Goal: Task Accomplishment & Management: Manage account settings

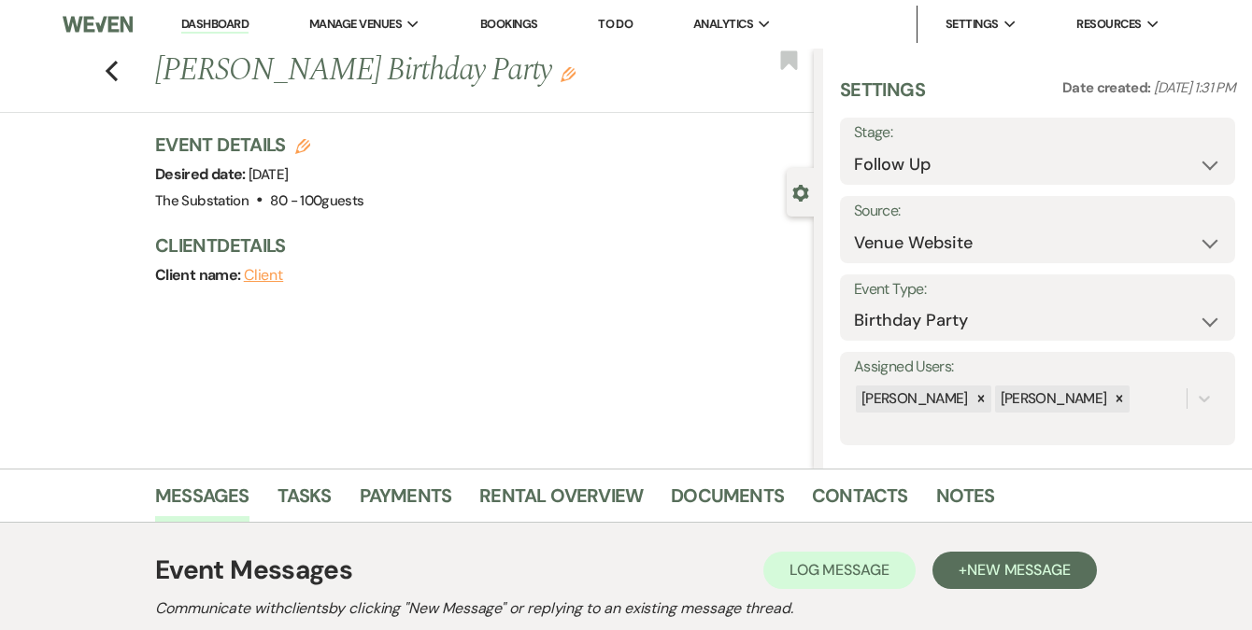
select select "9"
select select "5"
select select "4"
click at [233, 31] on link "Dashboard" at bounding box center [214, 25] width 67 height 18
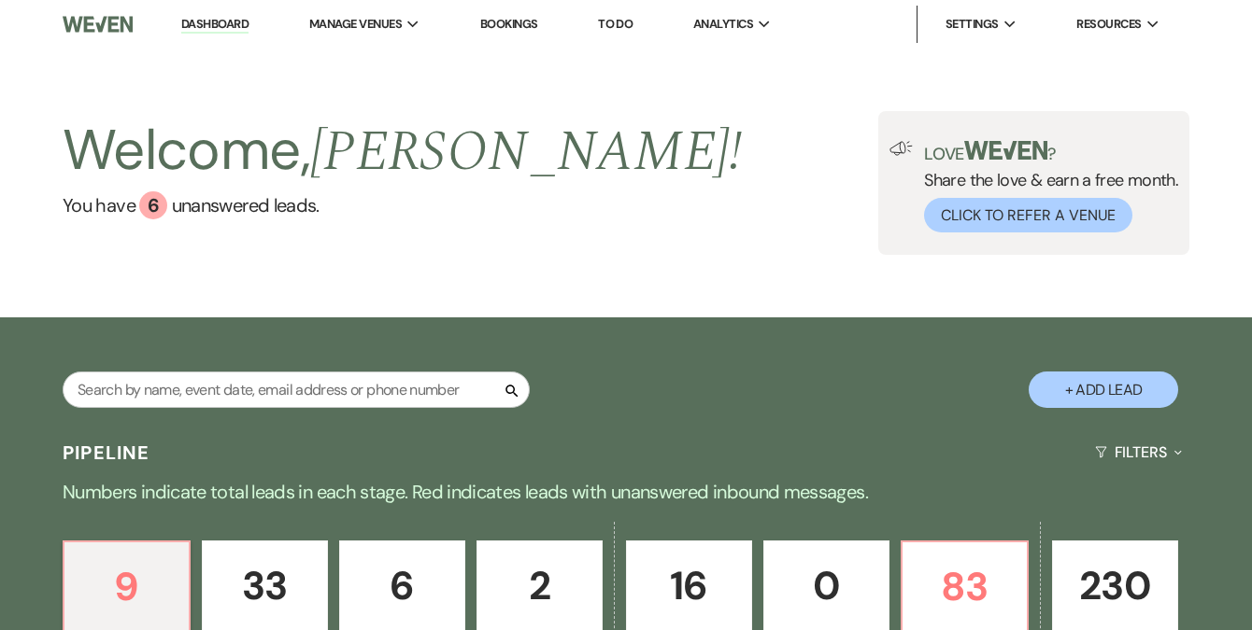
scroll to position [285, 0]
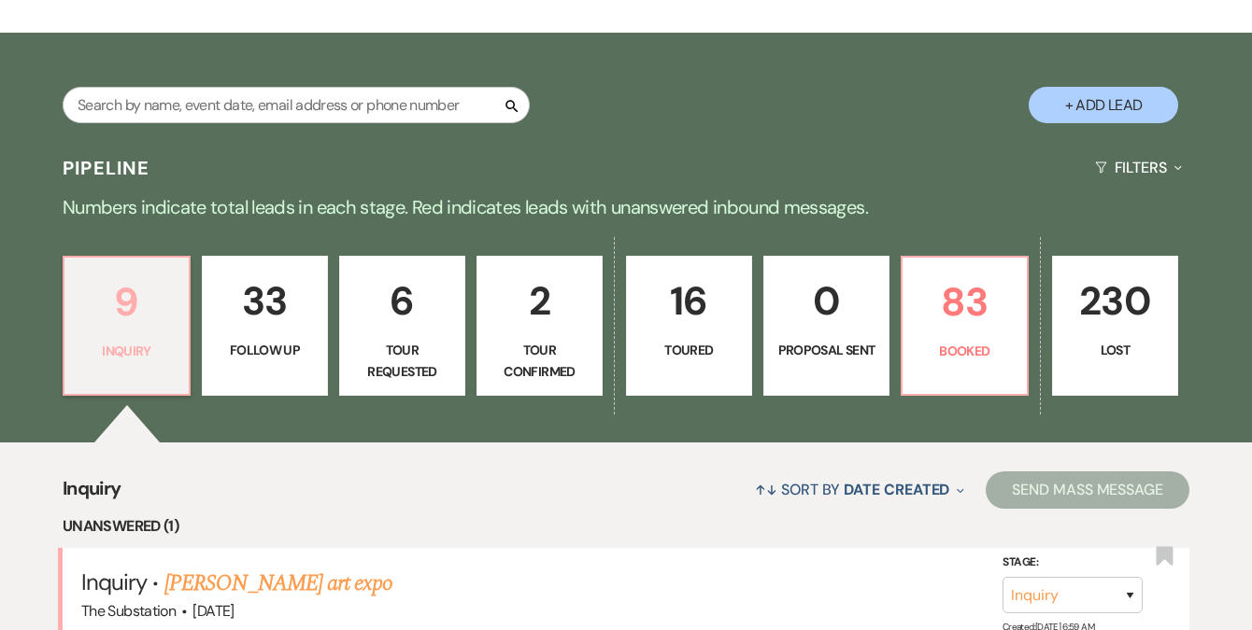
click at [156, 347] on p "Inquiry" at bounding box center [127, 351] width 102 height 21
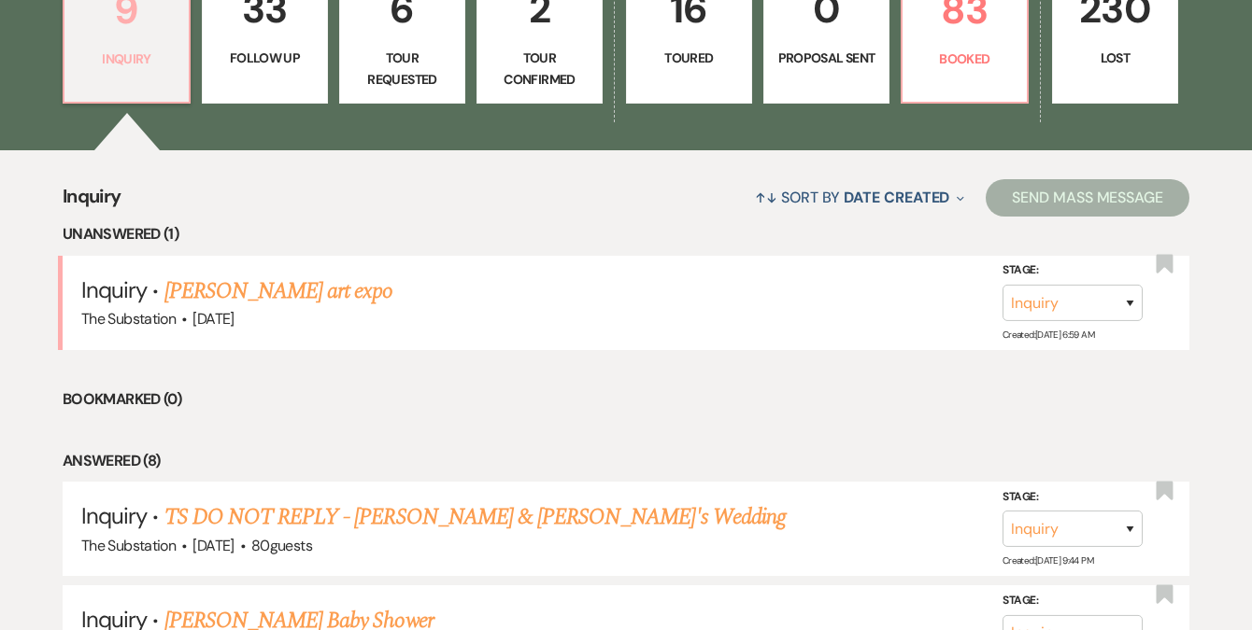
scroll to position [577, 0]
click at [967, 63] on p "Booked" at bounding box center [964, 59] width 102 height 21
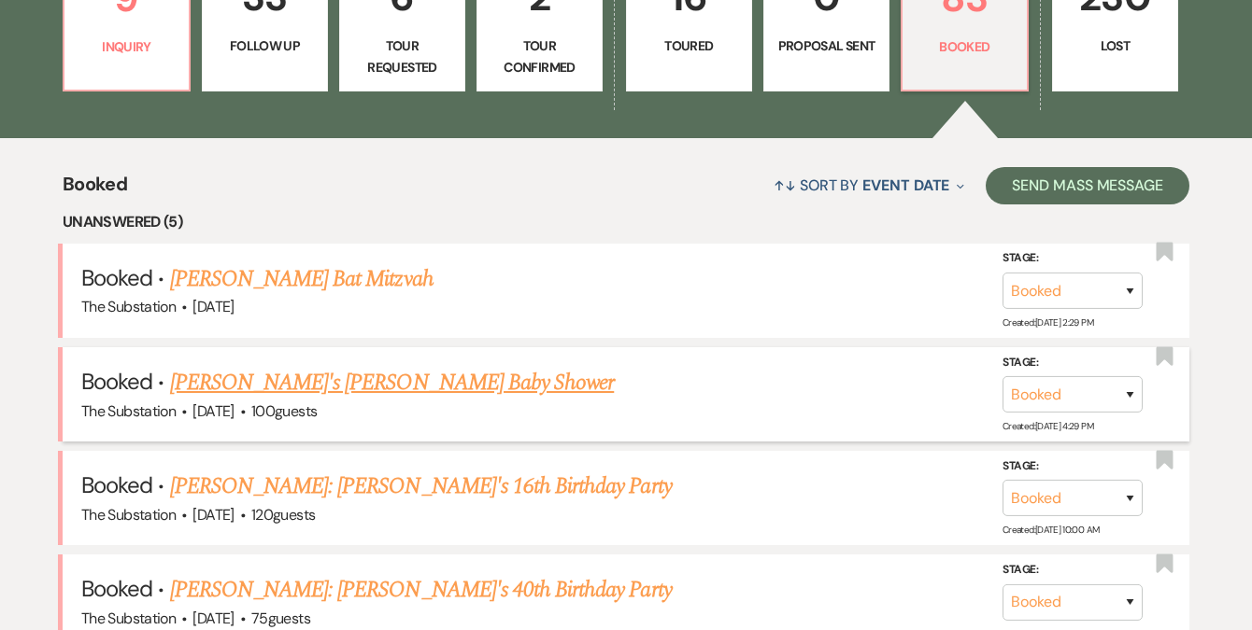
scroll to position [604, 0]
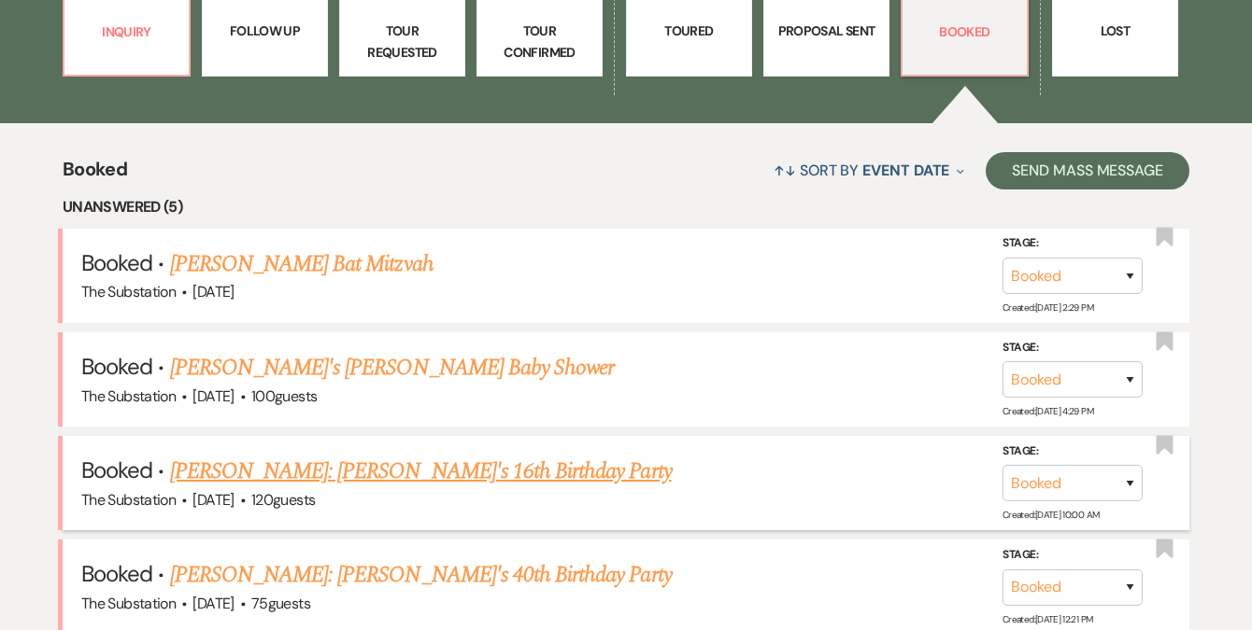
click at [376, 463] on link "[PERSON_NAME]: [PERSON_NAME]'s 16th Birthday Party" at bounding box center [421, 472] width 502 height 34
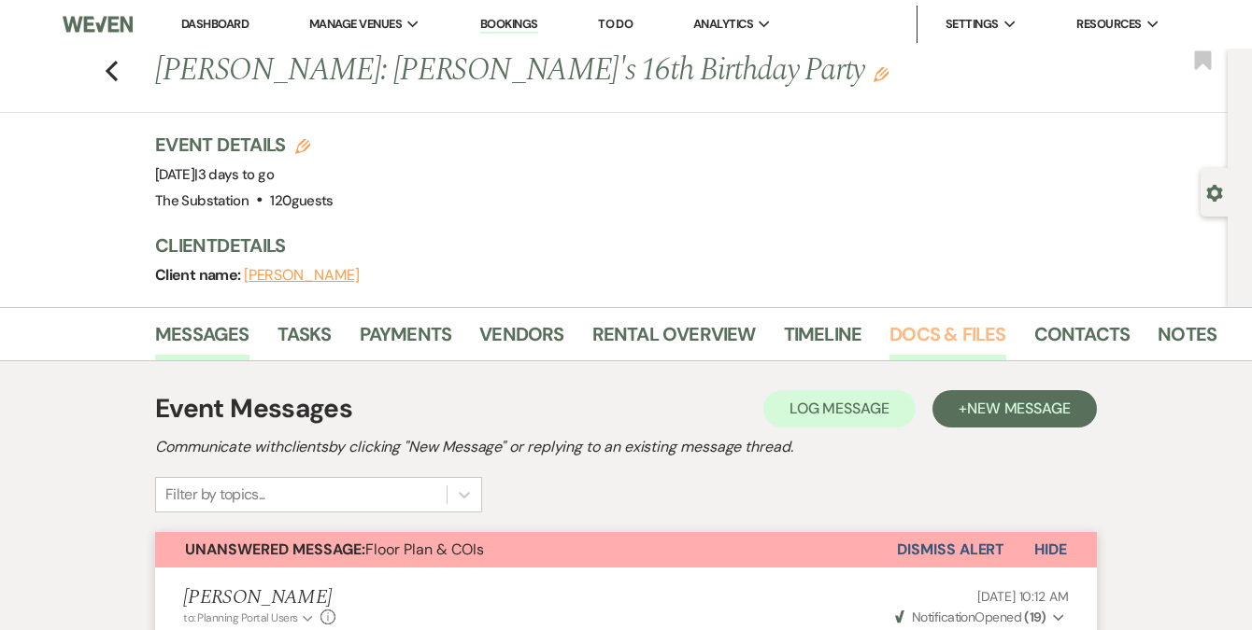
click at [953, 333] on link "Docs & Files" at bounding box center [947, 339] width 116 height 41
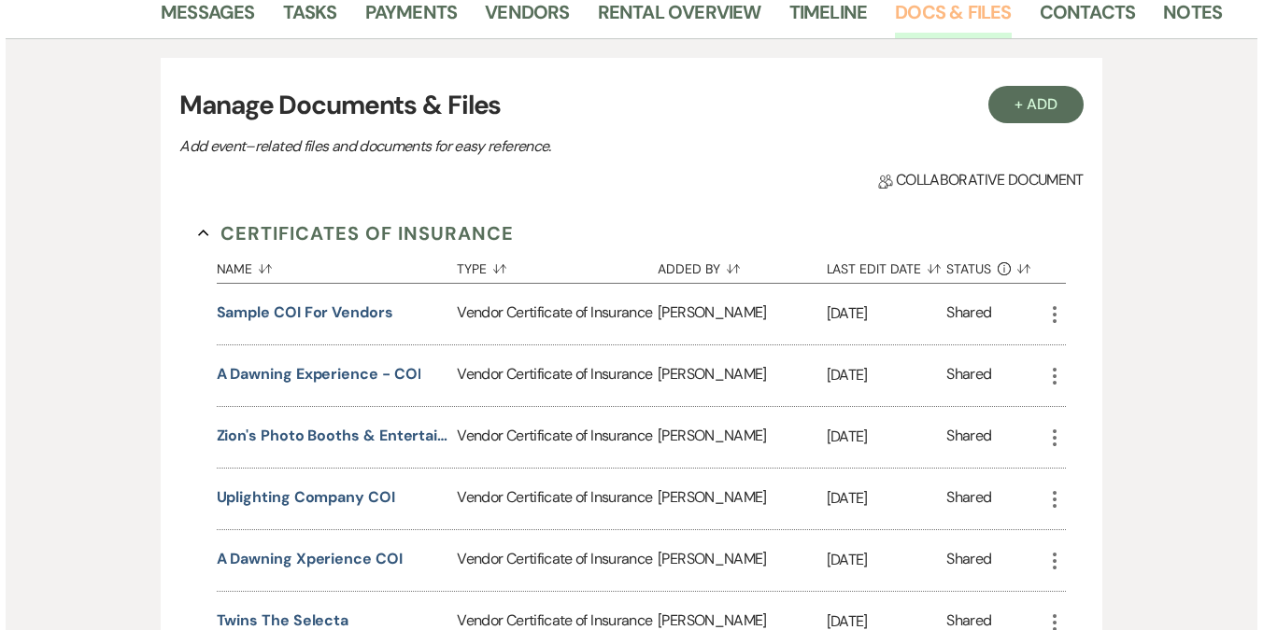
scroll to position [507, 0]
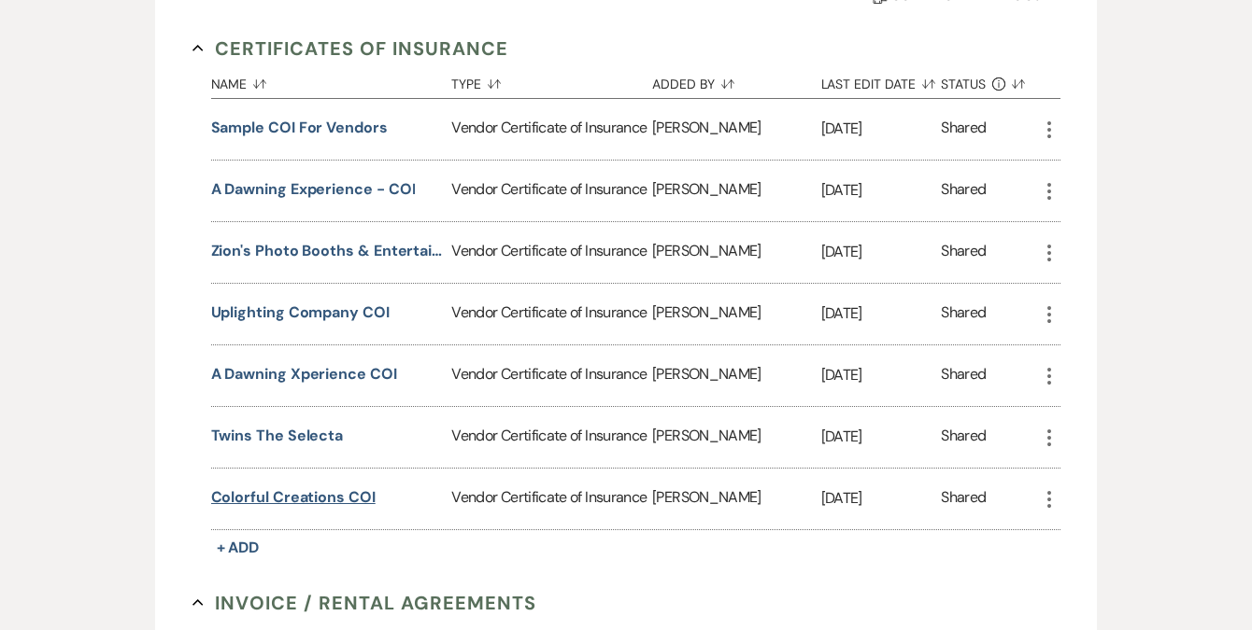
click at [318, 492] on button "Colorful Creations COI" at bounding box center [293, 498] width 164 height 22
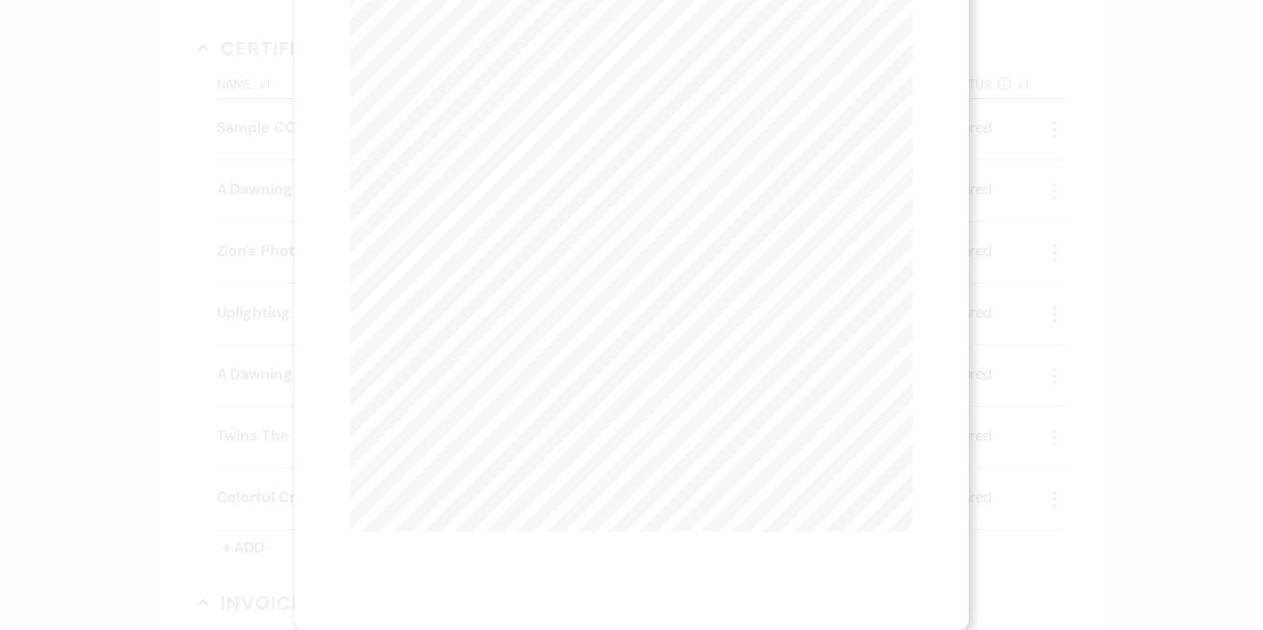
scroll to position [0, 0]
click at [534, 71] on button "Next Next" at bounding box center [534, 68] width 49 height 15
click at [521, 67] on button "Next Next" at bounding box center [534, 68] width 49 height 15
click at [903, 60] on button "X" at bounding box center [904, 50] width 28 height 33
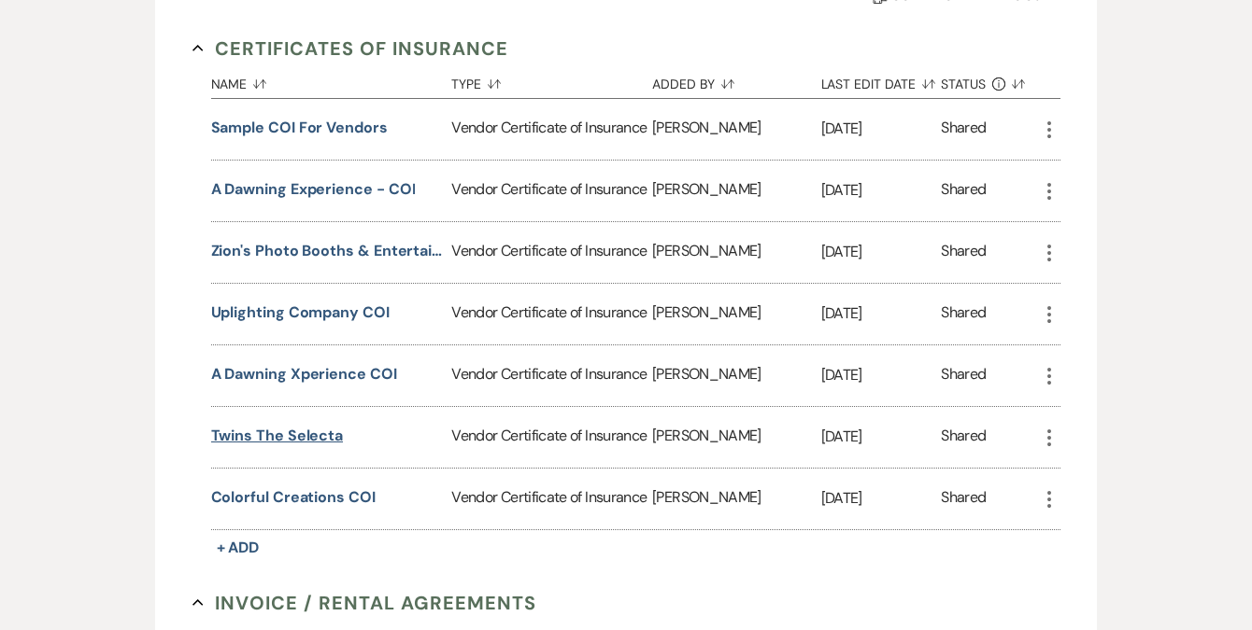
click at [276, 425] on button "Twins the Selecta" at bounding box center [277, 436] width 133 height 22
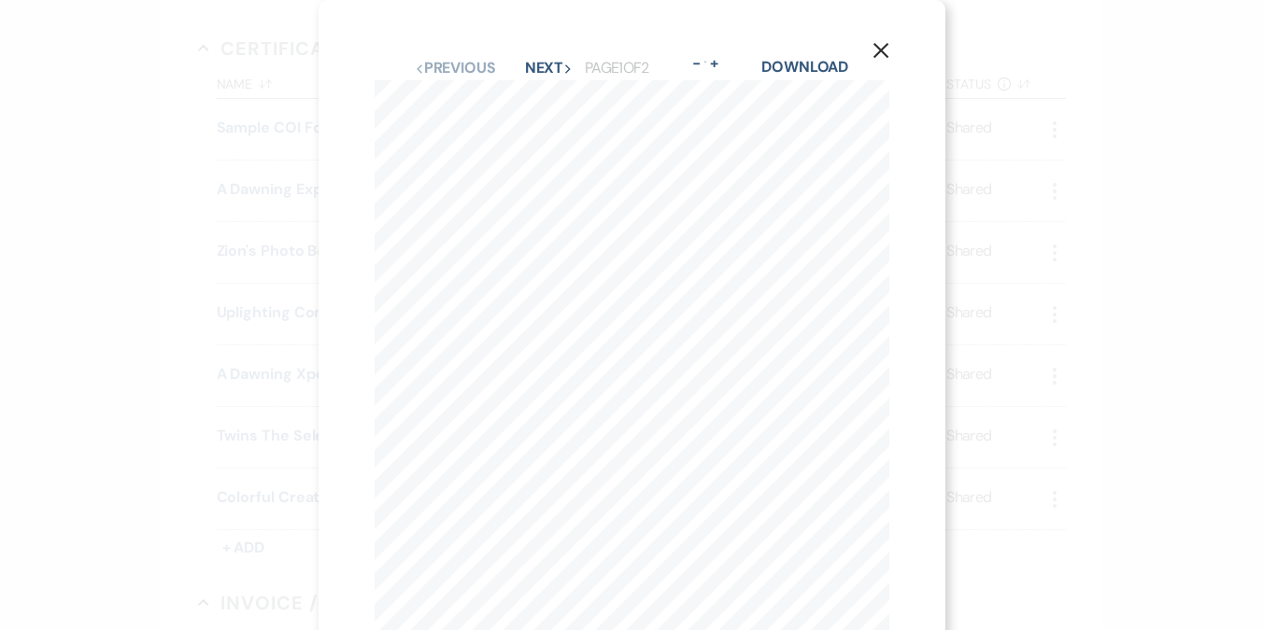
click at [881, 47] on icon "X" at bounding box center [880, 50] width 17 height 17
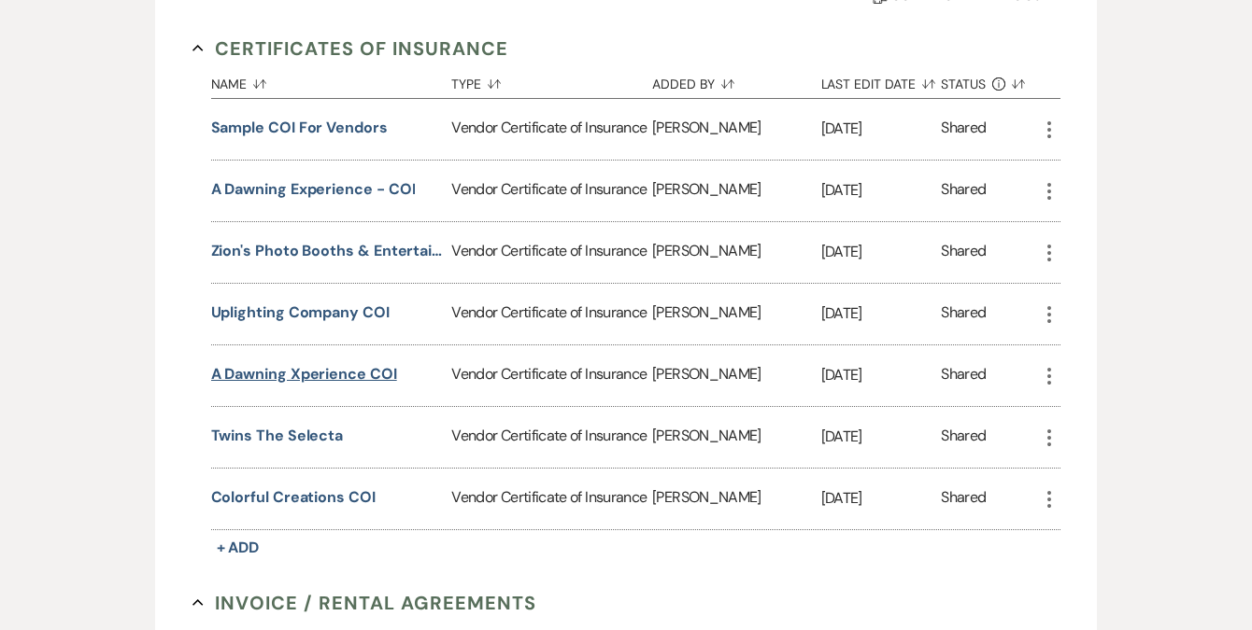
click at [303, 377] on button "A Dawning Xperience COI" at bounding box center [304, 374] width 186 height 22
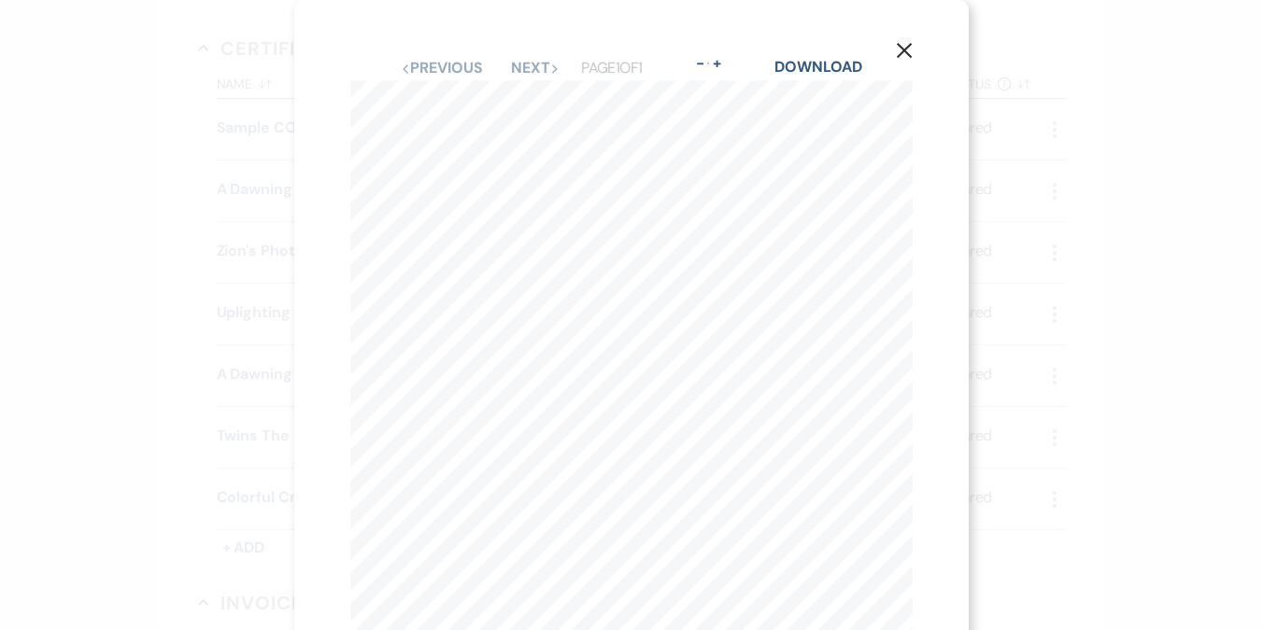
click at [906, 47] on icon "X" at bounding box center [904, 50] width 17 height 17
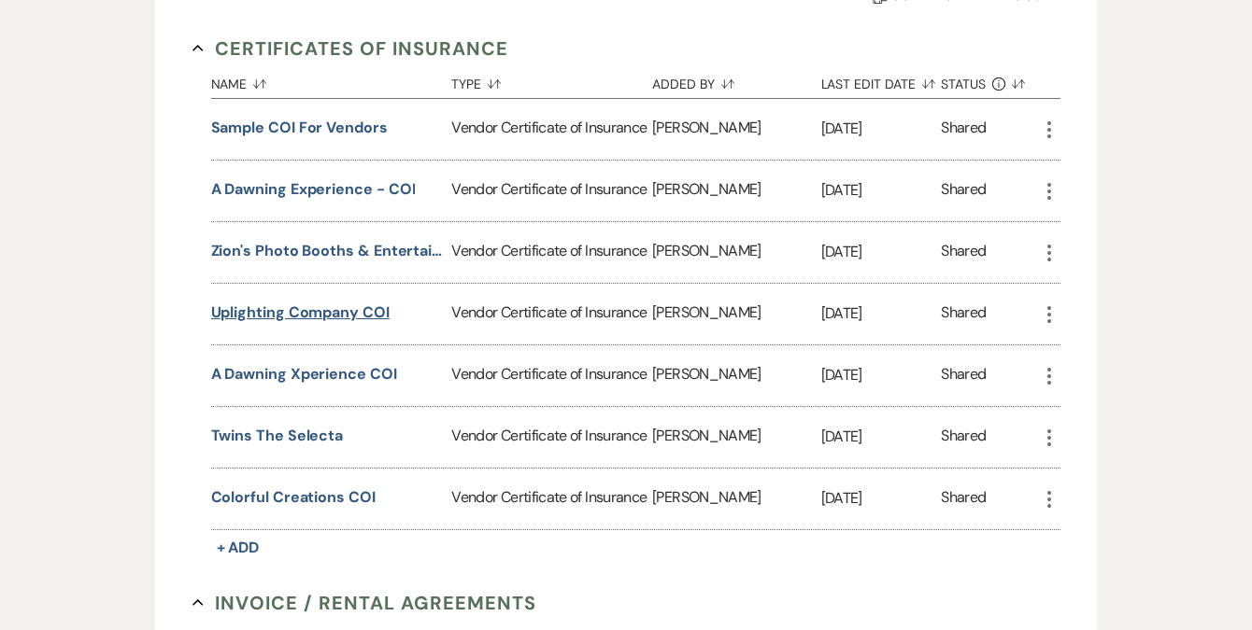
click at [292, 309] on button "Uplighting Company COI" at bounding box center [300, 313] width 178 height 22
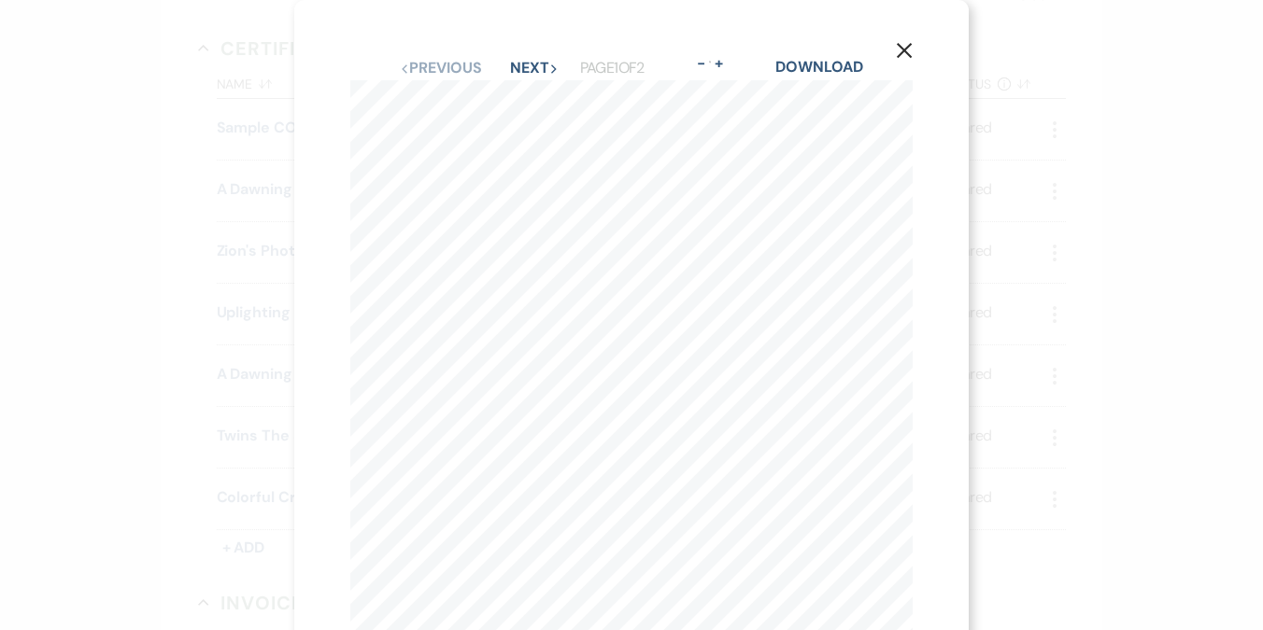
click at [909, 52] on icon "X" at bounding box center [904, 50] width 17 height 17
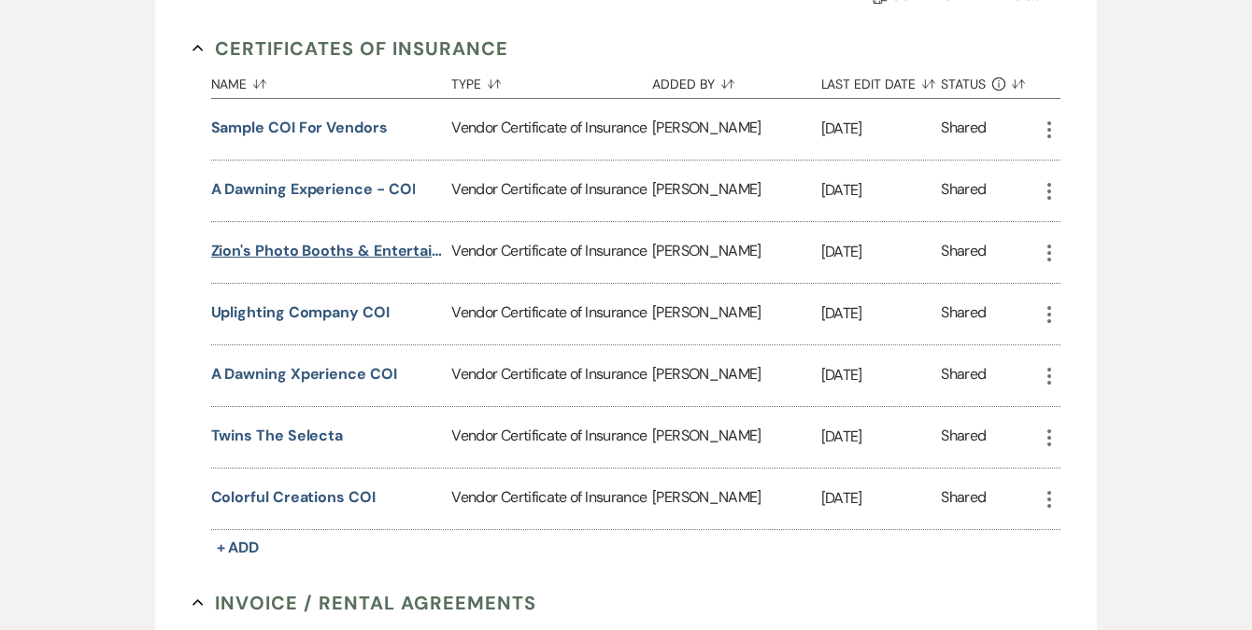
click at [380, 252] on button "Zion's Photo Booths & Entertainment Inc." at bounding box center [328, 251] width 234 height 22
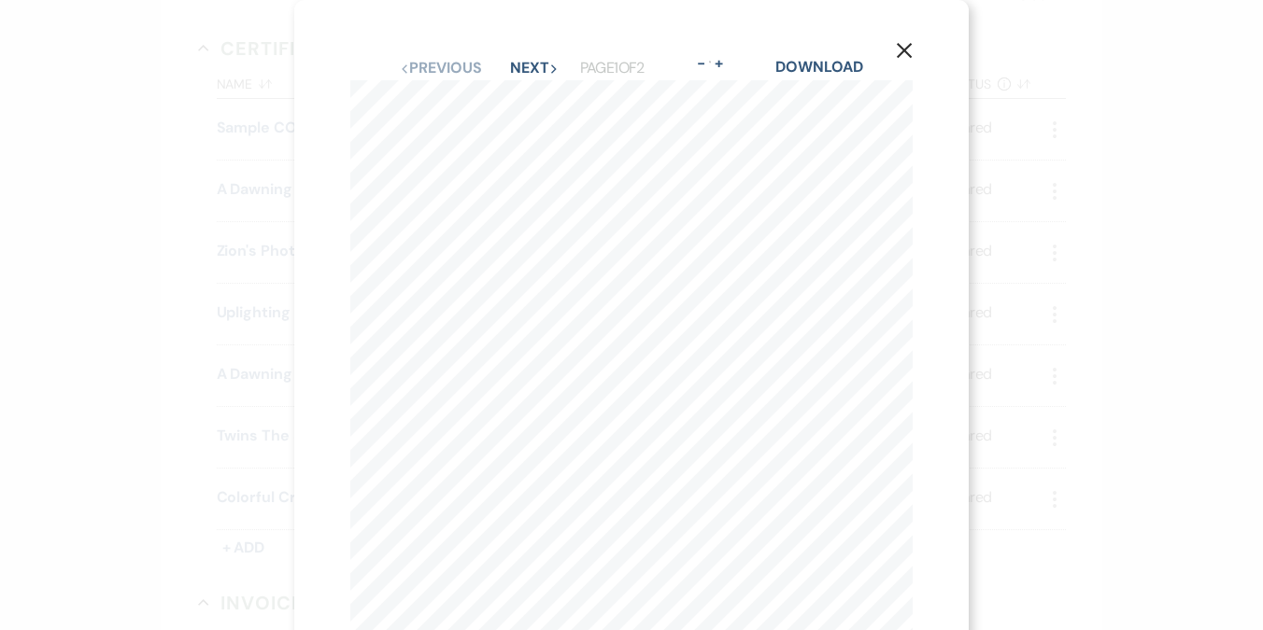
drag, startPoint x: 904, startPoint y: 66, endPoint x: 902, endPoint y: 53, distance: 13.2
click at [904, 67] on div "Previous Previous Next Next Page 1 of 2 - Zoom + Download" at bounding box center [631, 68] width 562 height 24
click at [902, 53] on use "button" at bounding box center [904, 50] width 15 height 15
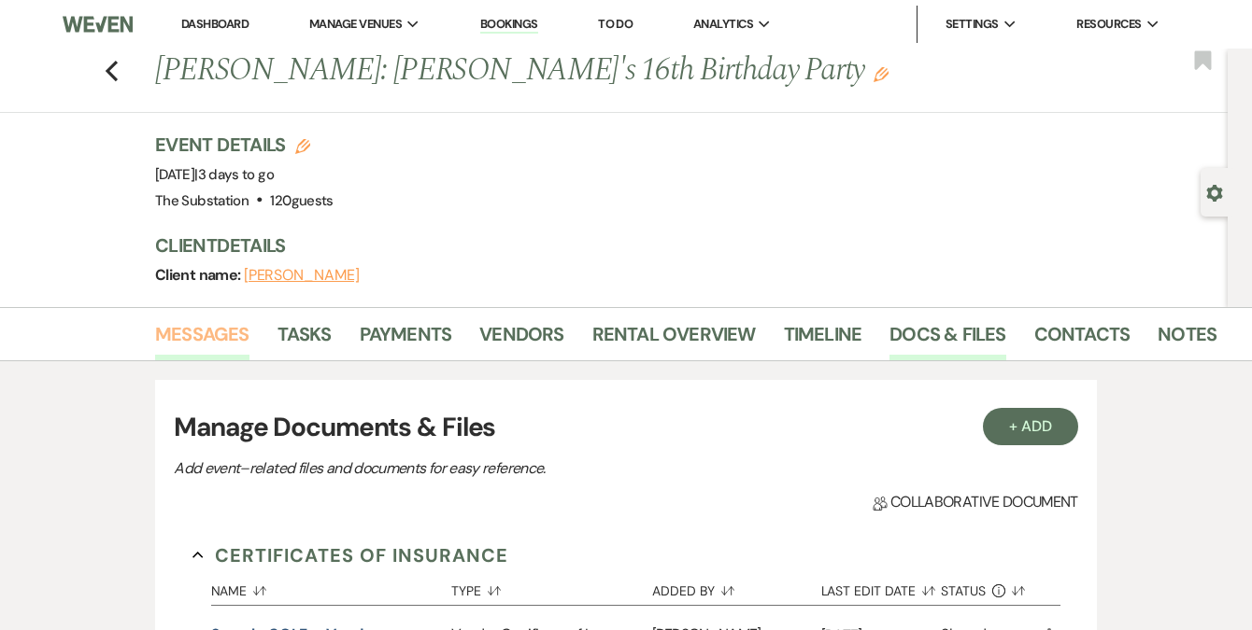
click at [205, 329] on link "Messages" at bounding box center [202, 339] width 94 height 41
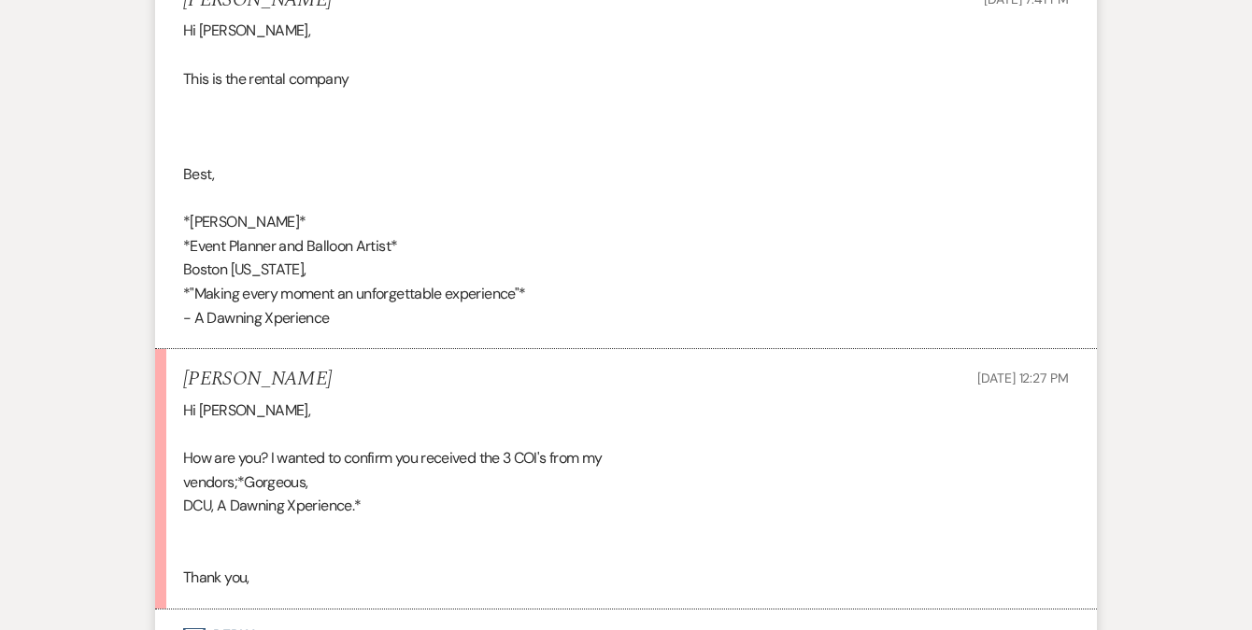
scroll to position [2164, 0]
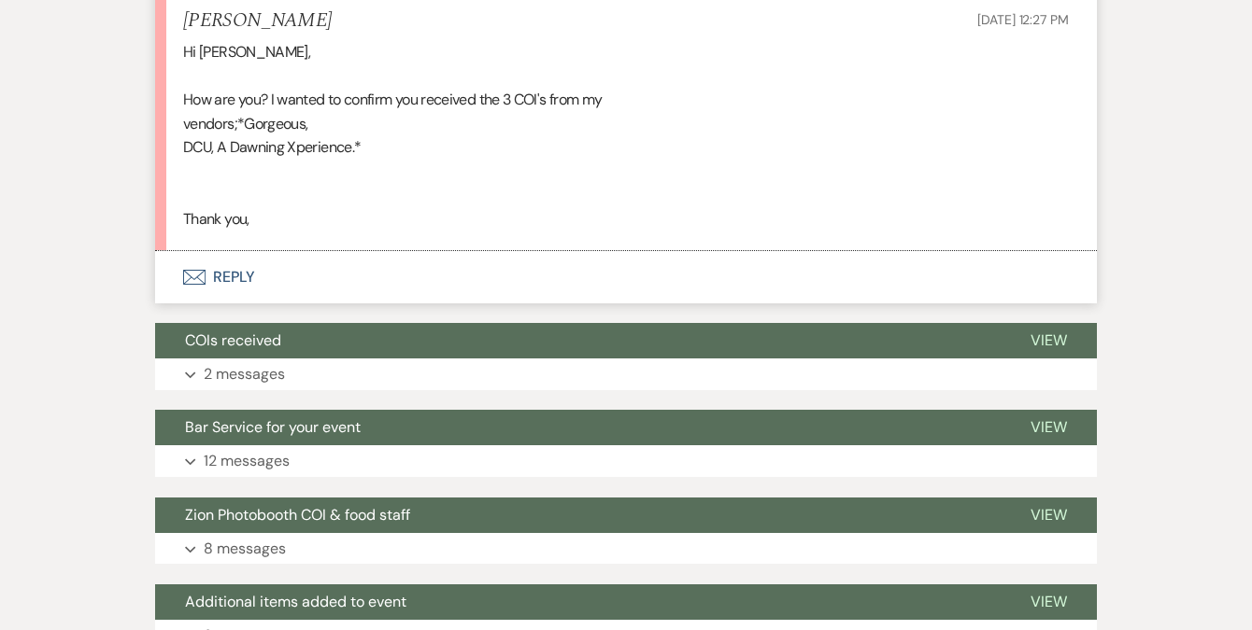
click at [236, 282] on button "Envelope Reply" at bounding box center [625, 277] width 941 height 52
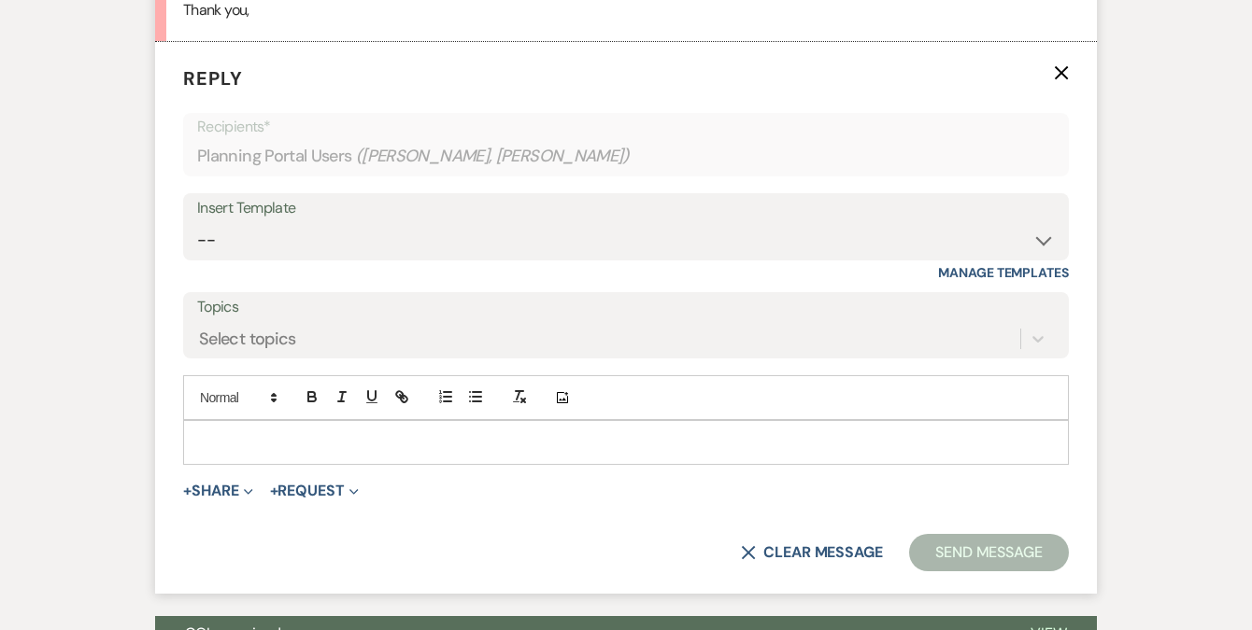
scroll to position [2374, 0]
click at [238, 433] on p at bounding box center [626, 442] width 856 height 21
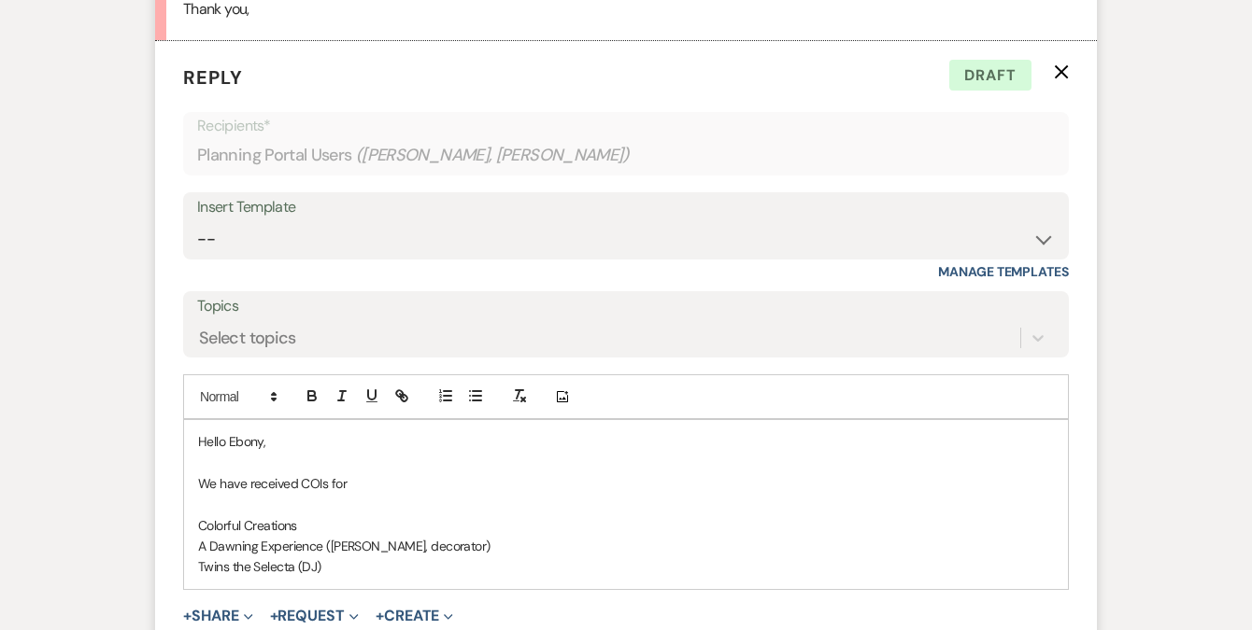
click at [361, 561] on p "Twins the Selecta (DJ)" at bounding box center [626, 567] width 856 height 21
click at [318, 531] on p "Colorful Creations" at bounding box center [626, 526] width 856 height 21
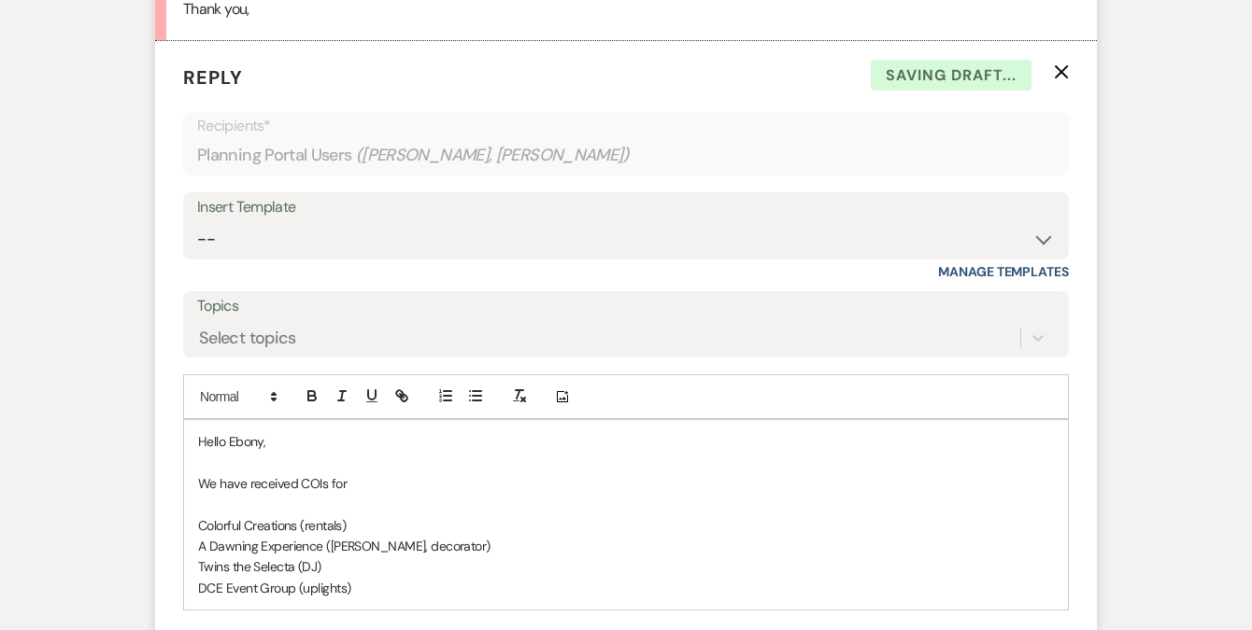
click at [318, 531] on p "Colorful Creations (rentals)" at bounding box center [626, 526] width 856 height 21
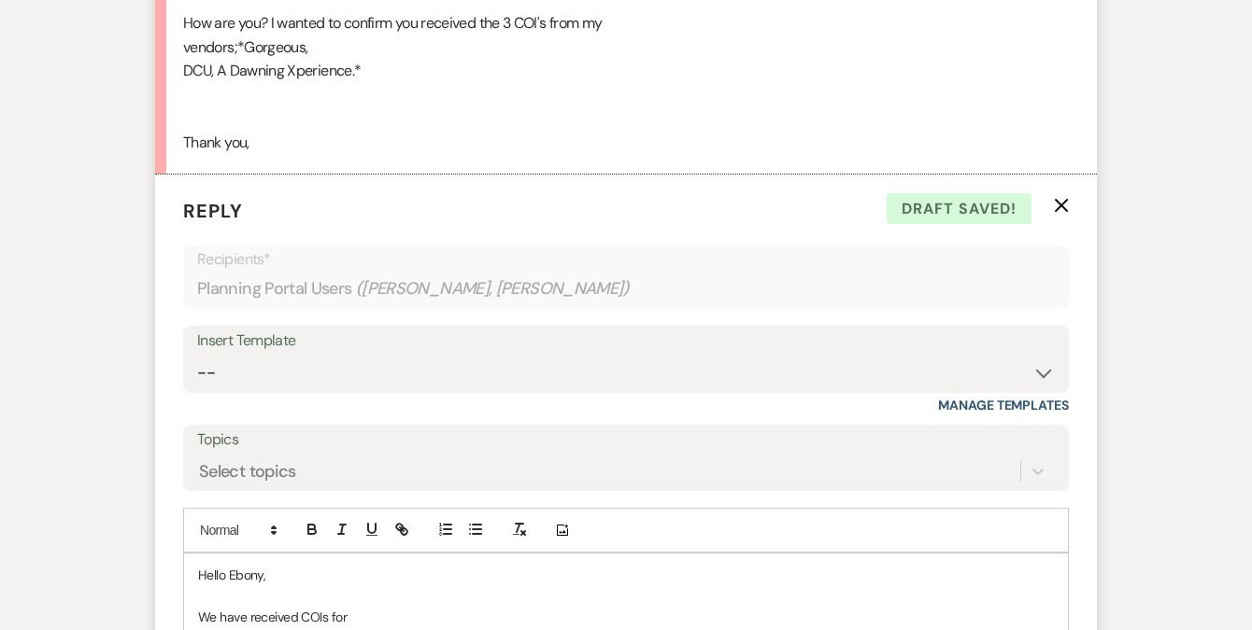
scroll to position [2369, 0]
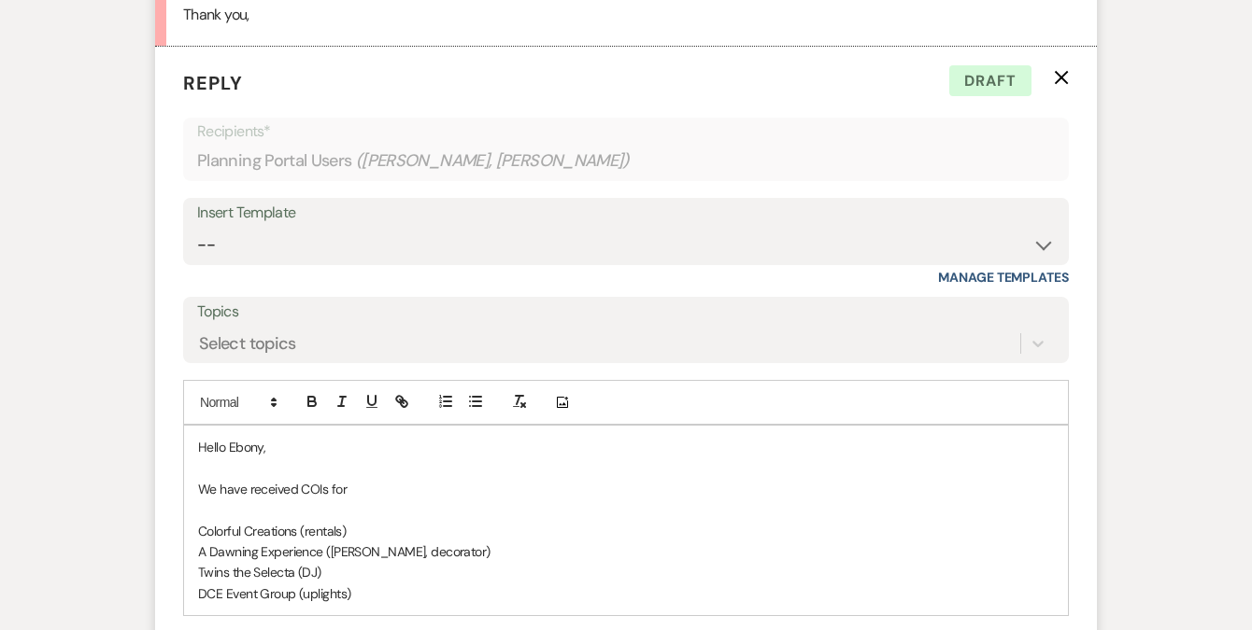
click at [269, 546] on p "A Dawning Experience (Kim, decorator)" at bounding box center [626, 552] width 856 height 21
click at [269, 546] on p "A Dawning Xxperience ([PERSON_NAME], decorator)" at bounding box center [626, 552] width 856 height 21
click at [374, 488] on p "We have received COIs for" at bounding box center [626, 489] width 856 height 21
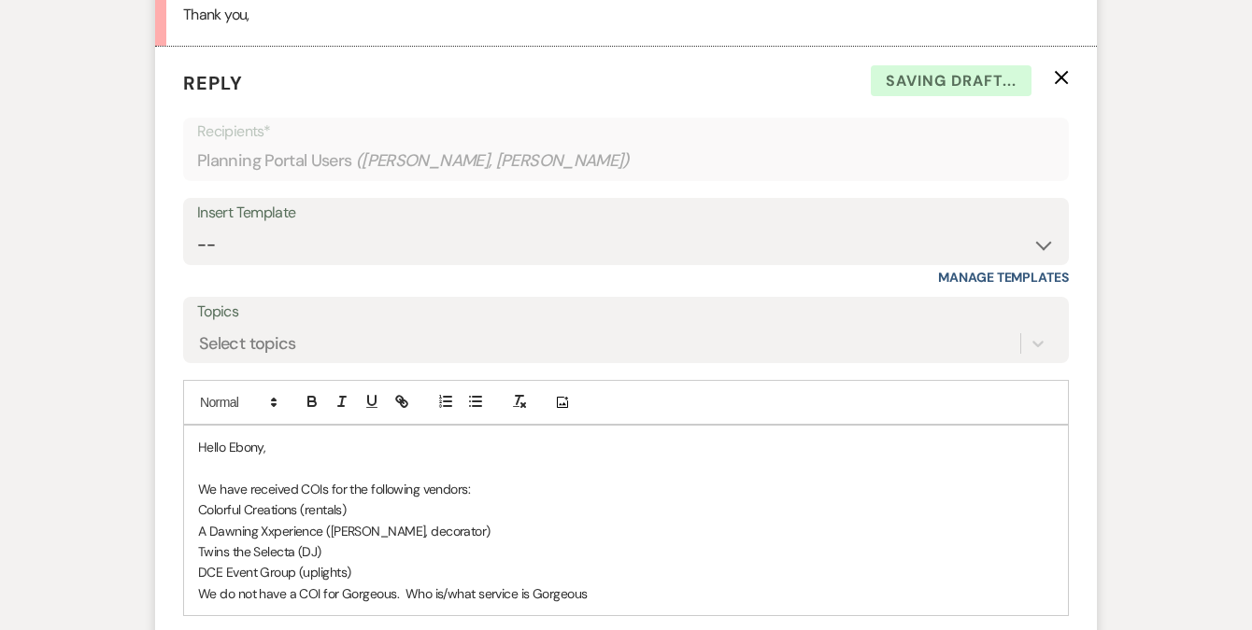
click at [609, 592] on p "We do not have a COI for Gorgeous. Who is/what service is Gorgeous" at bounding box center [626, 594] width 856 height 21
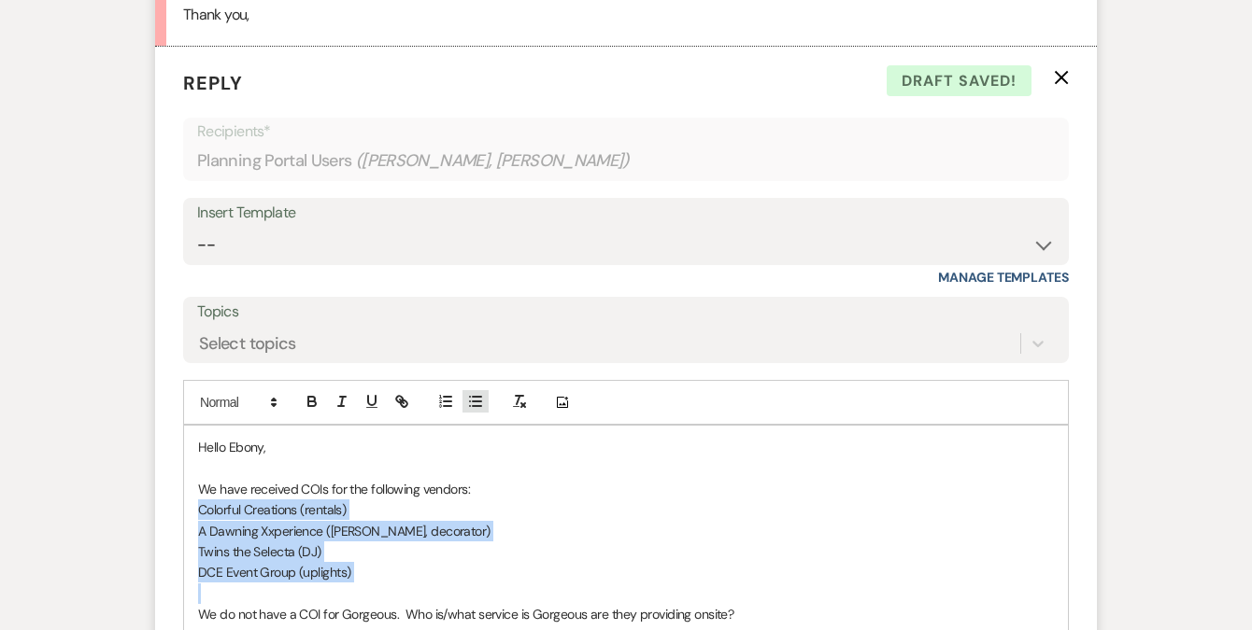
click at [475, 402] on line "button" at bounding box center [477, 402] width 8 height 0
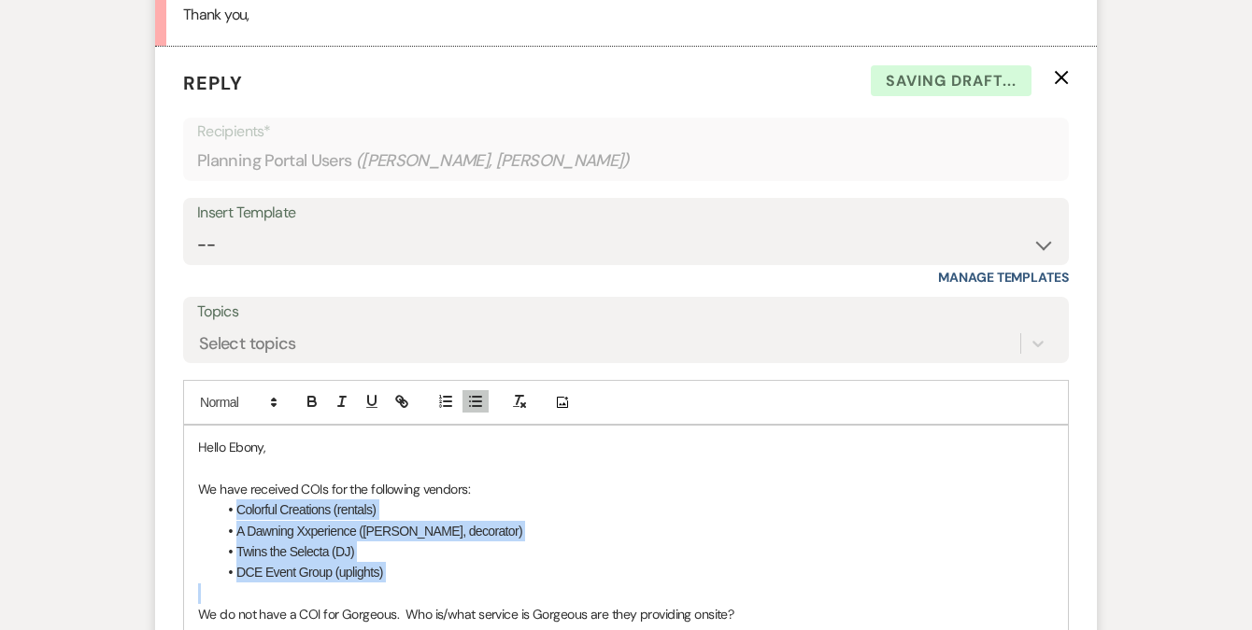
click at [246, 601] on p at bounding box center [626, 594] width 856 height 21
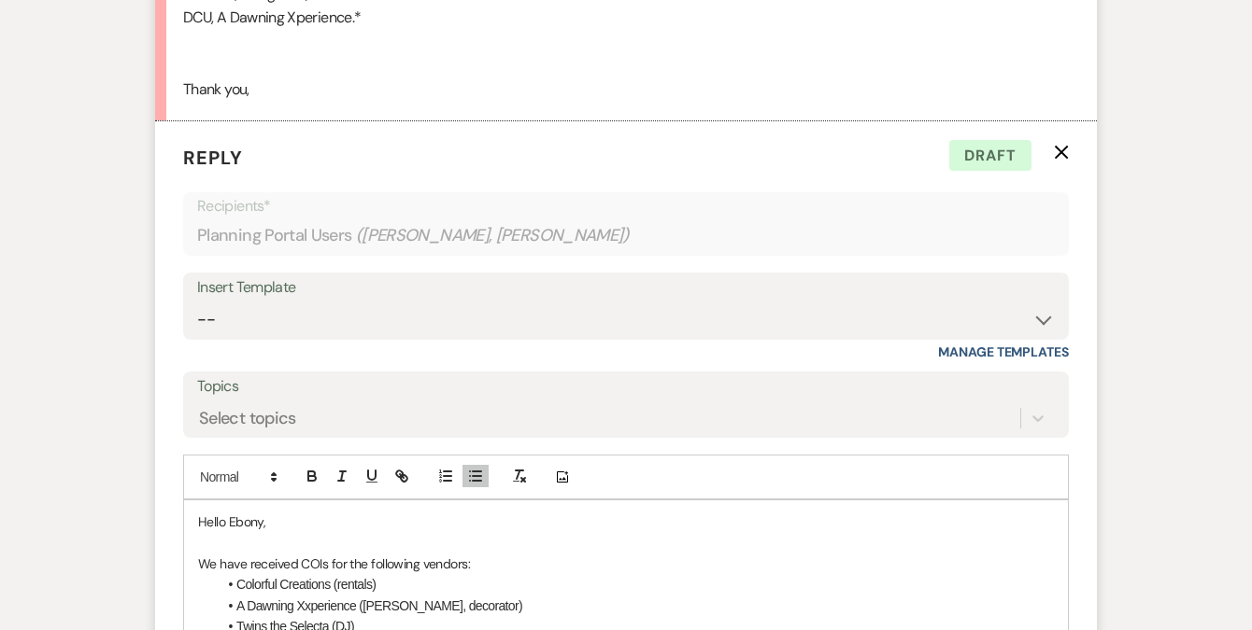
scroll to position [2570, 0]
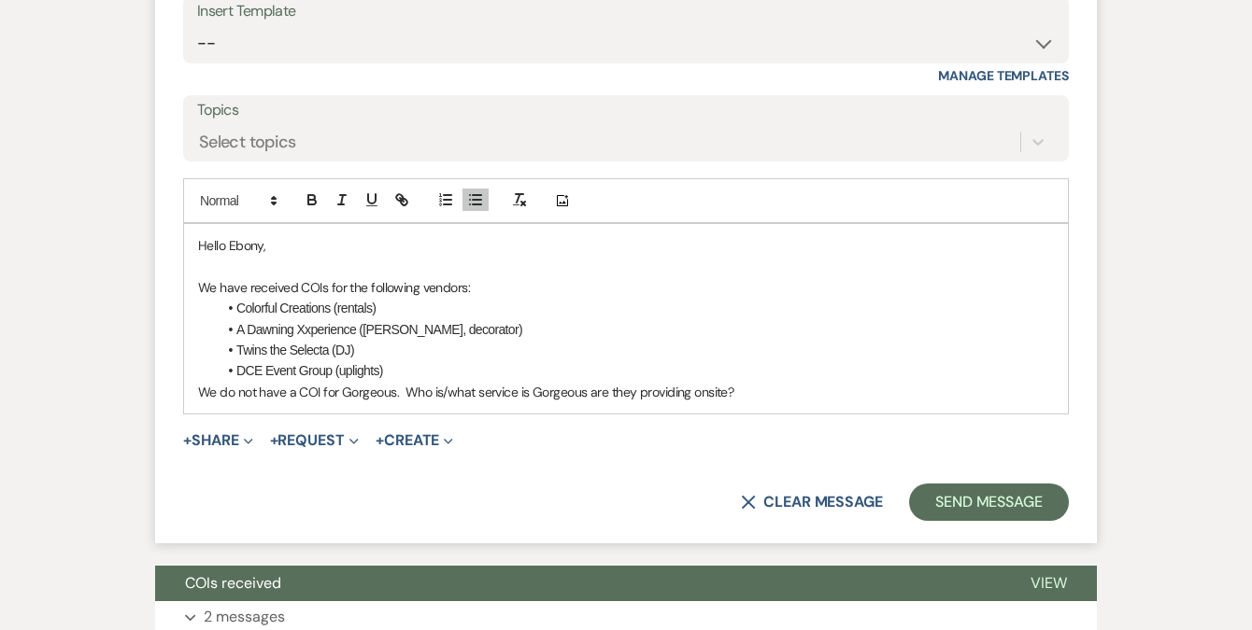
click at [284, 309] on li "Colorful Creations (rentals)" at bounding box center [635, 308] width 837 height 21
click at [272, 347] on li "Twins the Selecta (DJ)" at bounding box center [635, 350] width 837 height 21
click at [279, 369] on li "DCE Event Group (uplights)" at bounding box center [635, 371] width 837 height 21
click at [779, 393] on p "We do not have a COI for Gorgeous. Who is/what service is Gorgeous are they pro…" at bounding box center [626, 392] width 856 height 21
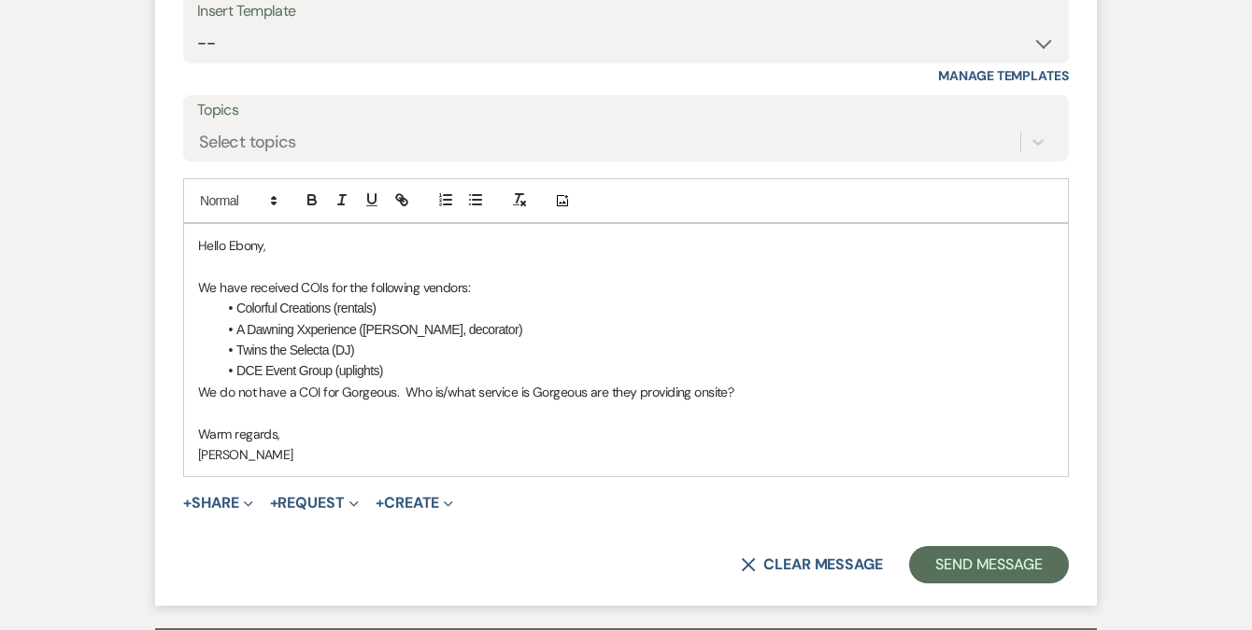
click at [977, 538] on form "Reply X Saving draft... Recipients* Planning Portal Users ( Ebony Milton, Kimbe…" at bounding box center [625, 226] width 941 height 762
click at [978, 556] on button "Send Message" at bounding box center [989, 564] width 160 height 37
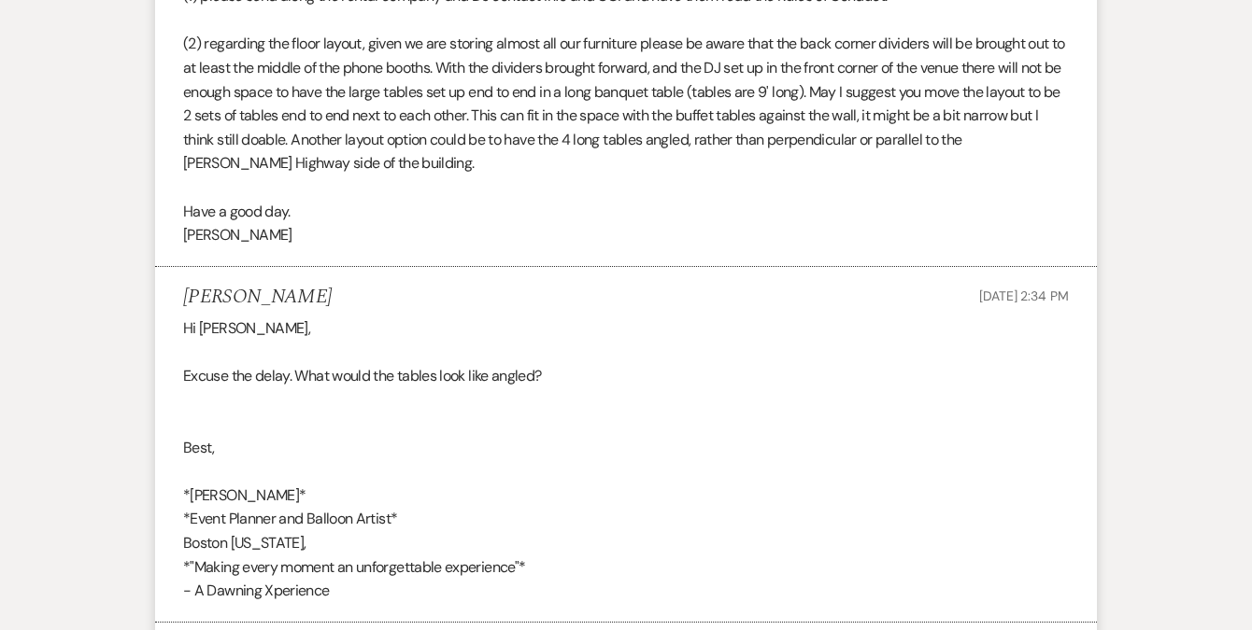
scroll to position [0, 0]
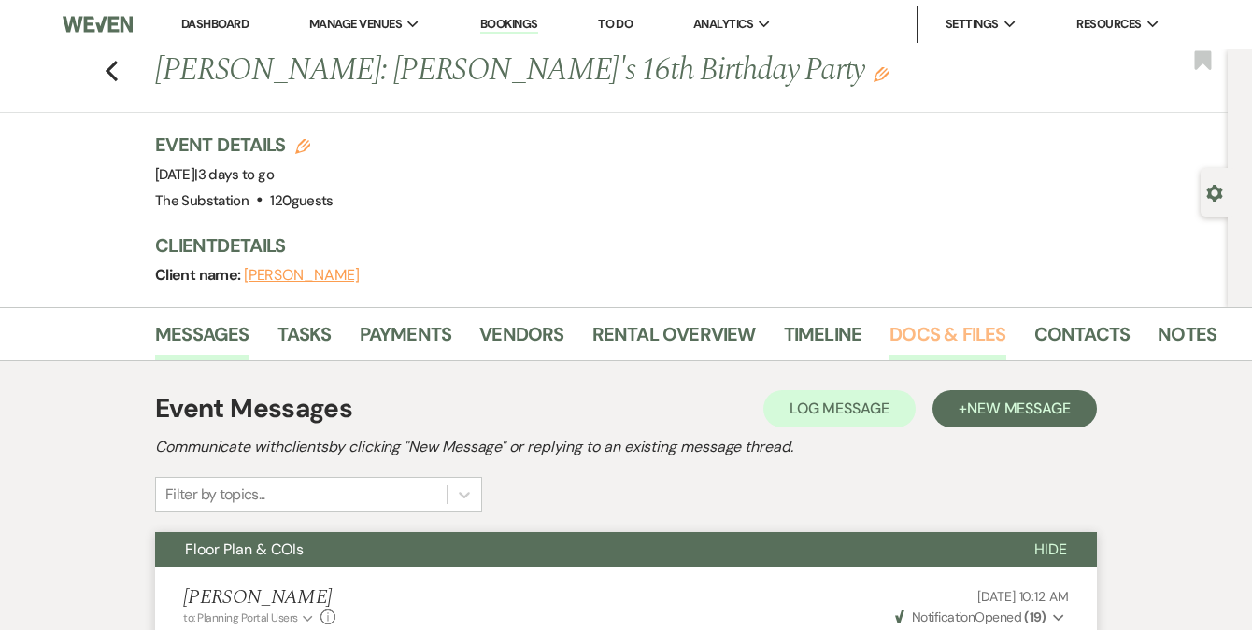
click at [942, 344] on link "Docs & Files" at bounding box center [947, 339] width 116 height 41
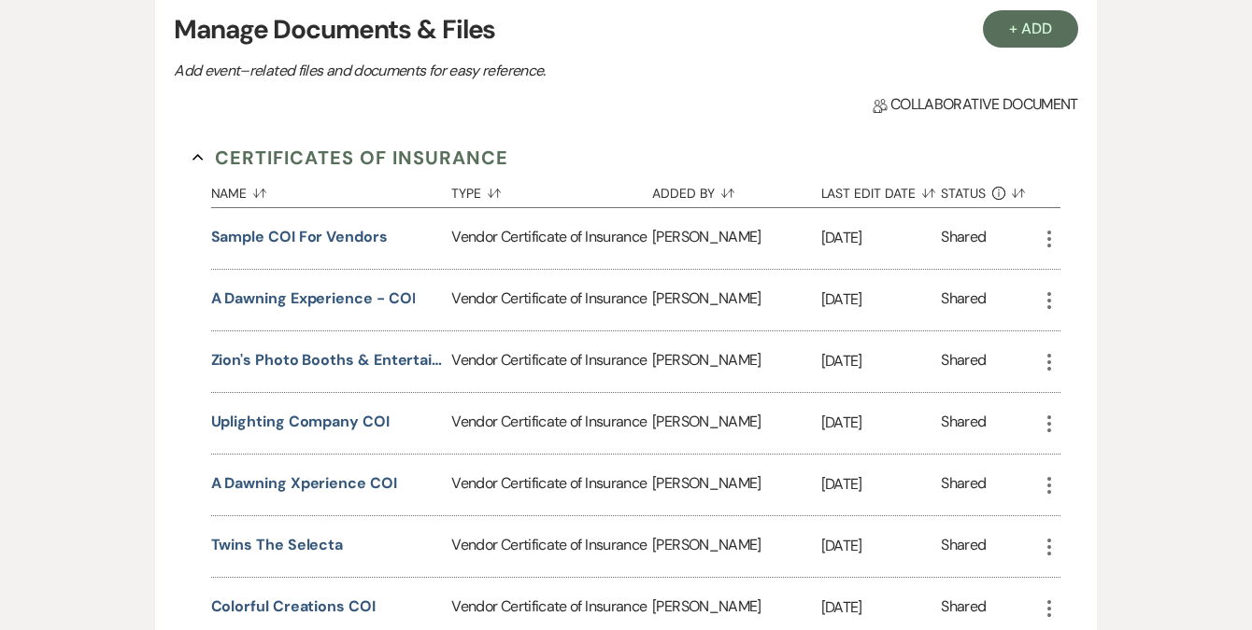
scroll to position [555, 0]
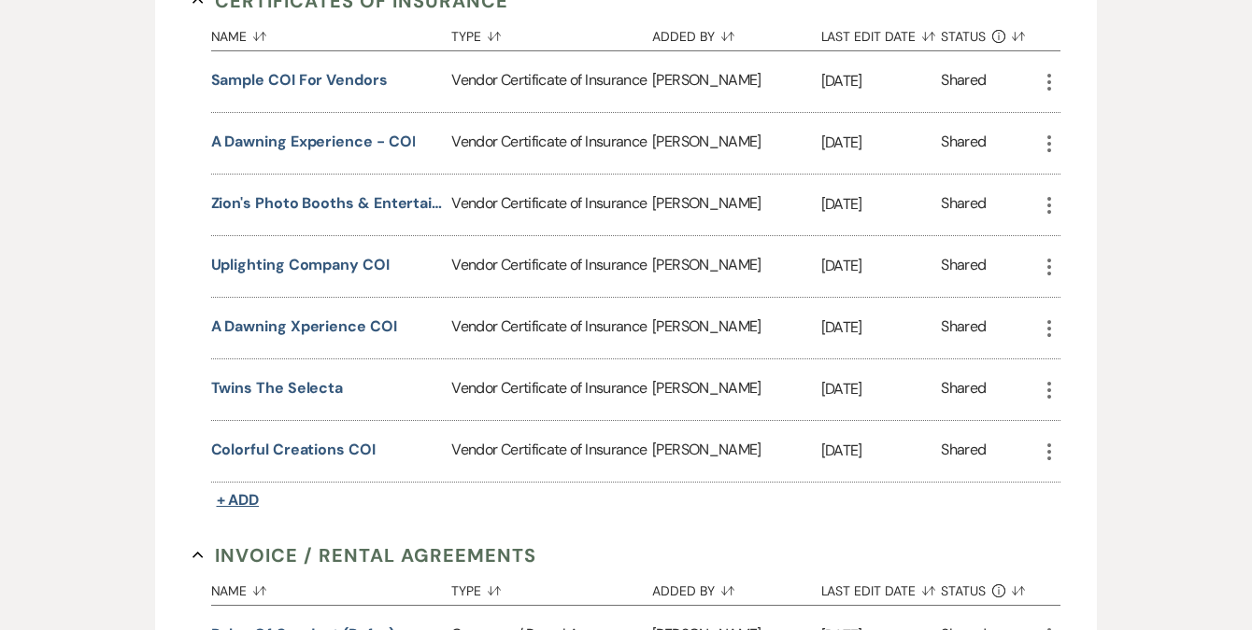
click at [241, 491] on span "+ Add" at bounding box center [238, 500] width 43 height 20
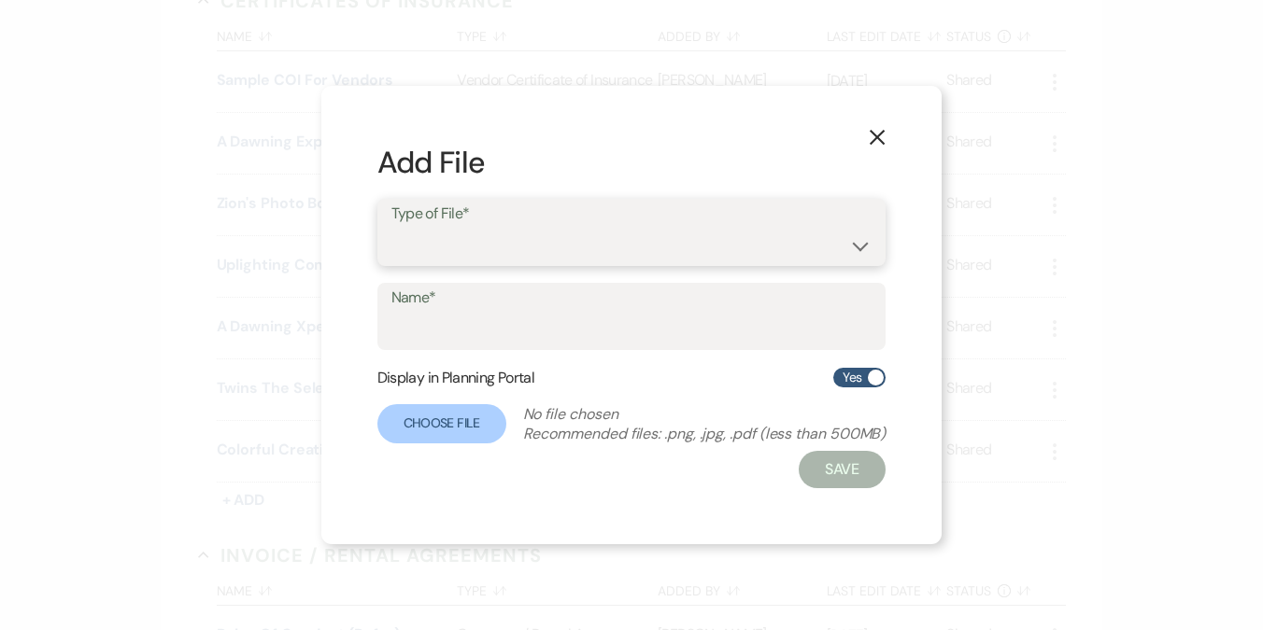
click at [465, 253] on select "Special Event Insurance Vendor Certificate of Insurance" at bounding box center [631, 246] width 481 height 36
select select "18"
click at [391, 228] on select "Special Event Insurance Vendor Certificate of Insurance" at bounding box center [631, 246] width 481 height 36
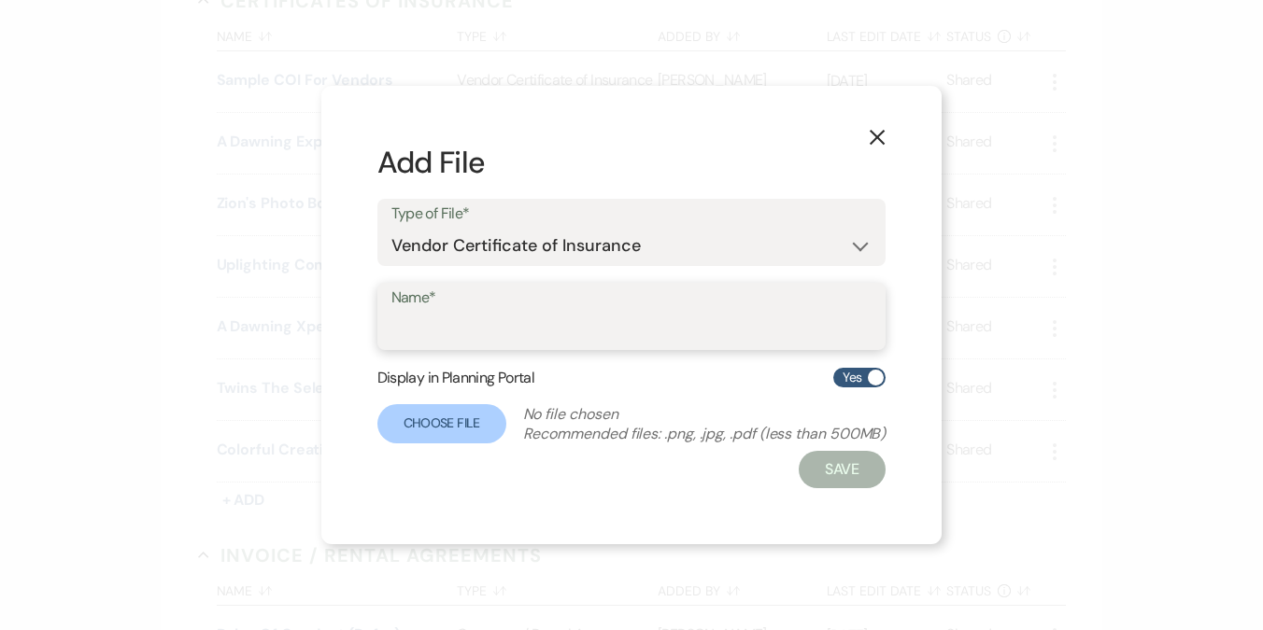
click at [460, 328] on input "Name*" at bounding box center [631, 330] width 481 height 36
paste input "Gorgeous Events (rental)"
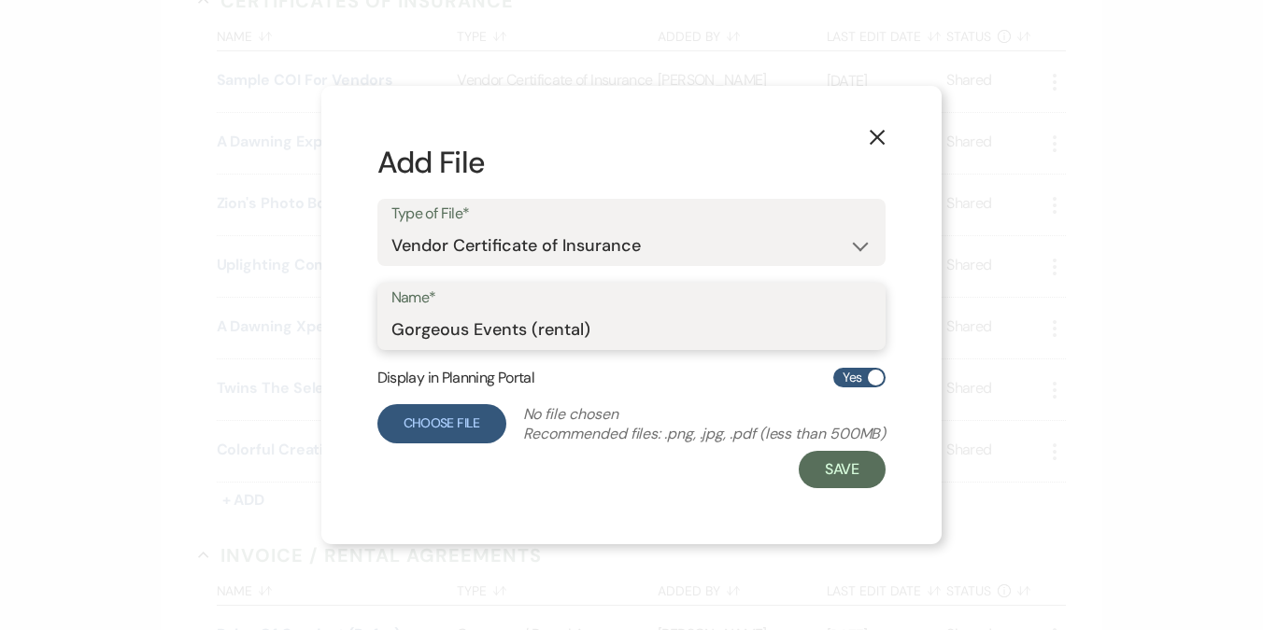
type input "Gorgeous Events (rental)"
click at [443, 432] on label "Choose File" at bounding box center [441, 423] width 129 height 39
click at [0, 0] on input "Choose File" at bounding box center [0, 0] width 0 height 0
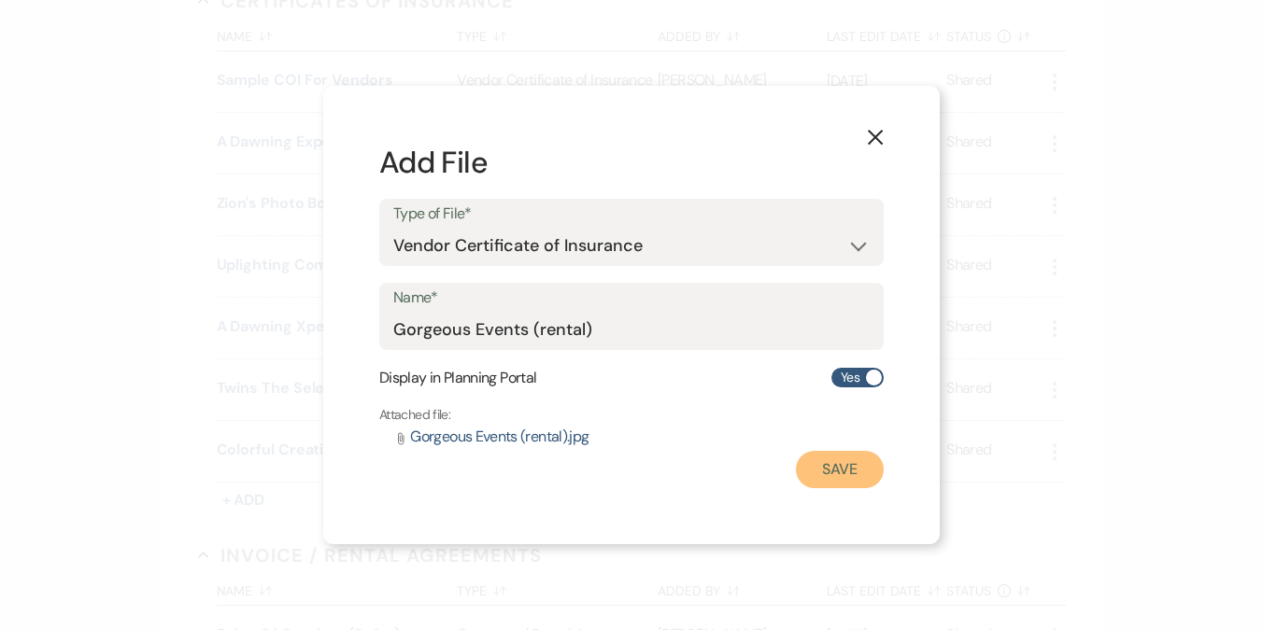
click at [833, 475] on button "Save" at bounding box center [840, 469] width 88 height 37
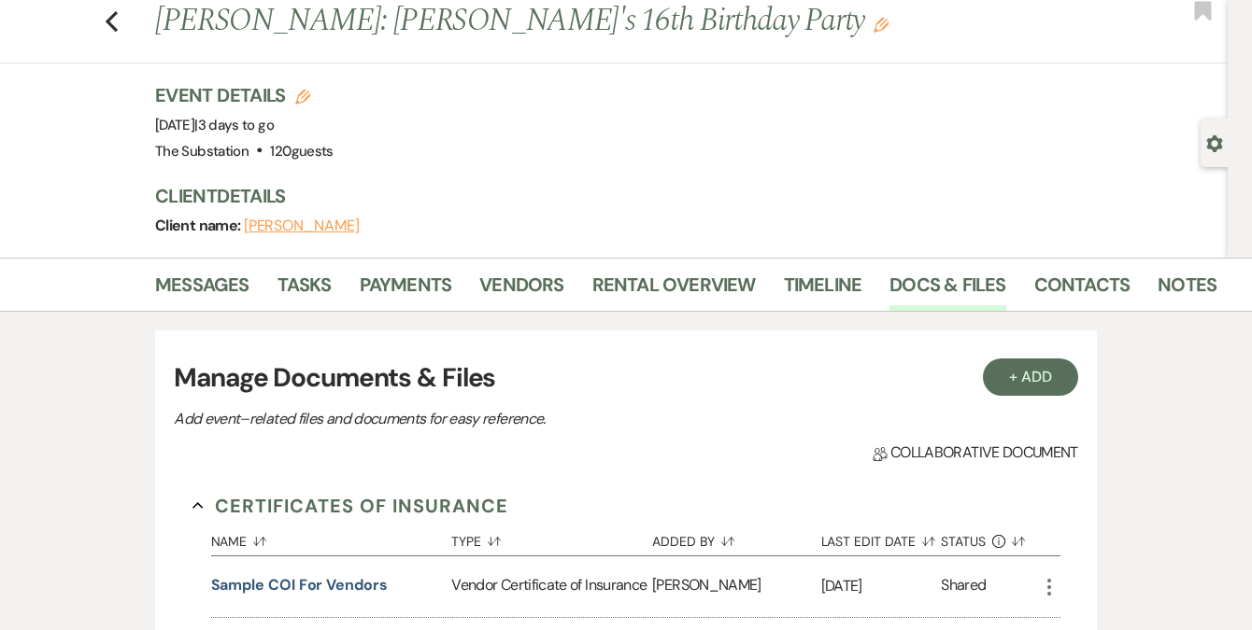
scroll to position [0, 0]
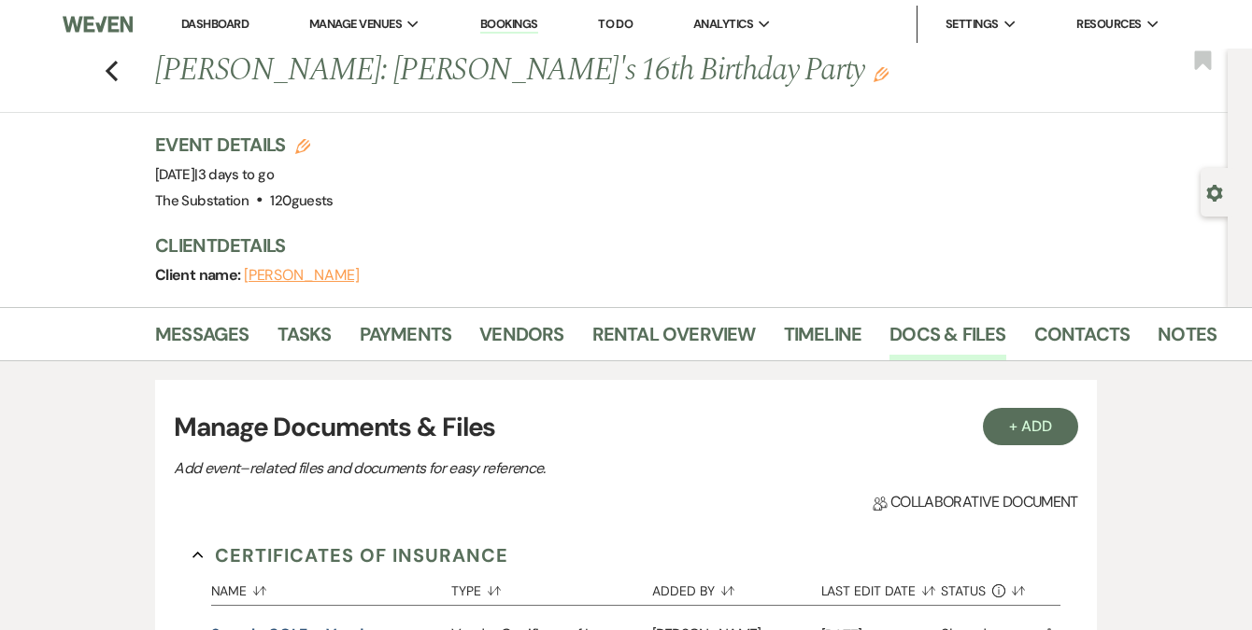
click at [224, 21] on link "Dashboard" at bounding box center [214, 24] width 67 height 16
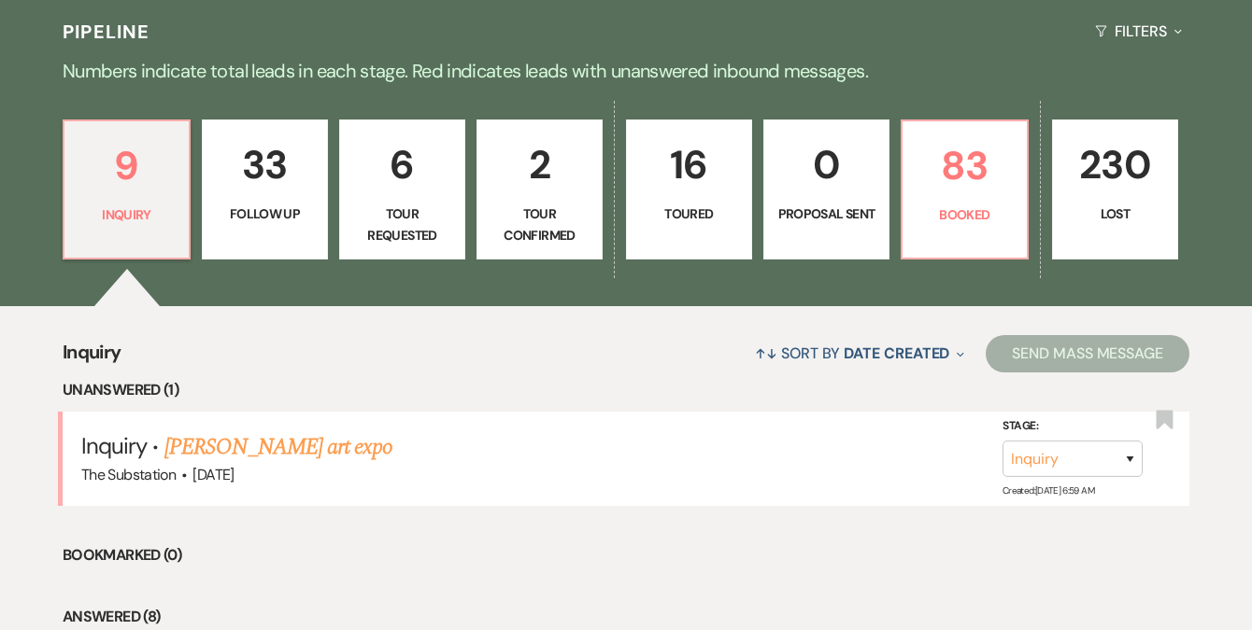
scroll to position [423, 0]
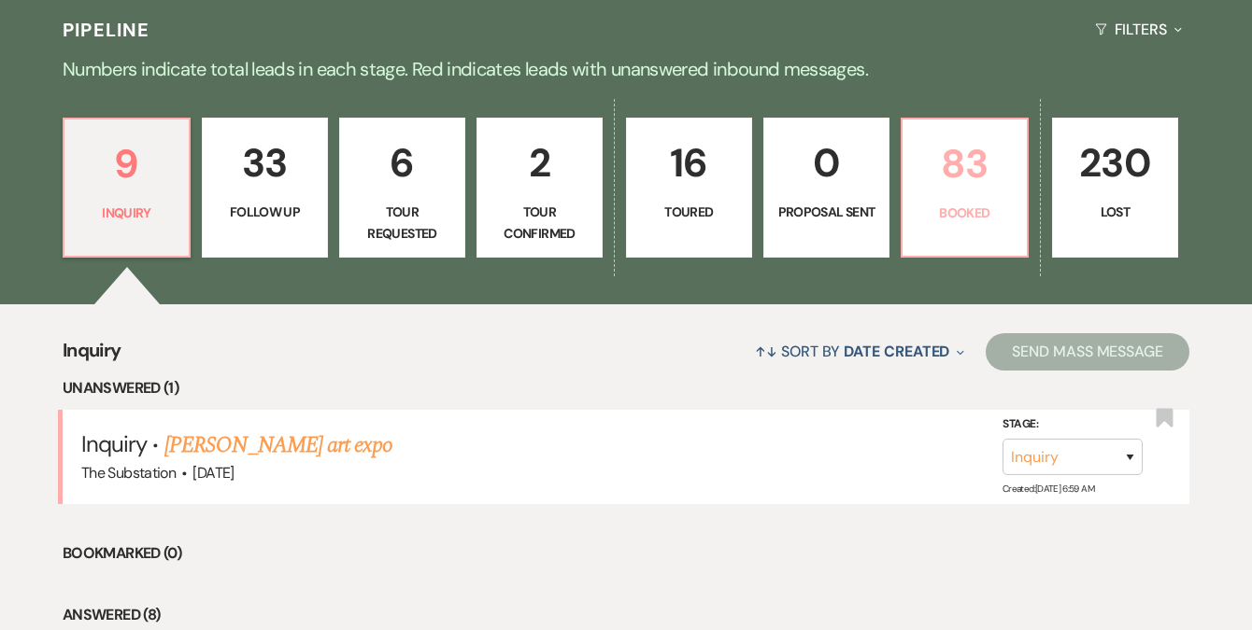
click at [955, 182] on p "83" at bounding box center [964, 164] width 102 height 63
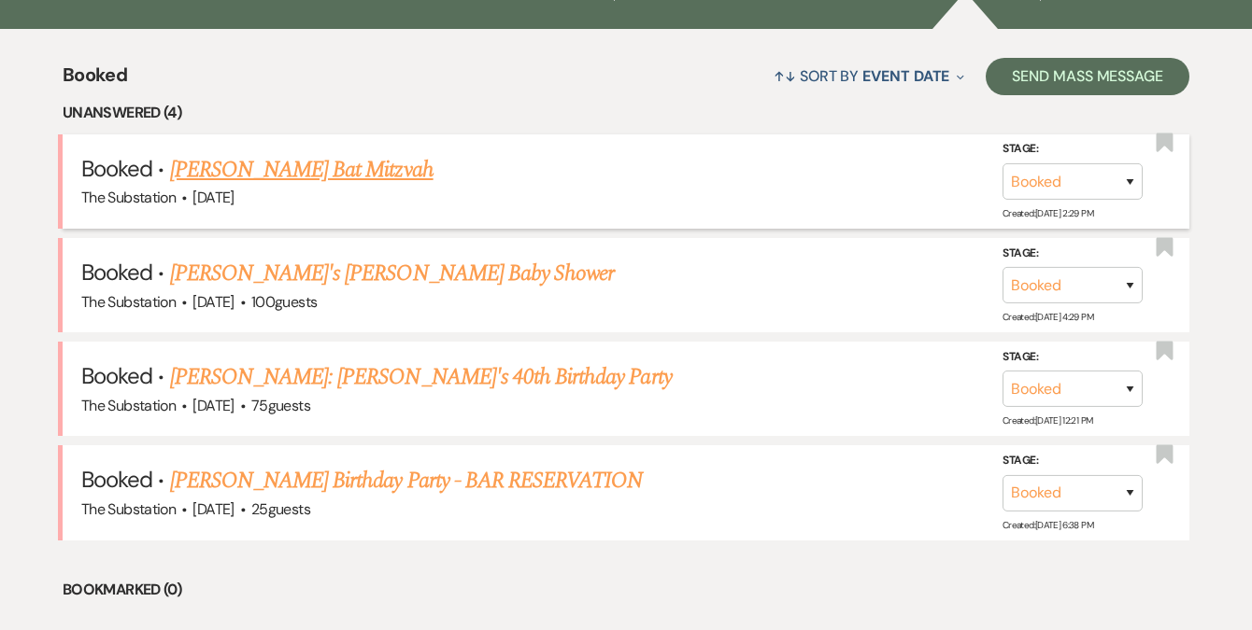
scroll to position [700, 0]
click at [336, 275] on link "[PERSON_NAME]'s [PERSON_NAME] Baby Shower" at bounding box center [392, 273] width 445 height 34
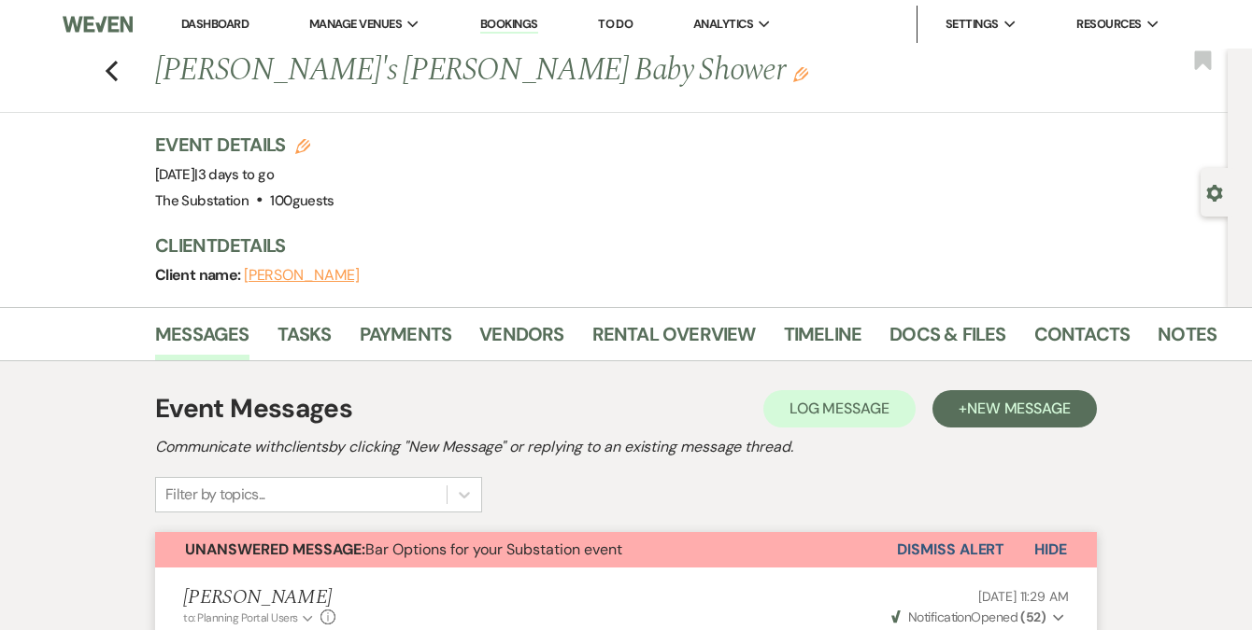
click at [940, 552] on button "Dismiss Alert" at bounding box center [950, 549] width 107 height 35
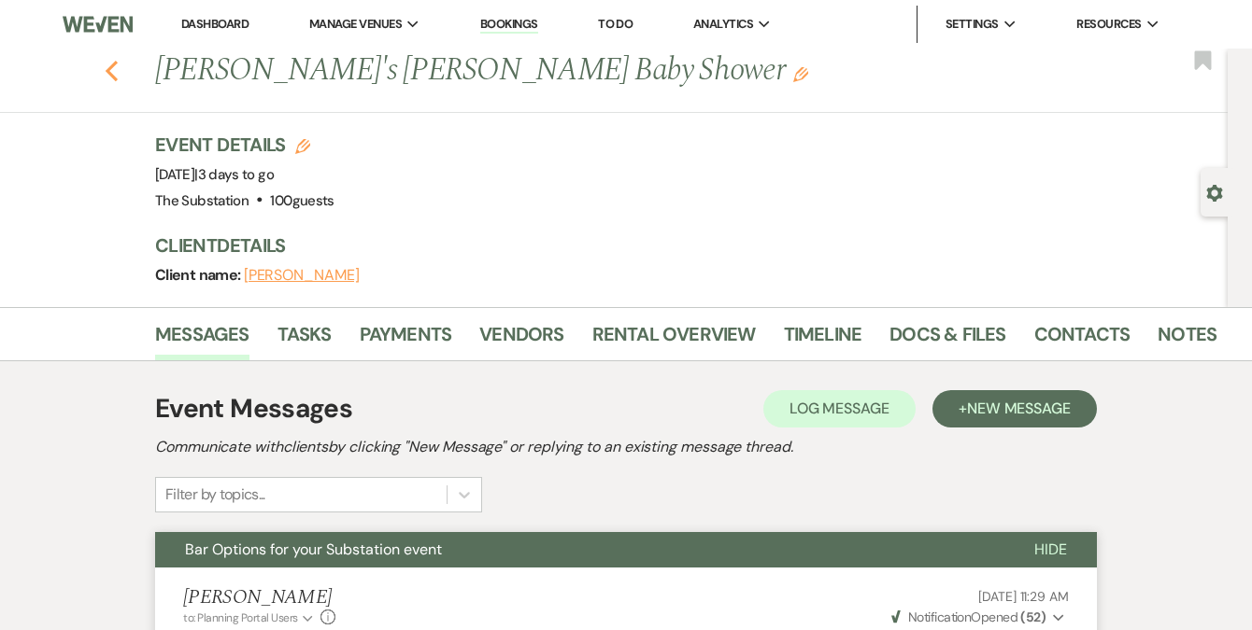
click at [119, 70] on icon "Previous" at bounding box center [112, 71] width 14 height 22
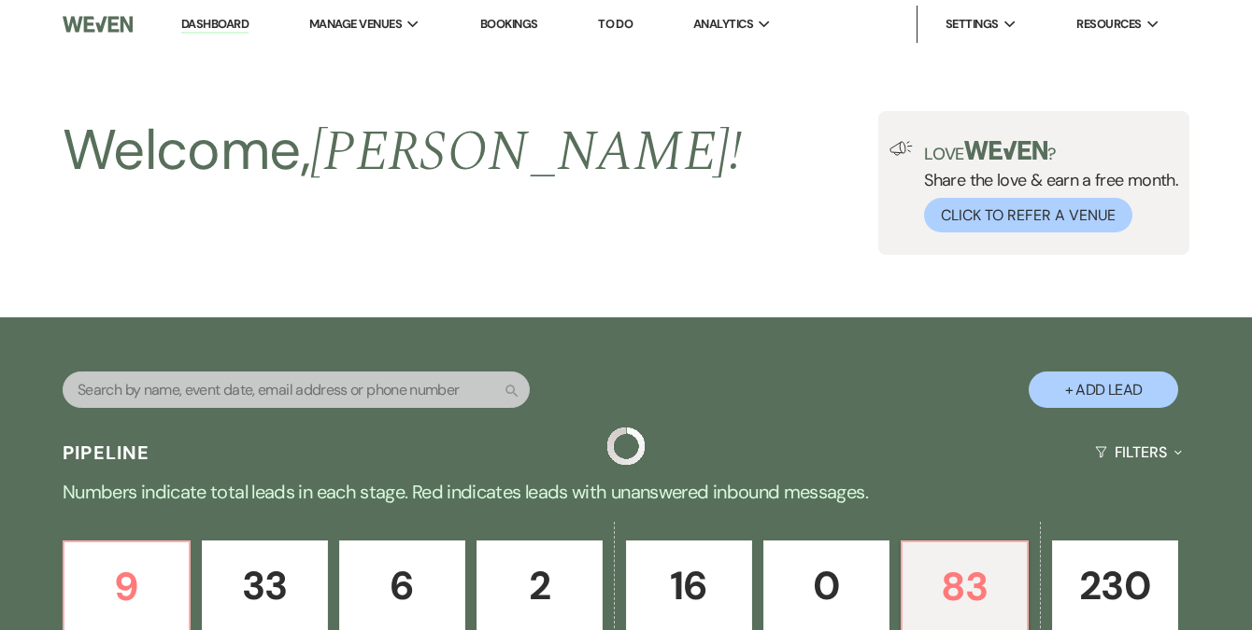
scroll to position [700, 0]
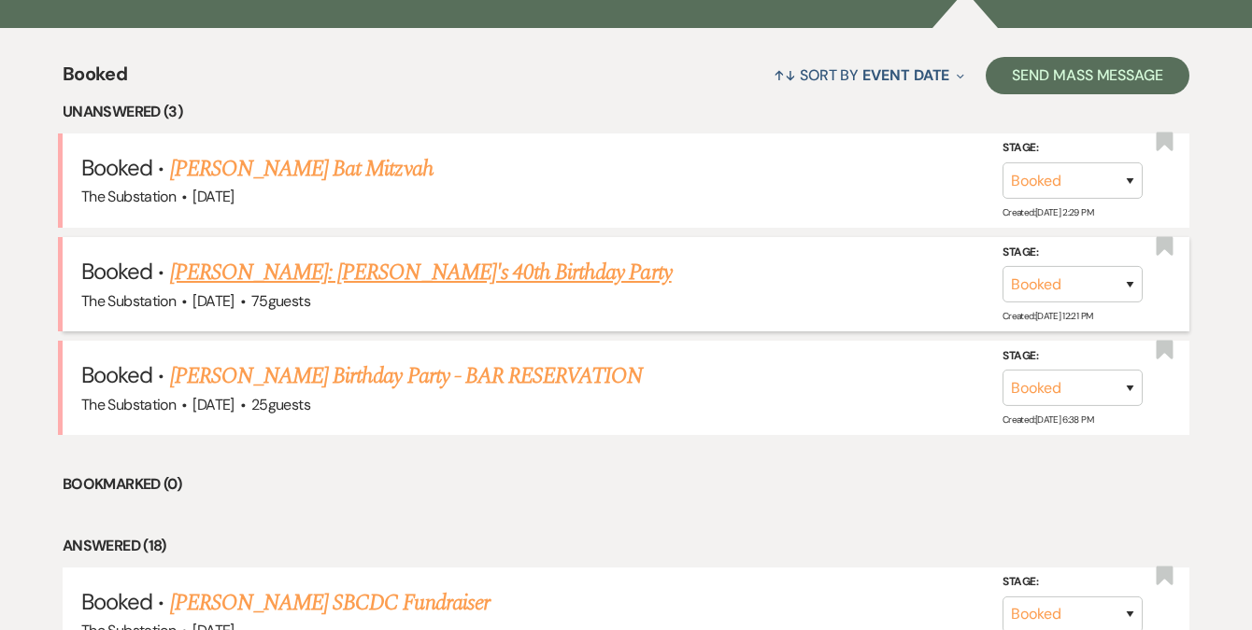
click at [311, 264] on link "[PERSON_NAME]: [PERSON_NAME]'s 40th Birthday Party" at bounding box center [421, 273] width 502 height 34
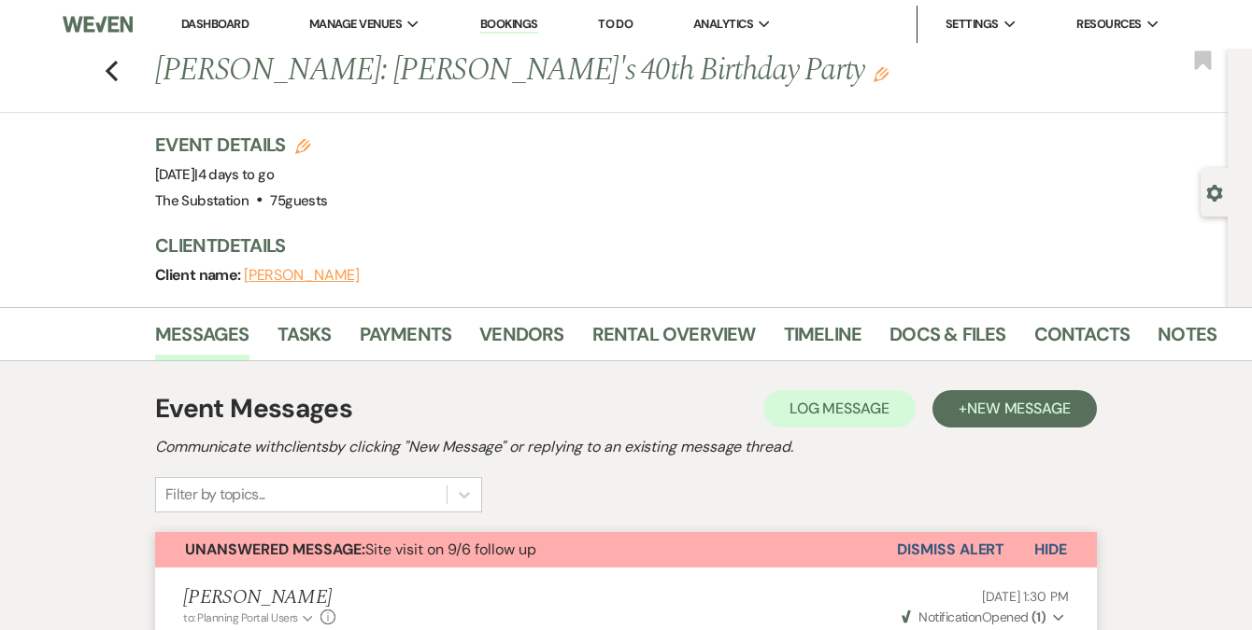
click at [207, 22] on link "Dashboard" at bounding box center [214, 24] width 67 height 16
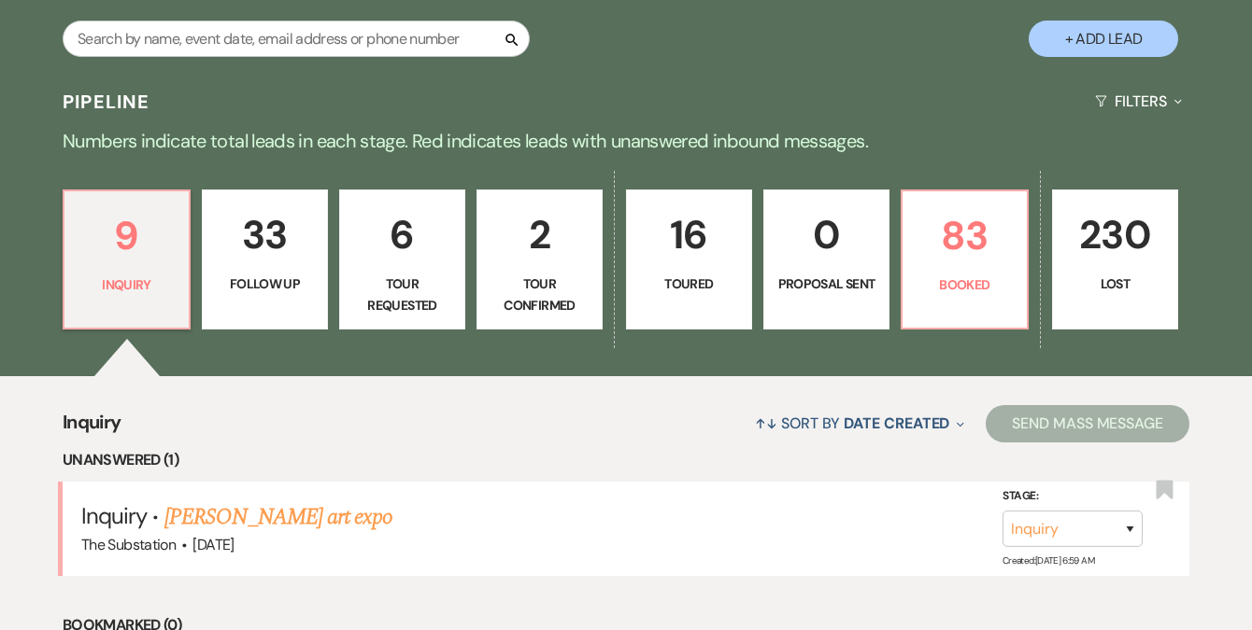
scroll to position [353, 0]
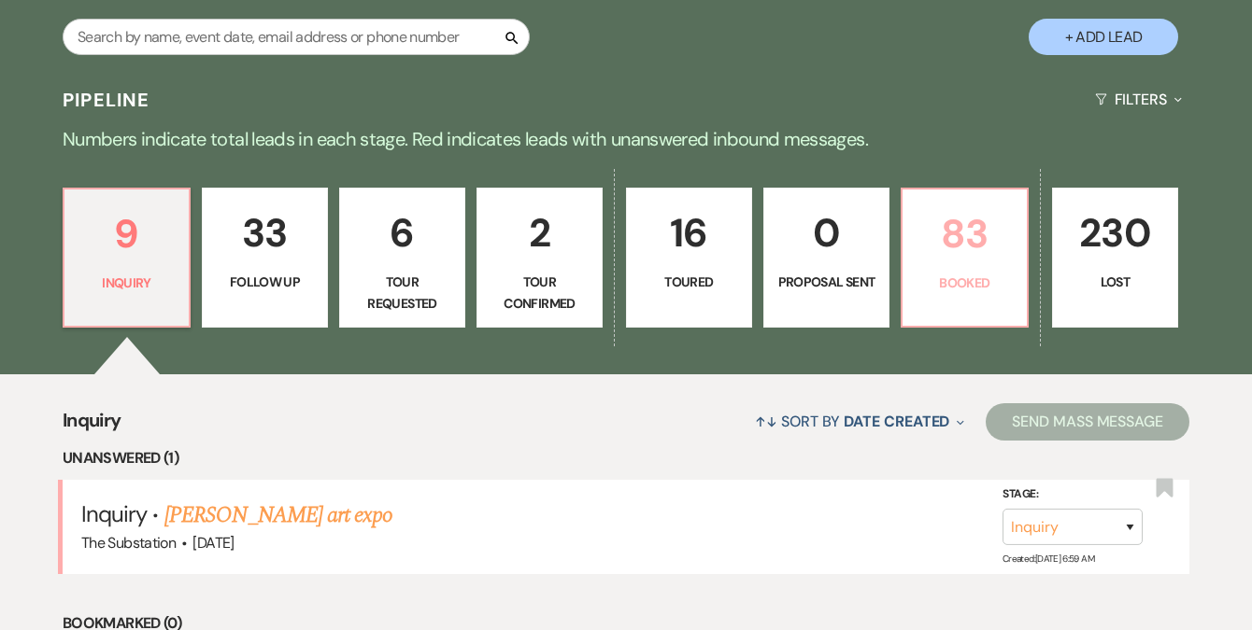
click at [933, 250] on p "83" at bounding box center [964, 234] width 102 height 63
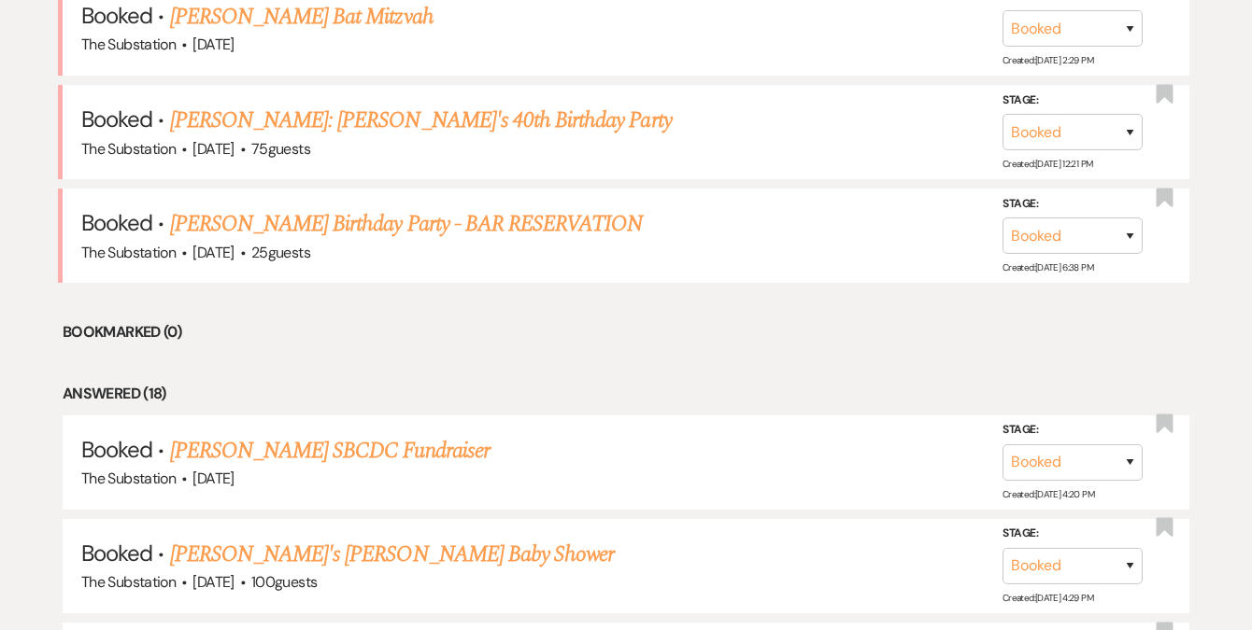
scroll to position [841, 0]
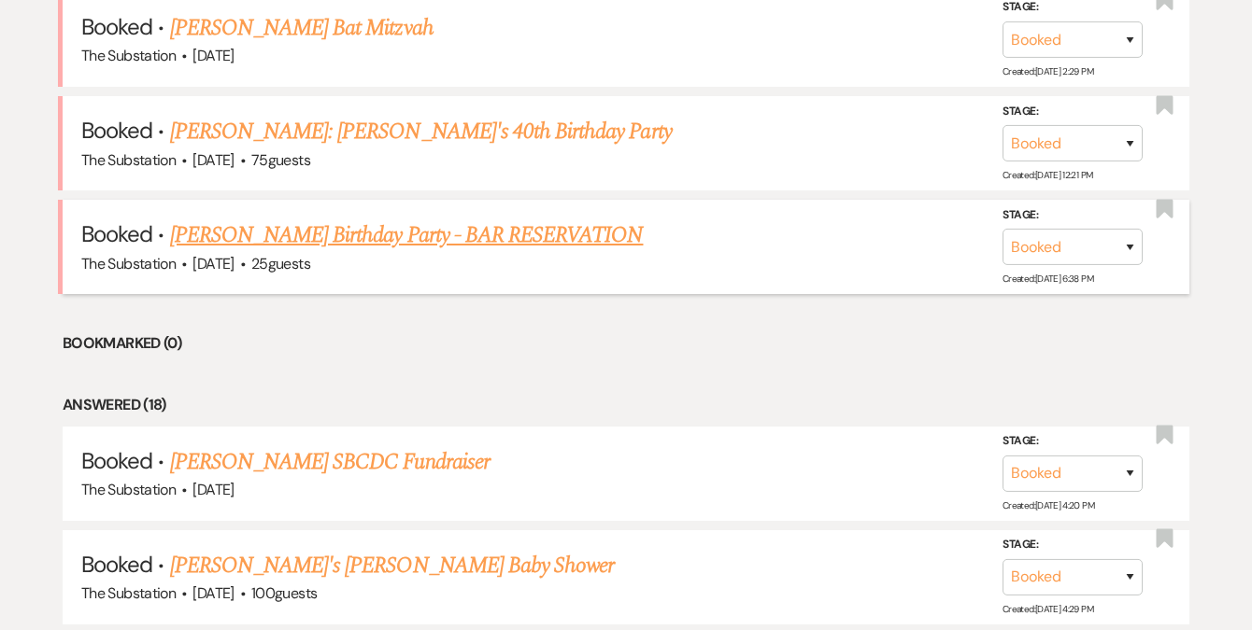
click at [542, 233] on link "[PERSON_NAME] Birthday Party - BAR RESERVATION" at bounding box center [407, 236] width 474 height 34
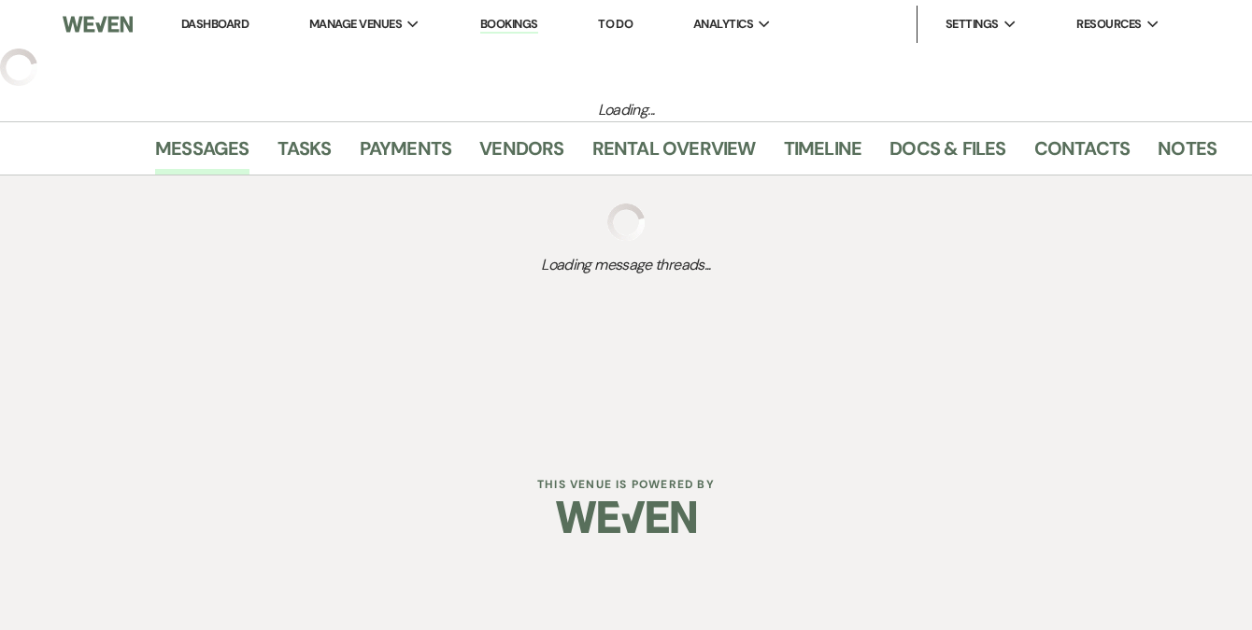
select select "5"
select select "4"
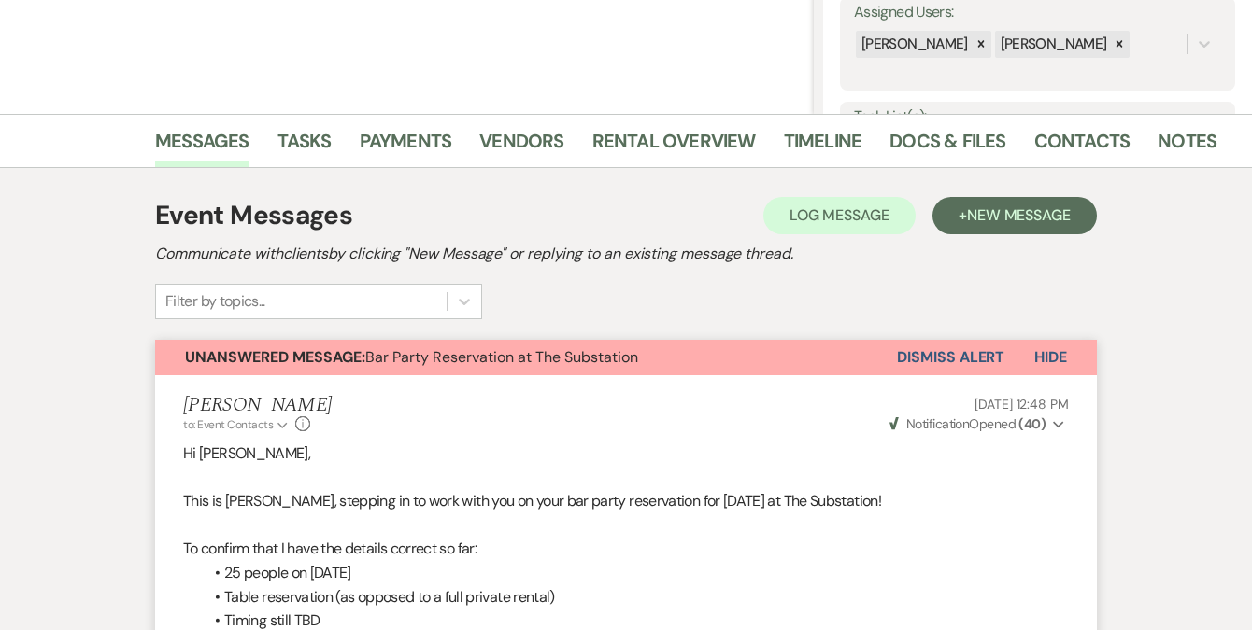
scroll to position [382, 0]
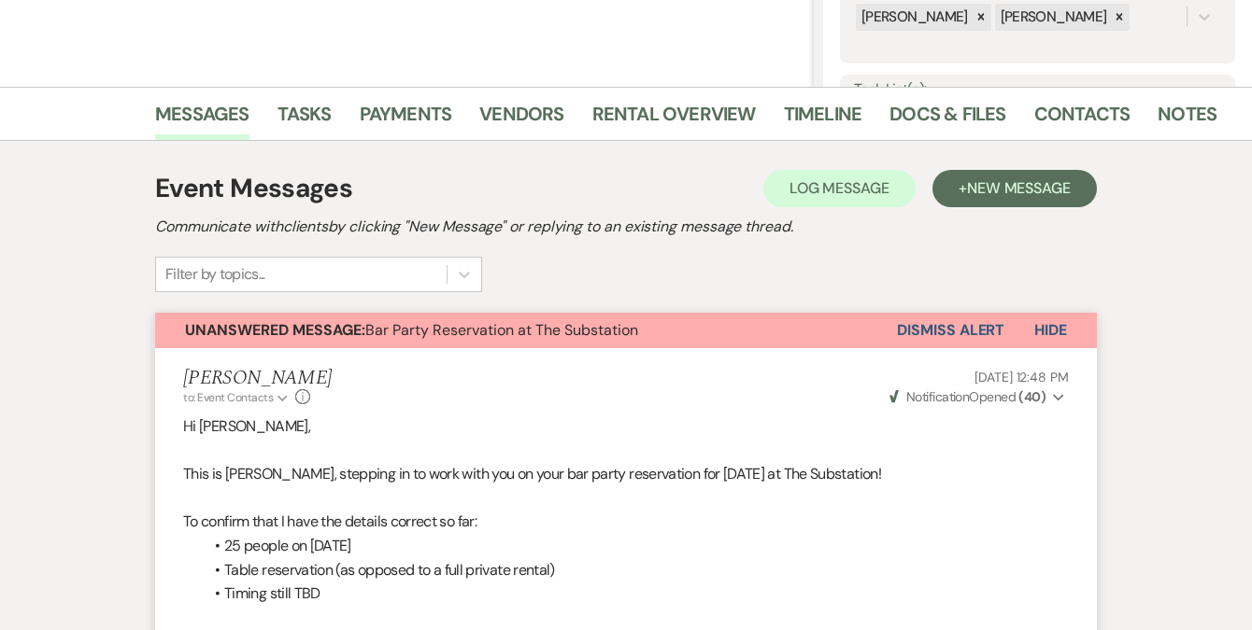
click at [972, 331] on button "Dismiss Alert" at bounding box center [950, 330] width 107 height 35
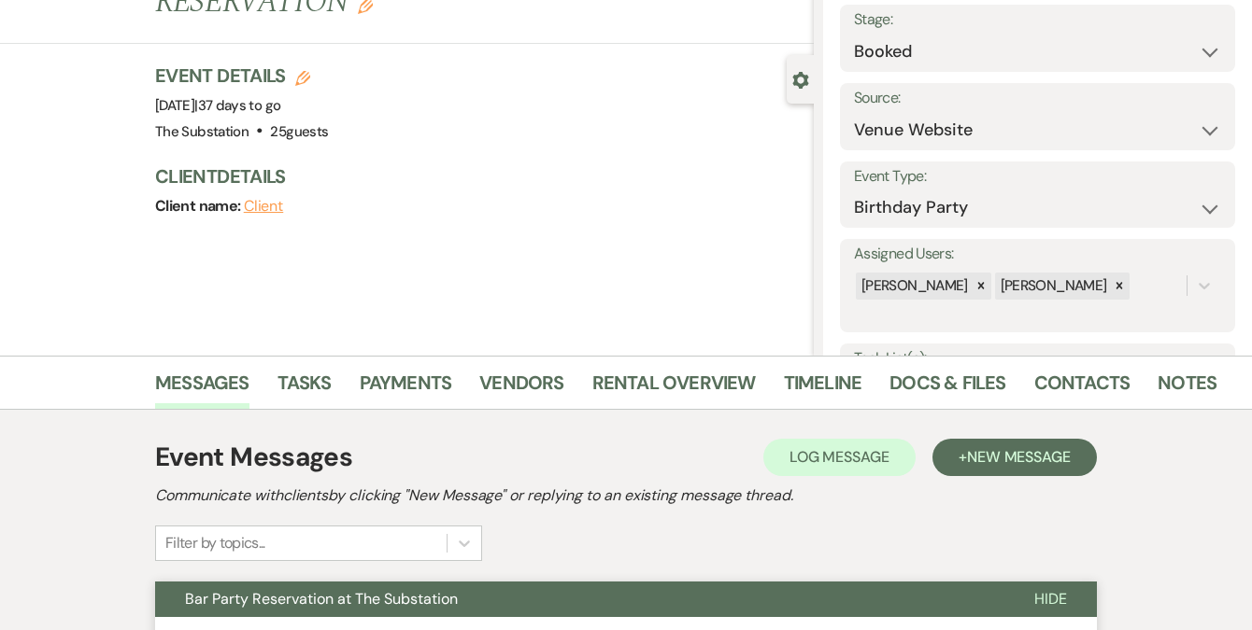
scroll to position [0, 0]
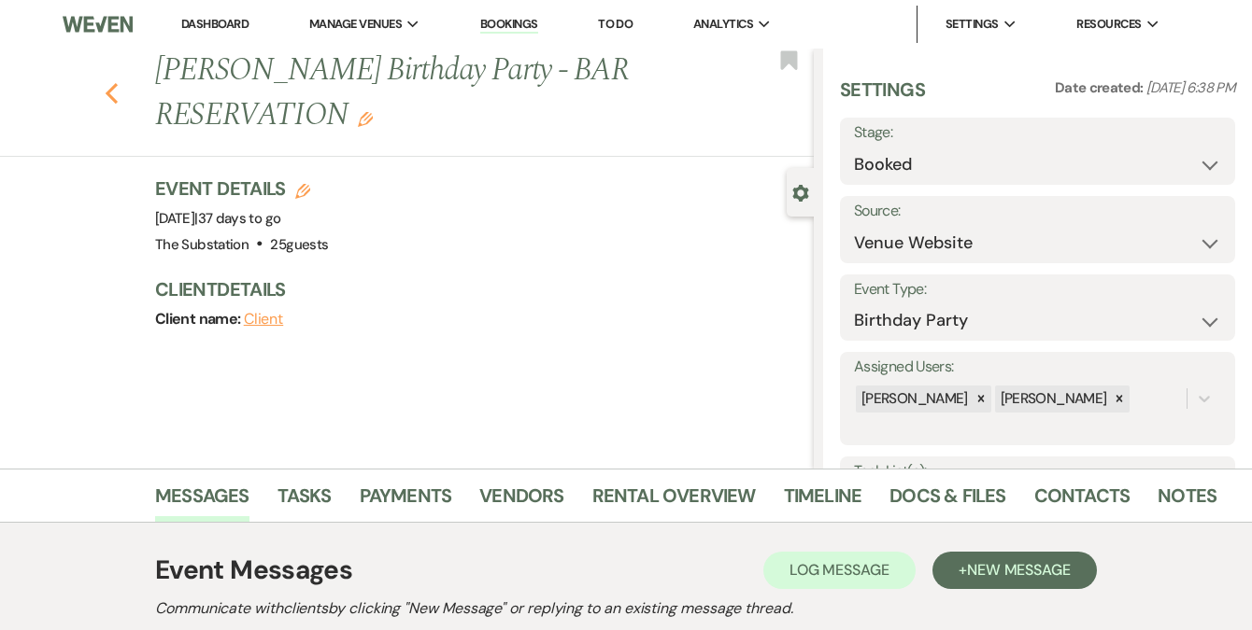
click at [117, 92] on icon "Previous" at bounding box center [112, 93] width 14 height 22
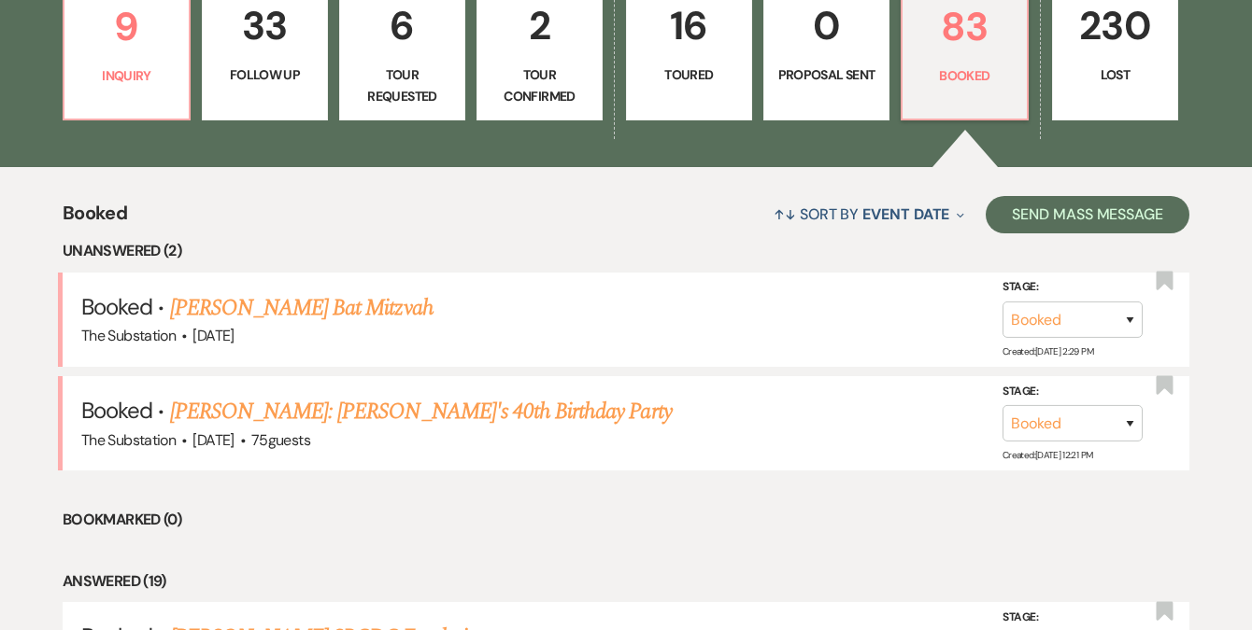
scroll to position [557, 0]
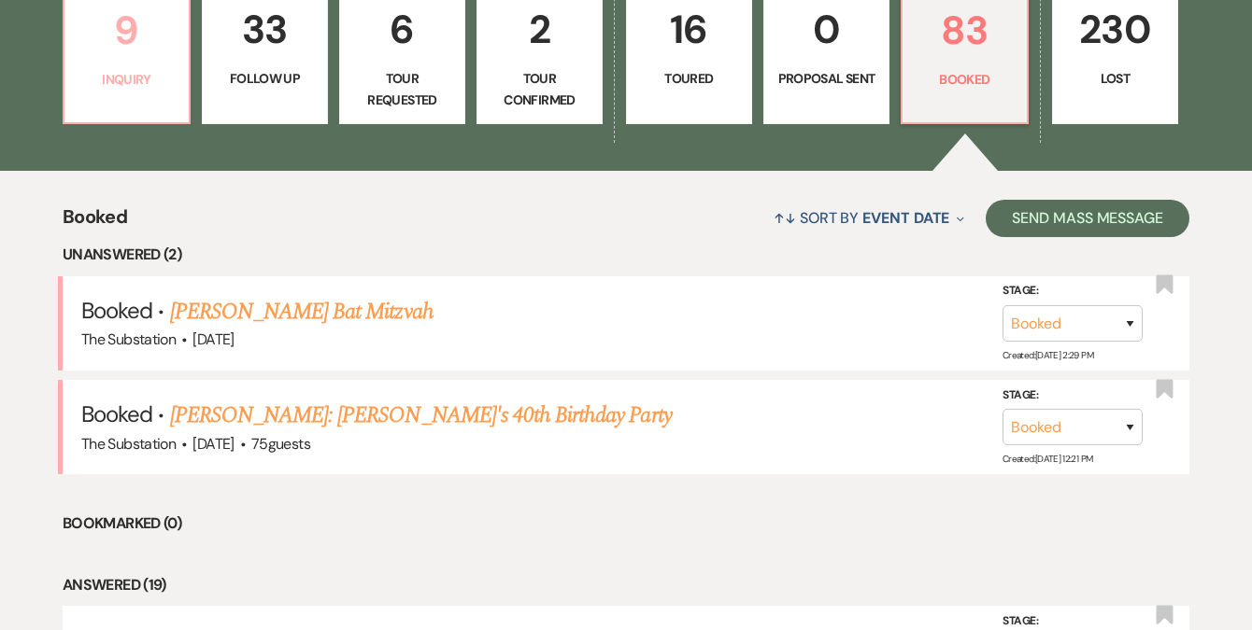
click at [155, 73] on p "Inquiry" at bounding box center [127, 79] width 102 height 21
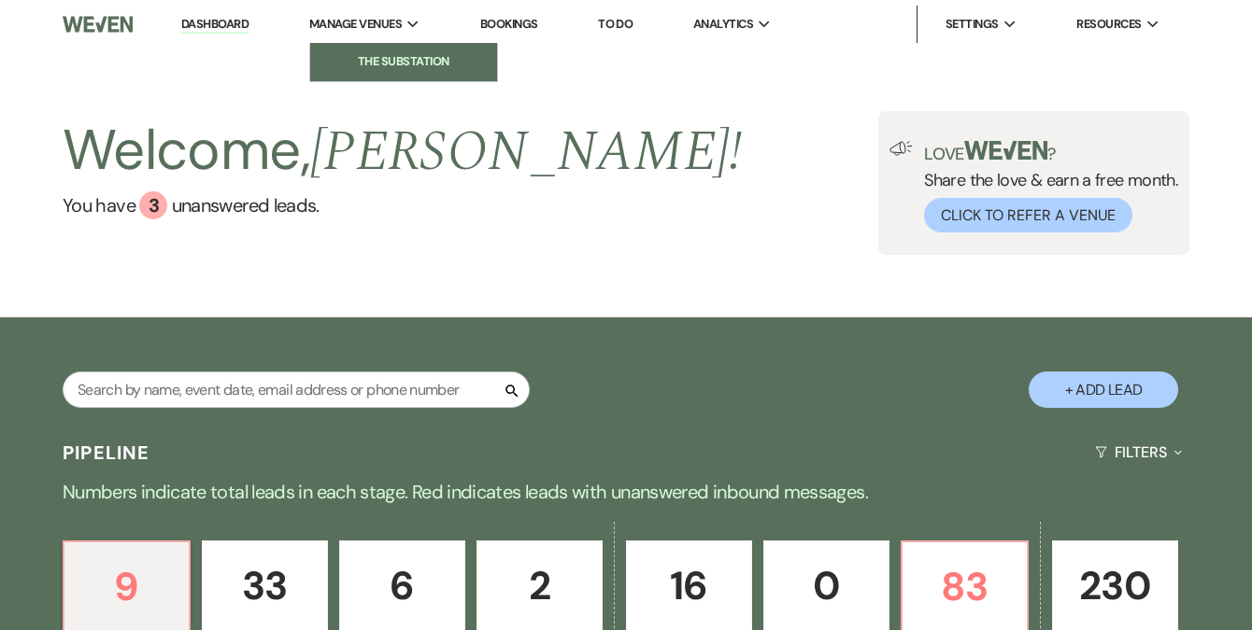
click at [409, 59] on li "The Substation" at bounding box center [403, 61] width 168 height 19
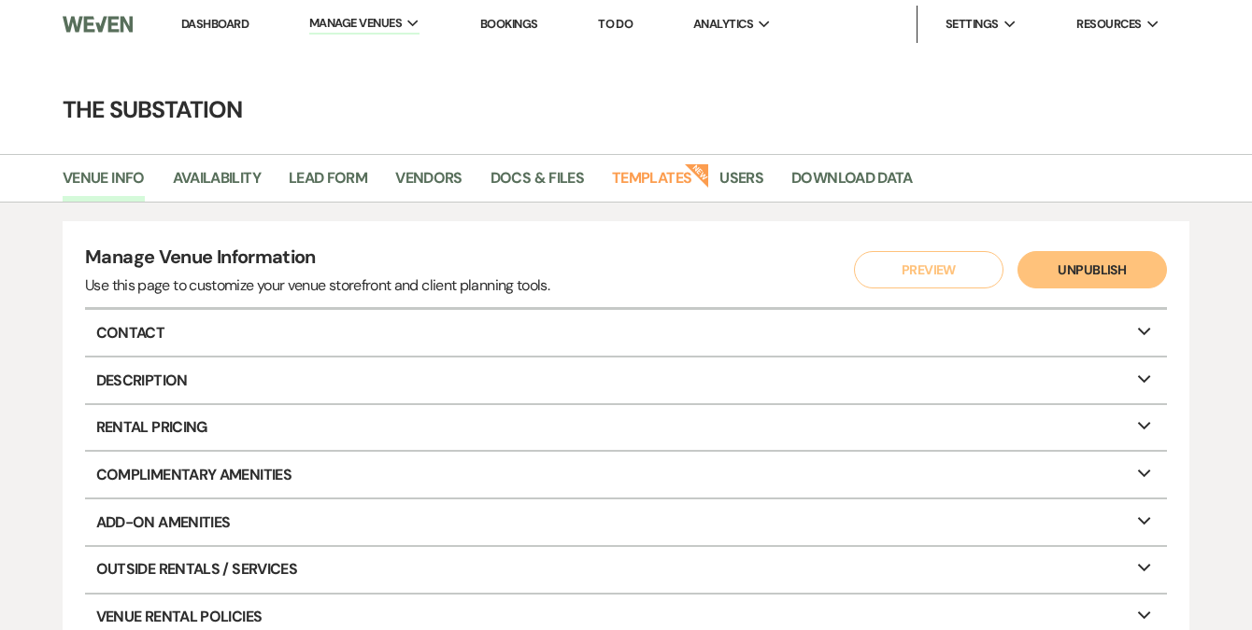
scroll to position [4, 0]
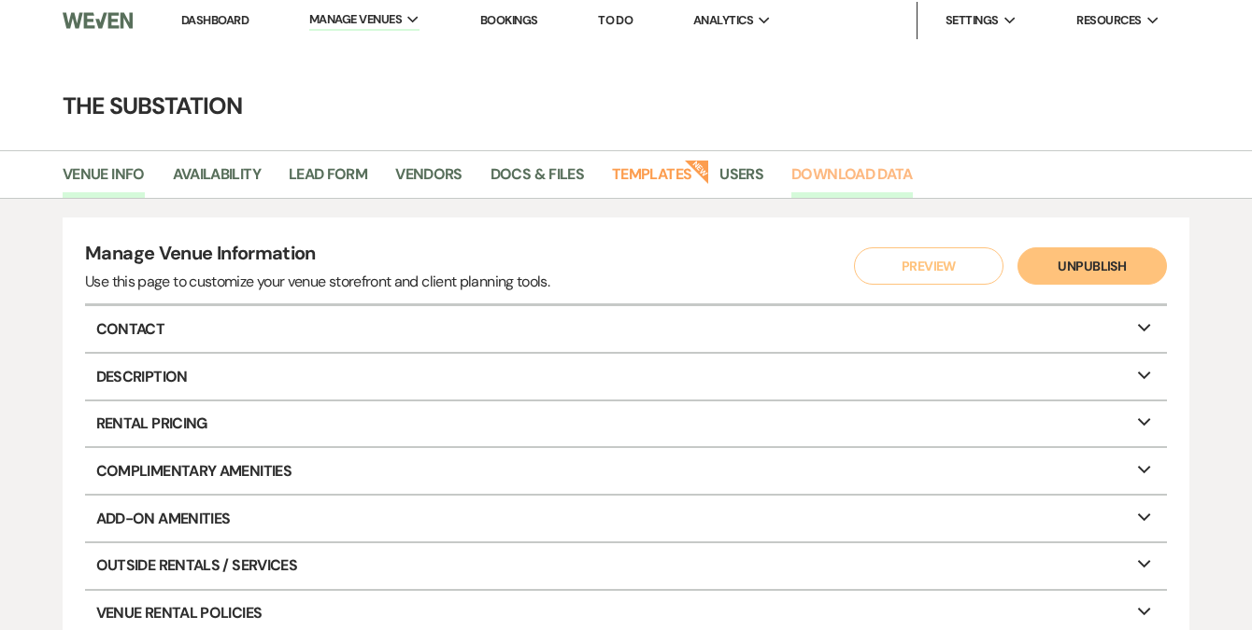
click at [835, 176] on link "Download Data" at bounding box center [851, 180] width 121 height 35
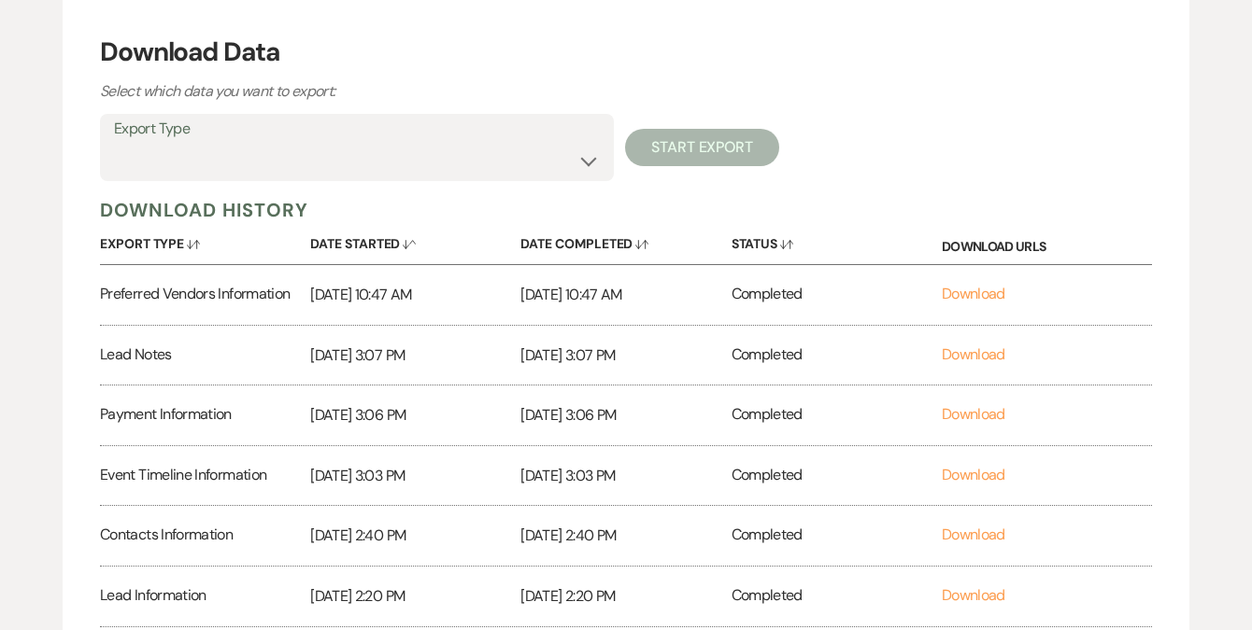
scroll to position [206, 0]
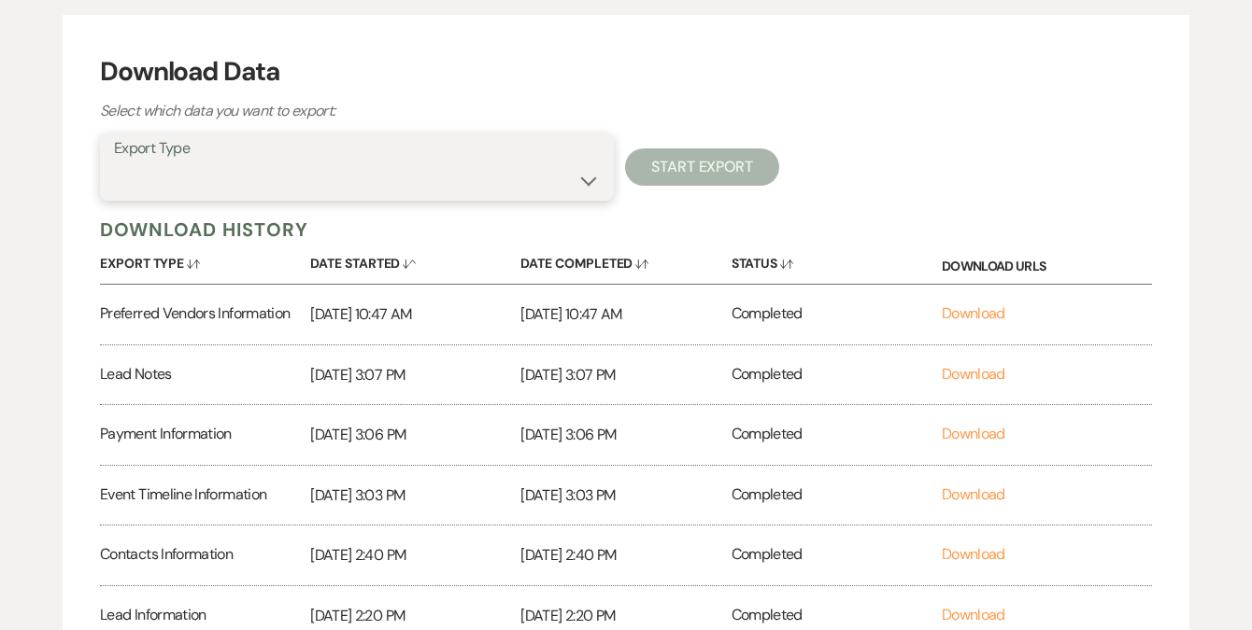
click at [587, 191] on select "Availability Calendar Information Category Templates Contacts Information Event…" at bounding box center [357, 181] width 486 height 36
click at [114, 163] on select "Availability Calendar Information Category Templates Contacts Information Event…" at bounding box center [357, 181] width 486 height 36
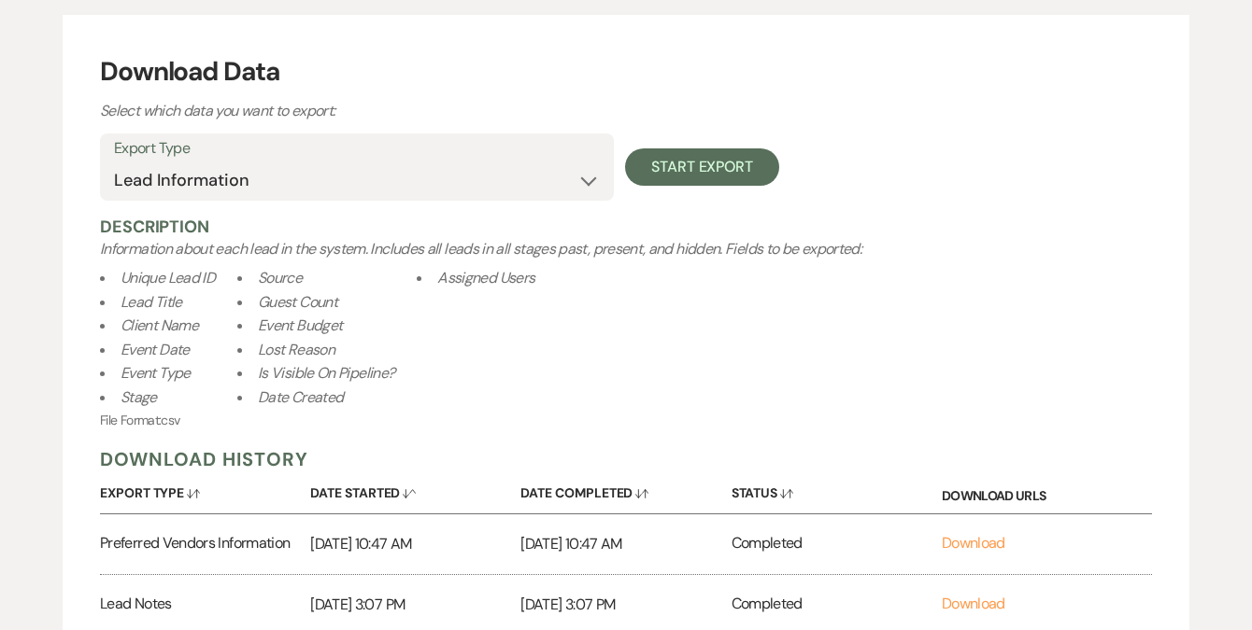
click at [195, 332] on li "Client Name" at bounding box center [157, 326] width 115 height 24
click at [184, 335] on li "Client Name" at bounding box center [157, 326] width 115 height 24
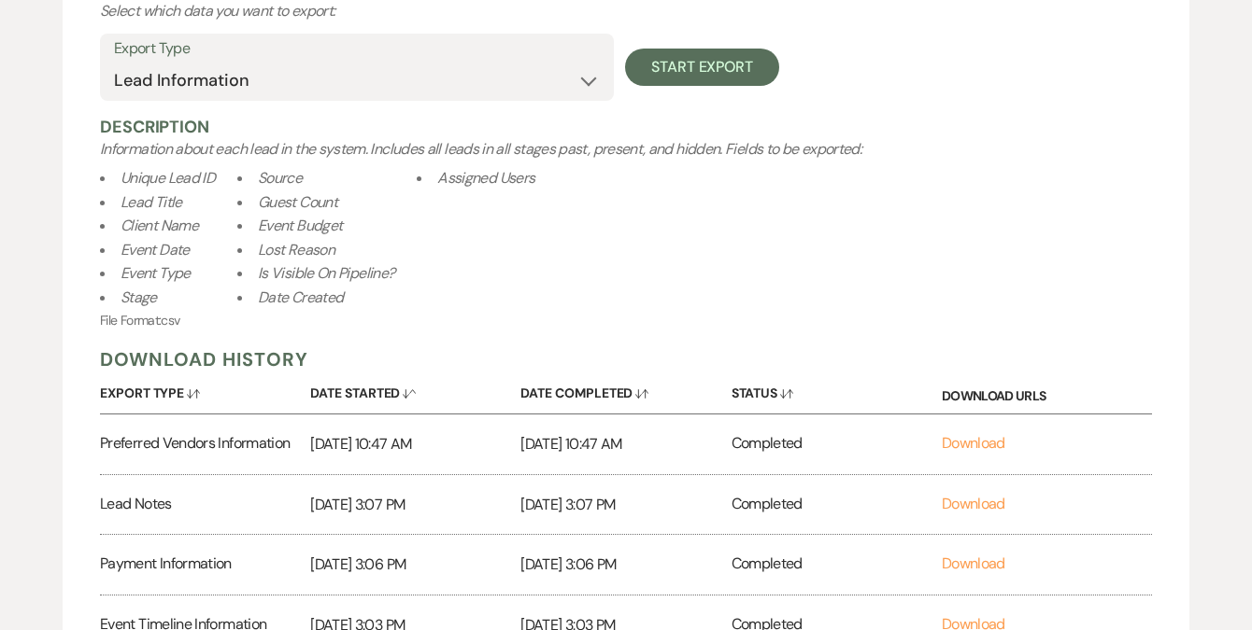
scroll to position [35, 0]
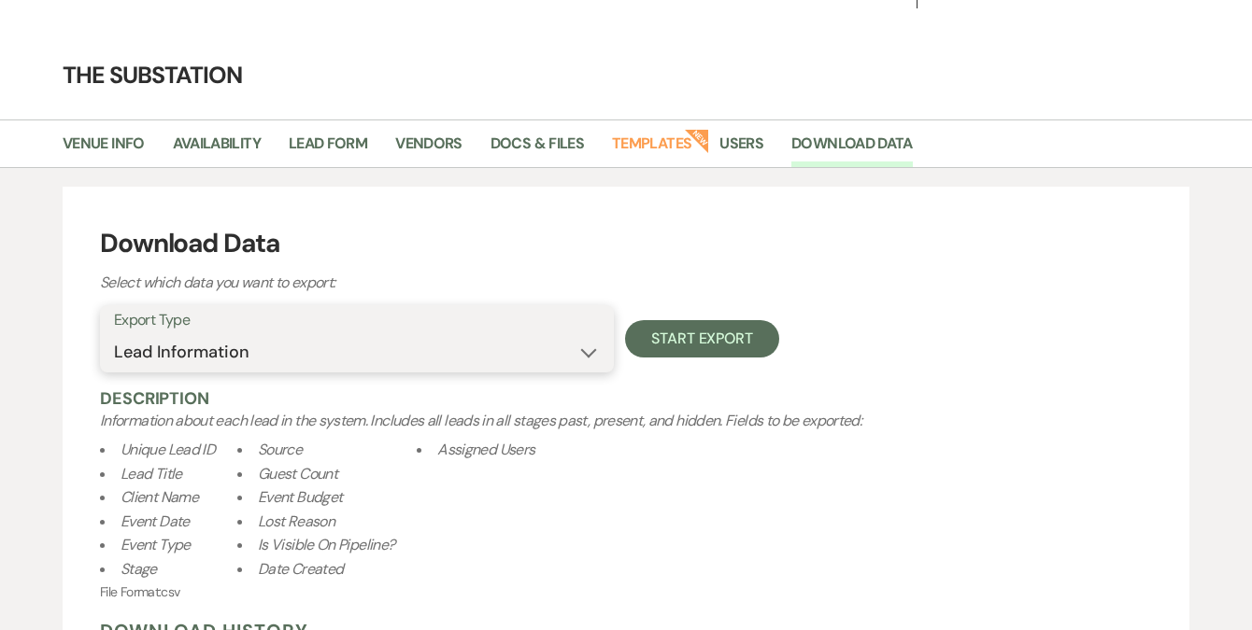
click at [326, 349] on select "Availability Calendar Information Category Templates Contacts Information Event…" at bounding box center [357, 352] width 486 height 36
click at [114, 334] on select "Availability Calendar Information Category Templates Contacts Information Event…" at bounding box center [357, 352] width 486 height 36
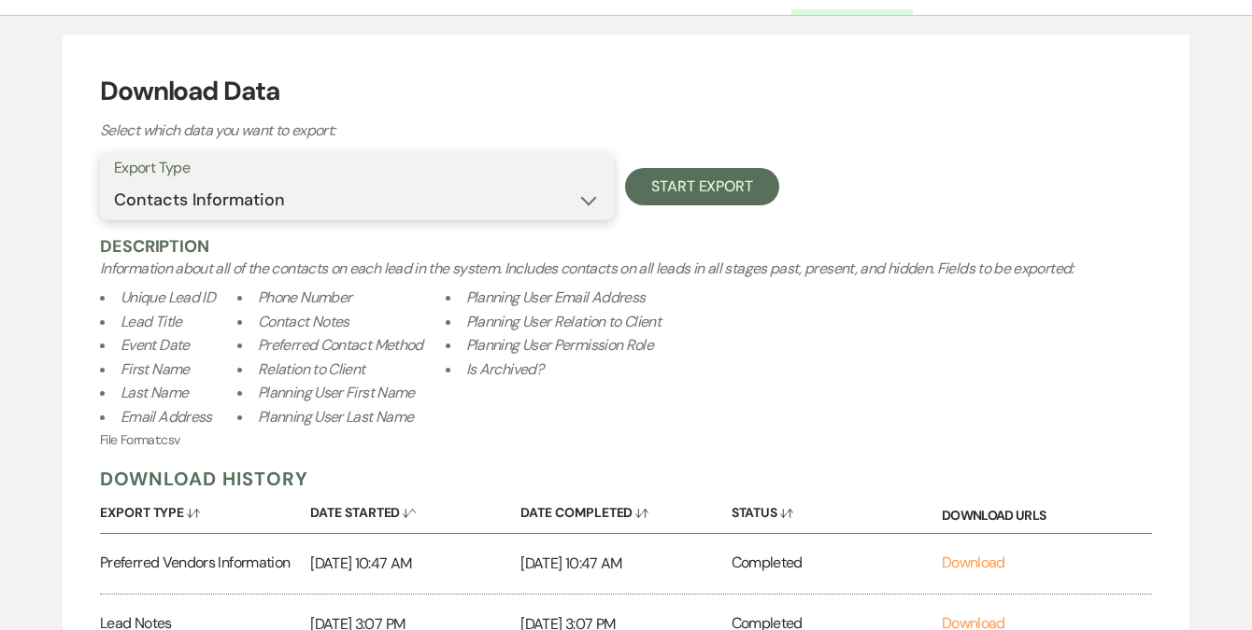
scroll to position [190, 0]
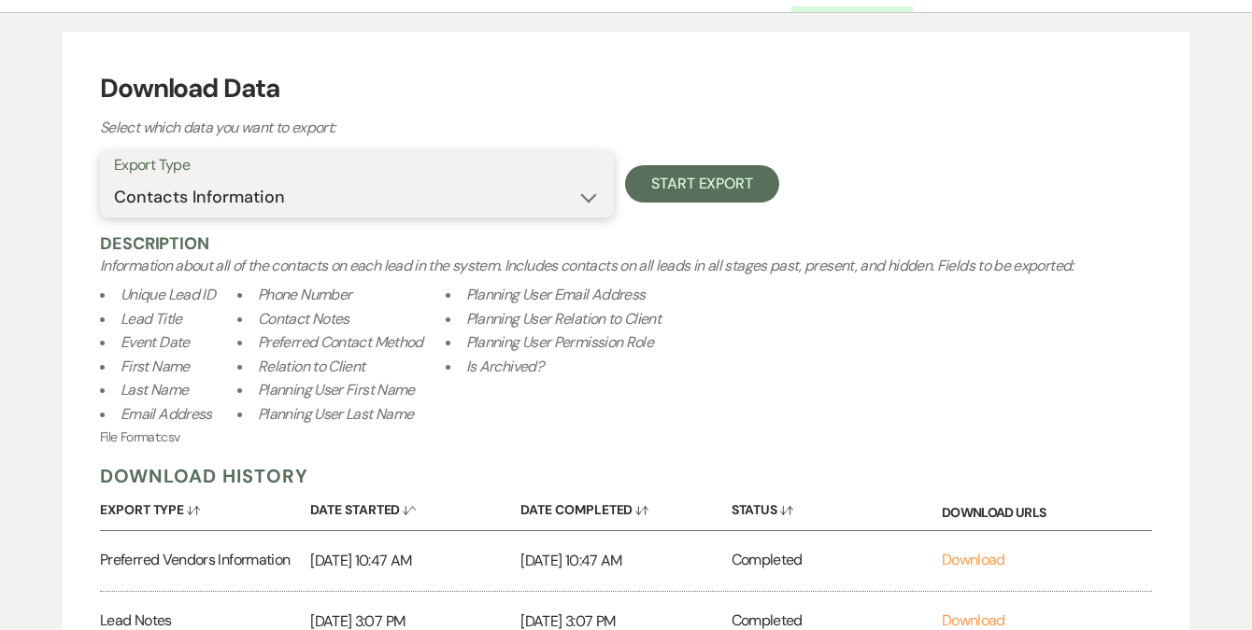
click at [331, 187] on select "Availability Calendar Information Category Templates Contacts Information Event…" at bounding box center [357, 197] width 486 height 36
click at [114, 179] on select "Availability Calendar Information Category Templates Contacts Information Event…" at bounding box center [357, 197] width 486 height 36
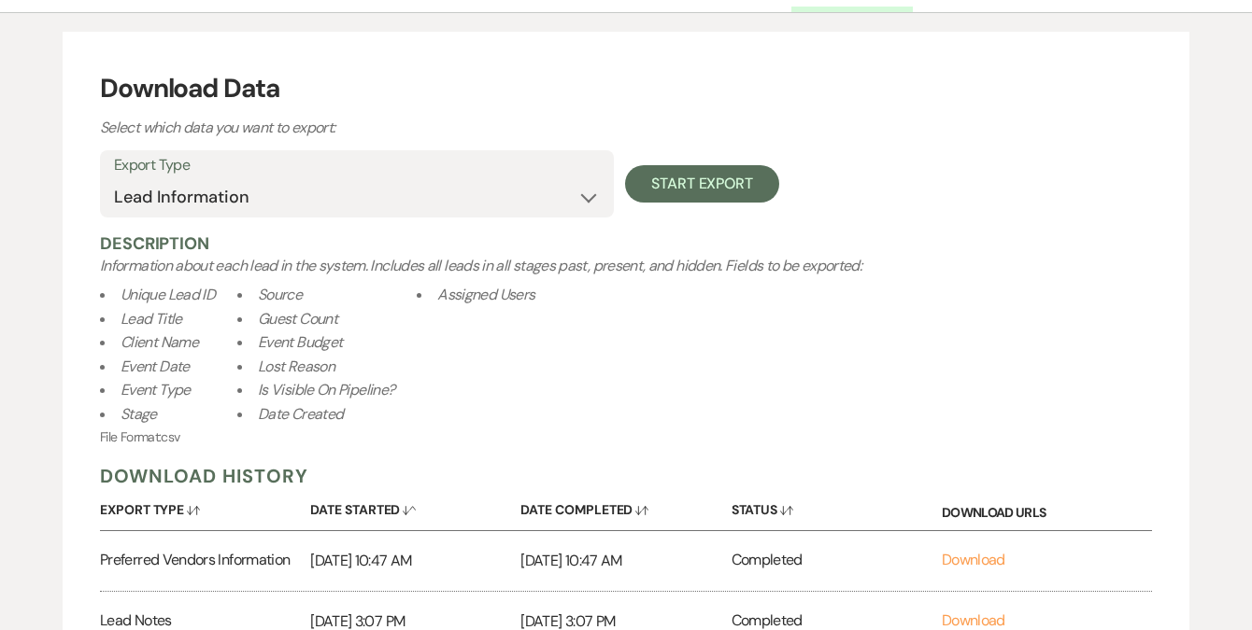
click at [179, 344] on li "Client Name" at bounding box center [157, 343] width 115 height 24
click at [197, 293] on li "Unique Lead ID" at bounding box center [157, 295] width 115 height 24
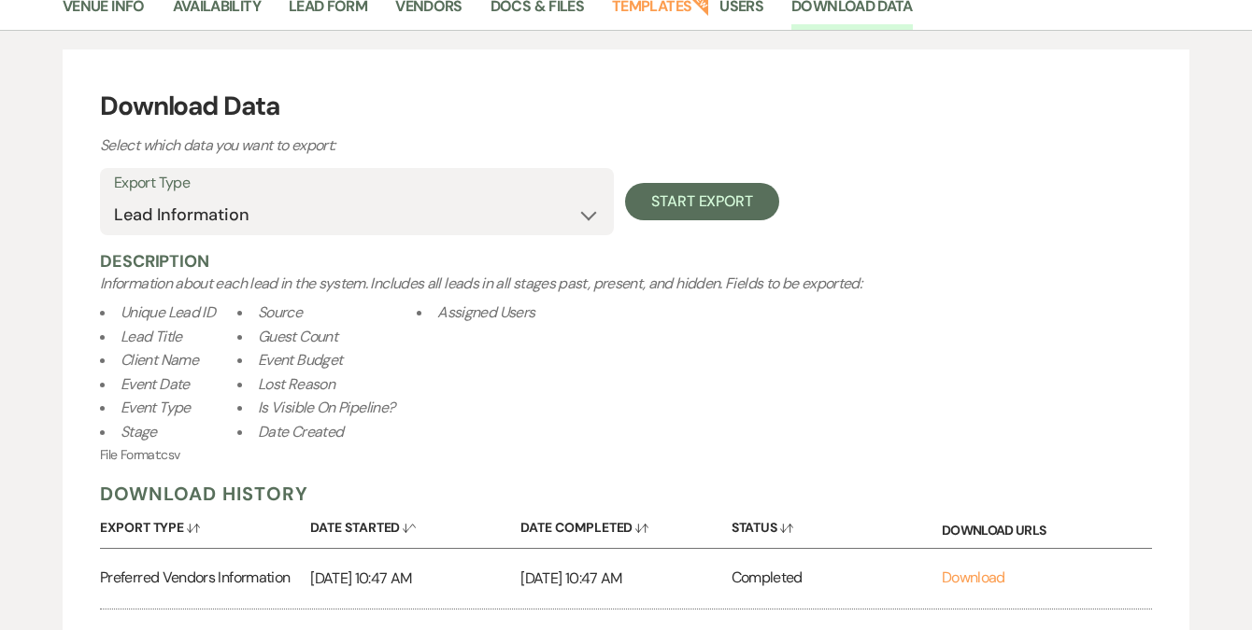
scroll to position [171, 0]
click at [222, 210] on select "Availability Calendar Information Category Templates Contacts Information Event…" at bounding box center [357, 216] width 486 height 36
click at [114, 198] on select "Availability Calendar Information Category Templates Contacts Information Event…" at bounding box center [357, 216] width 486 height 36
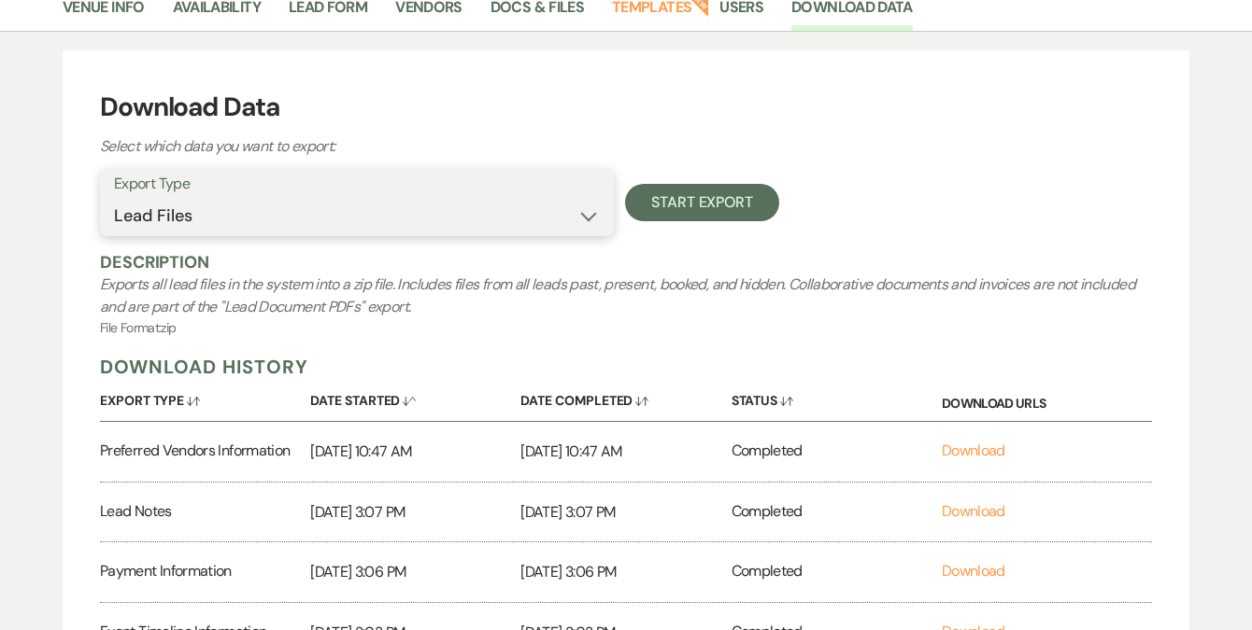
click at [248, 218] on select "Availability Calendar Information Category Templates Contacts Information Event…" at bounding box center [357, 216] width 486 height 36
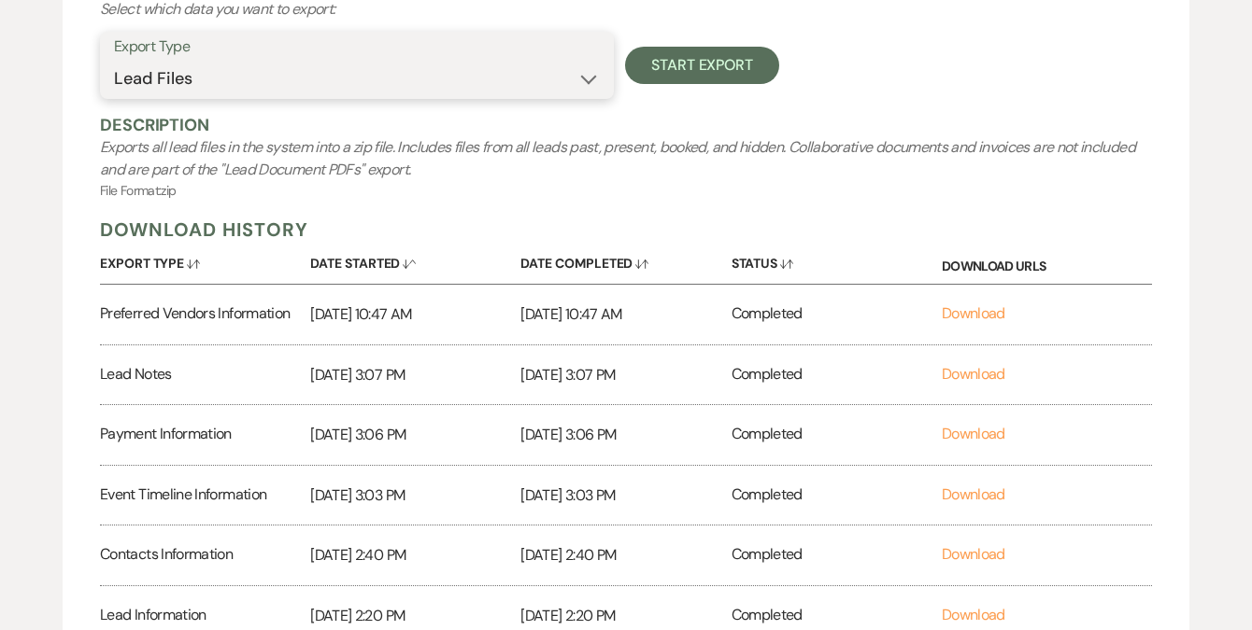
scroll to position [499, 0]
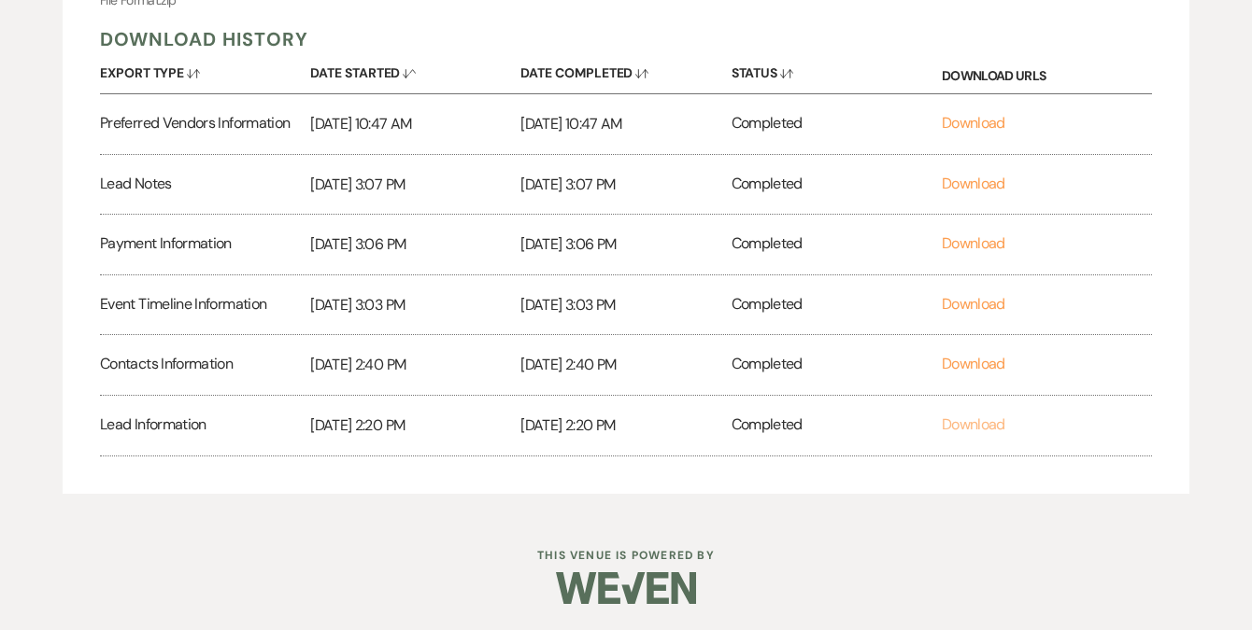
click at [957, 421] on link "Download" at bounding box center [973, 425] width 64 height 20
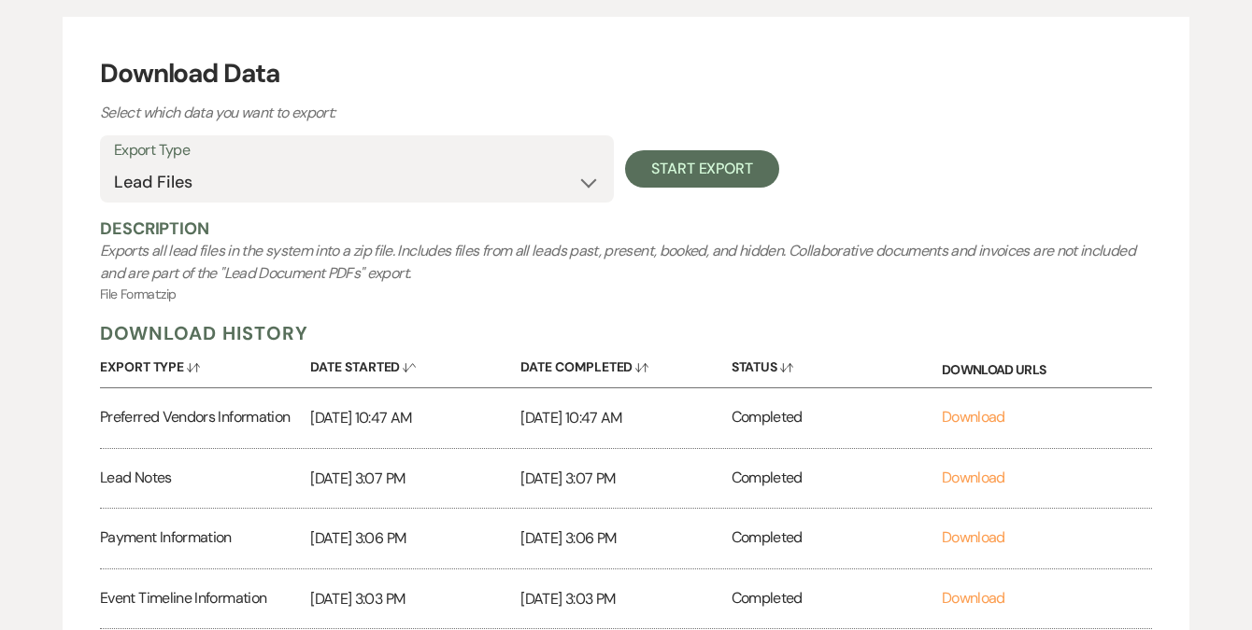
scroll to position [0, 0]
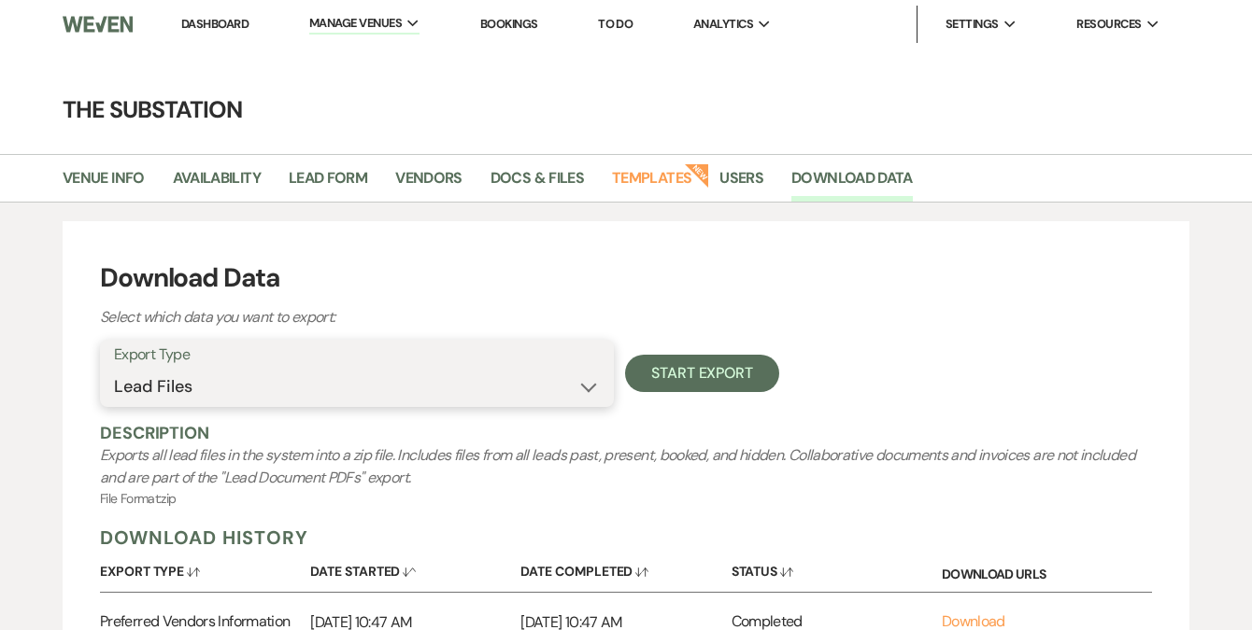
click at [289, 389] on select "Availability Calendar Information Category Templates Contacts Information Event…" at bounding box center [357, 387] width 486 height 36
select select "preferredVendorsInfo"
click at [114, 369] on select "Availability Calendar Information Category Templates Contacts Information Event…" at bounding box center [357, 387] width 486 height 36
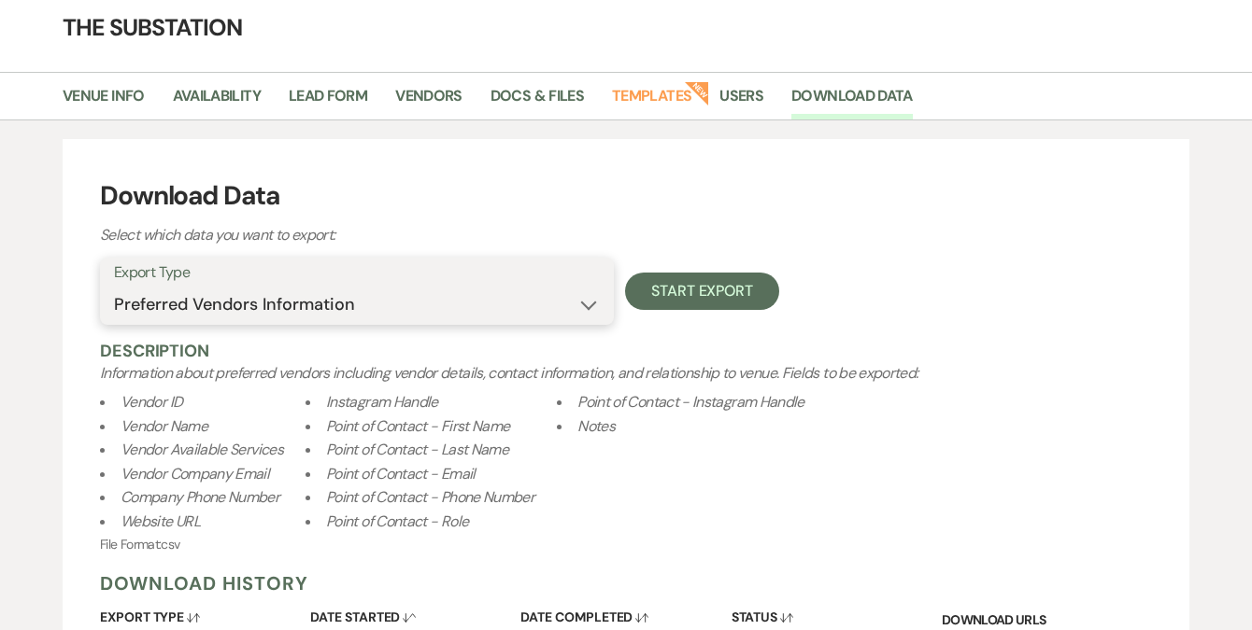
scroll to position [81, 0]
click at [682, 291] on button "Start Export" at bounding box center [702, 292] width 154 height 37
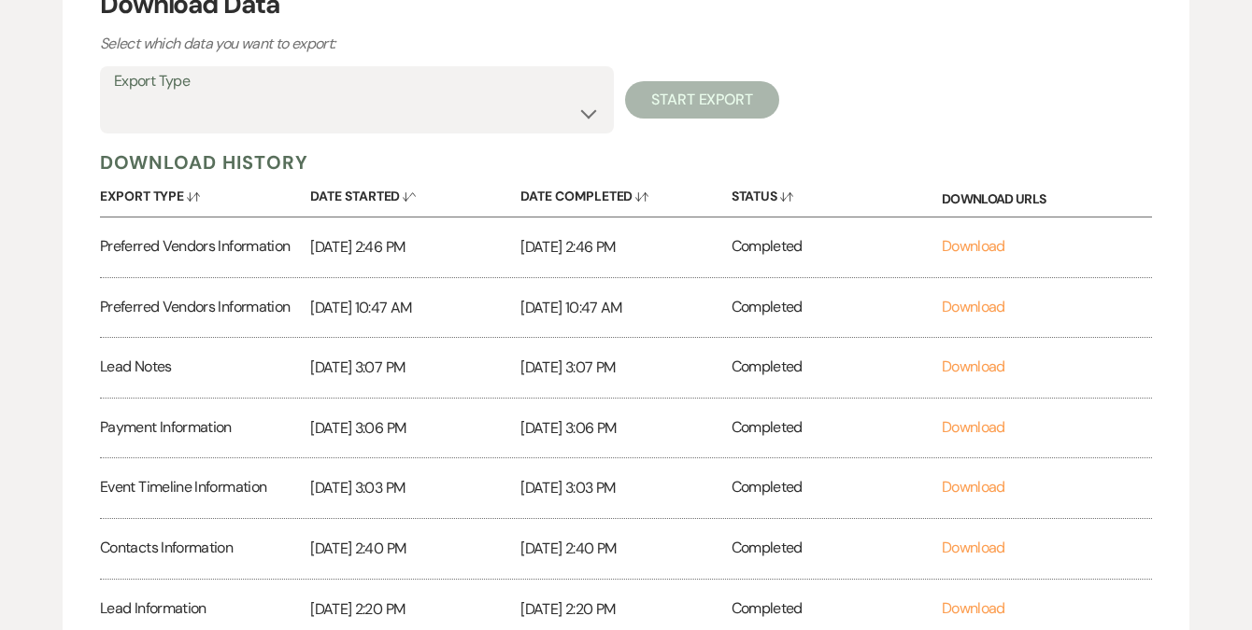
scroll to position [276, 0]
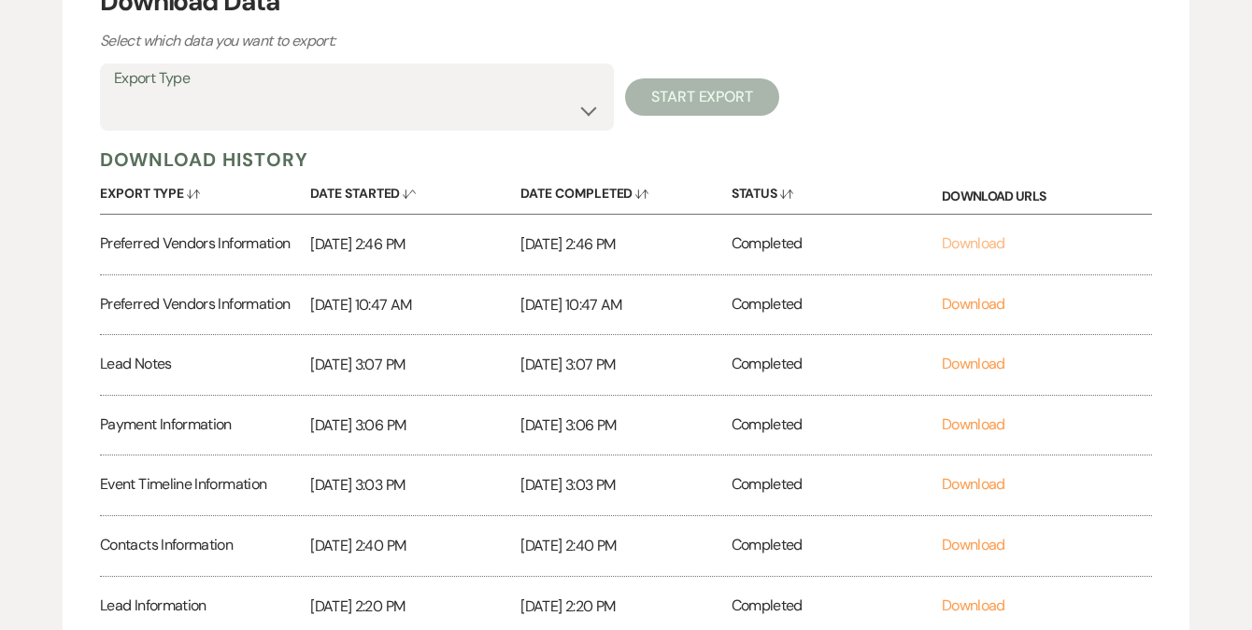
click at [975, 246] on link "Download" at bounding box center [973, 244] width 64 height 20
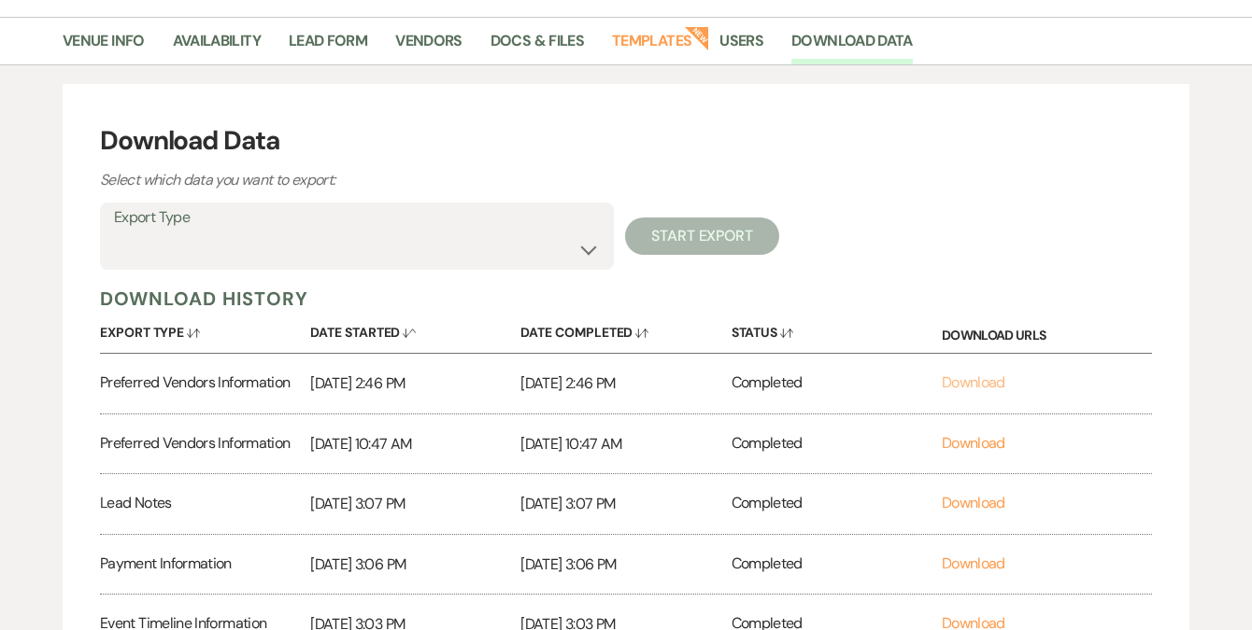
scroll to position [0, 0]
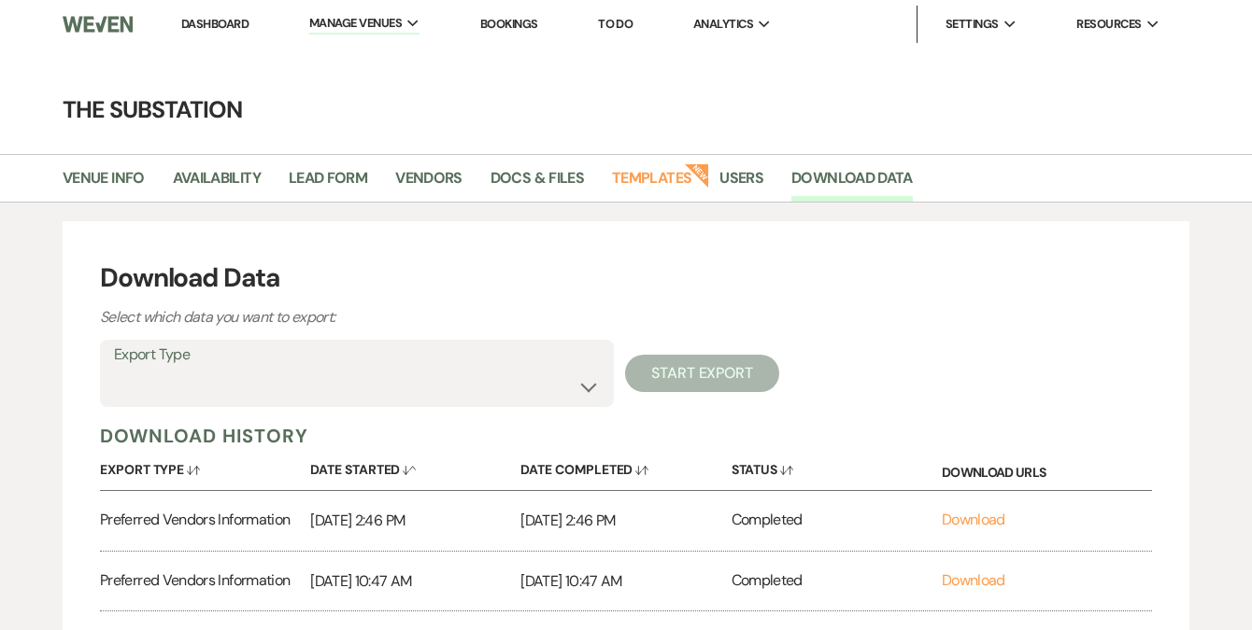
click at [183, 365] on label "Export Type" at bounding box center [357, 355] width 486 height 27
click at [183, 387] on select "Availability Calendar Information Category Templates Contacts Information Event…" at bounding box center [357, 387] width 486 height 36
select select "contactsInfo"
click at [114, 369] on select "Availability Calendar Information Category Templates Contacts Information Event…" at bounding box center [357, 387] width 486 height 36
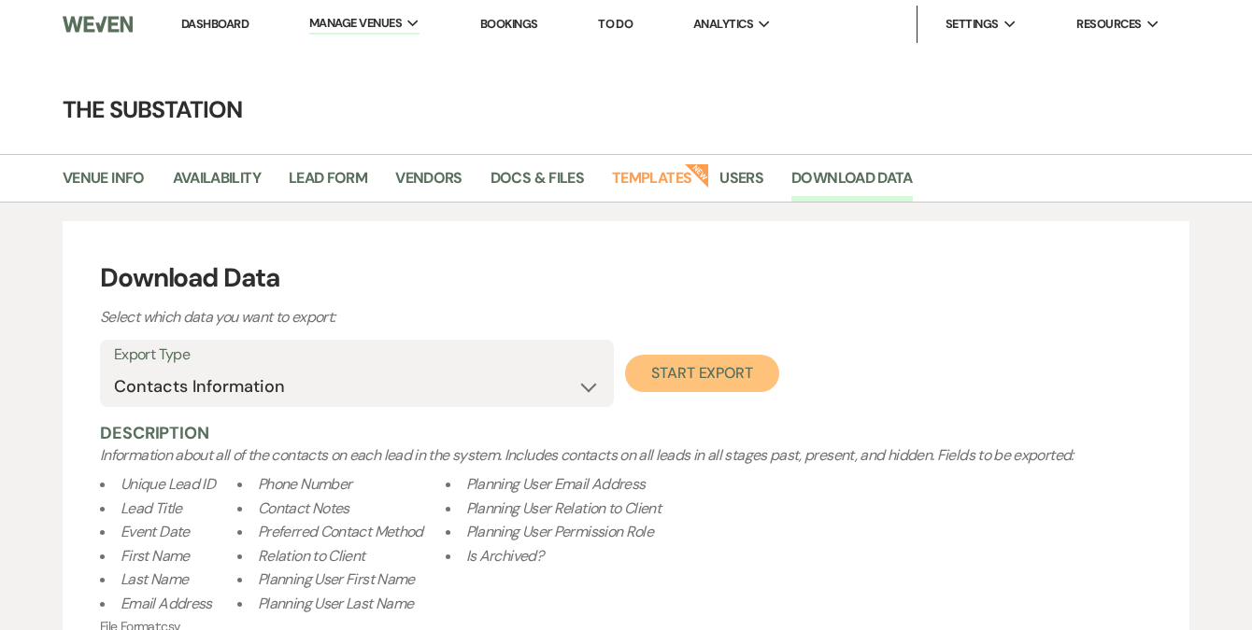
click at [691, 373] on button "Start Export" at bounding box center [702, 373] width 154 height 37
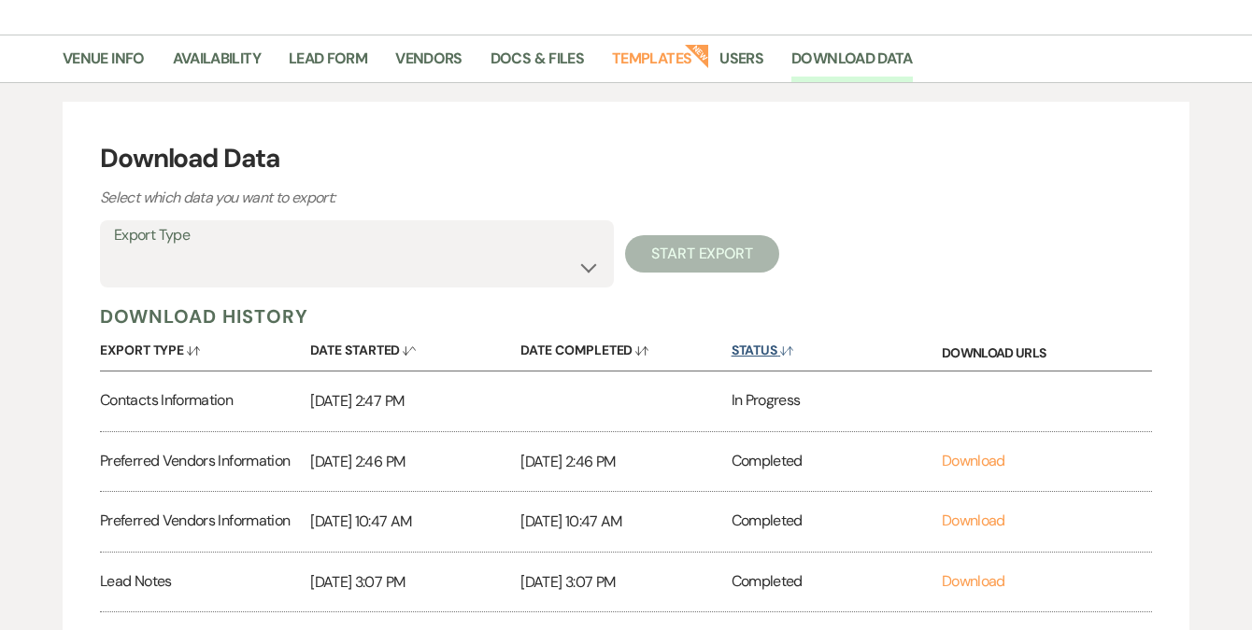
scroll to position [131, 0]
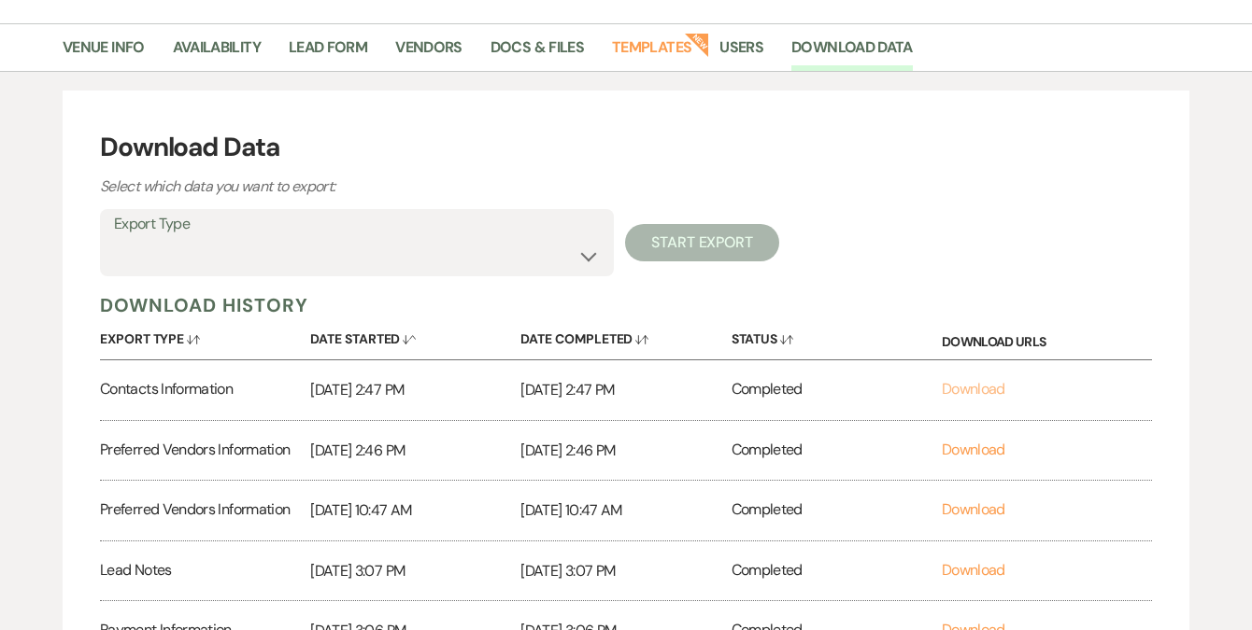
click at [963, 389] on link "Download" at bounding box center [973, 389] width 64 height 20
click at [249, 261] on select "Availability Calendar Information Category Templates Contacts Information Event…" at bounding box center [357, 256] width 486 height 36
click at [114, 238] on select "Availability Calendar Information Category Templates Contacts Information Event…" at bounding box center [357, 256] width 486 height 36
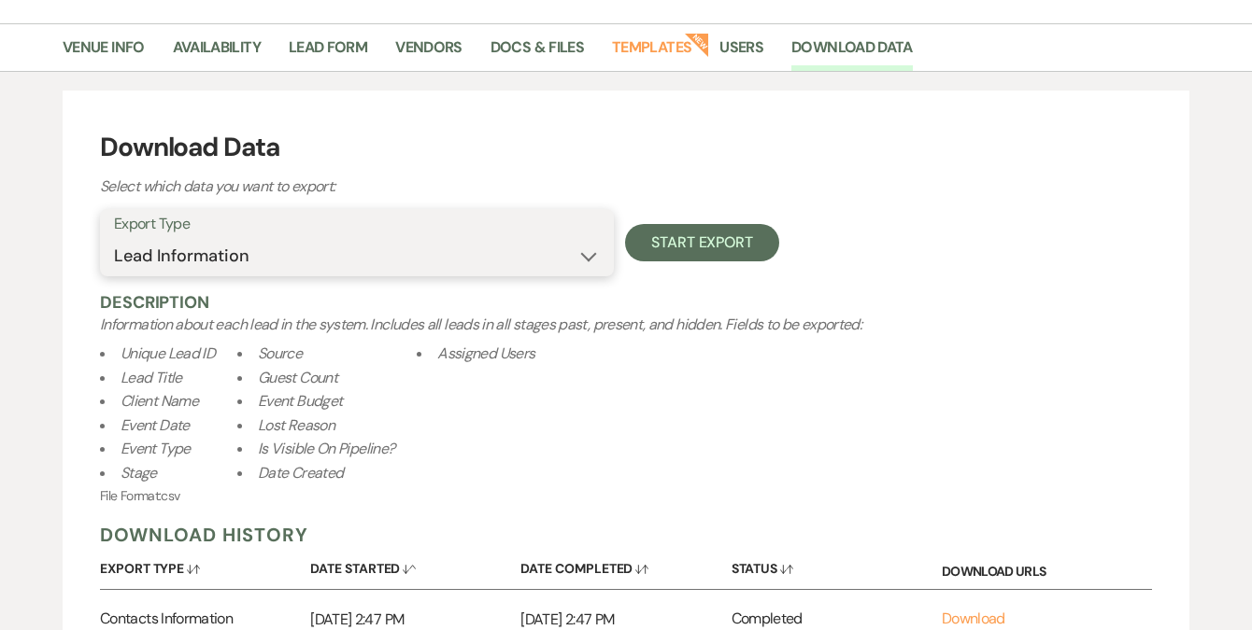
click at [276, 259] on select "Availability Calendar Information Category Templates Contacts Information Event…" at bounding box center [357, 256] width 486 height 36
click at [114, 238] on select "Availability Calendar Information Category Templates Contacts Information Event…" at bounding box center [357, 256] width 486 height 36
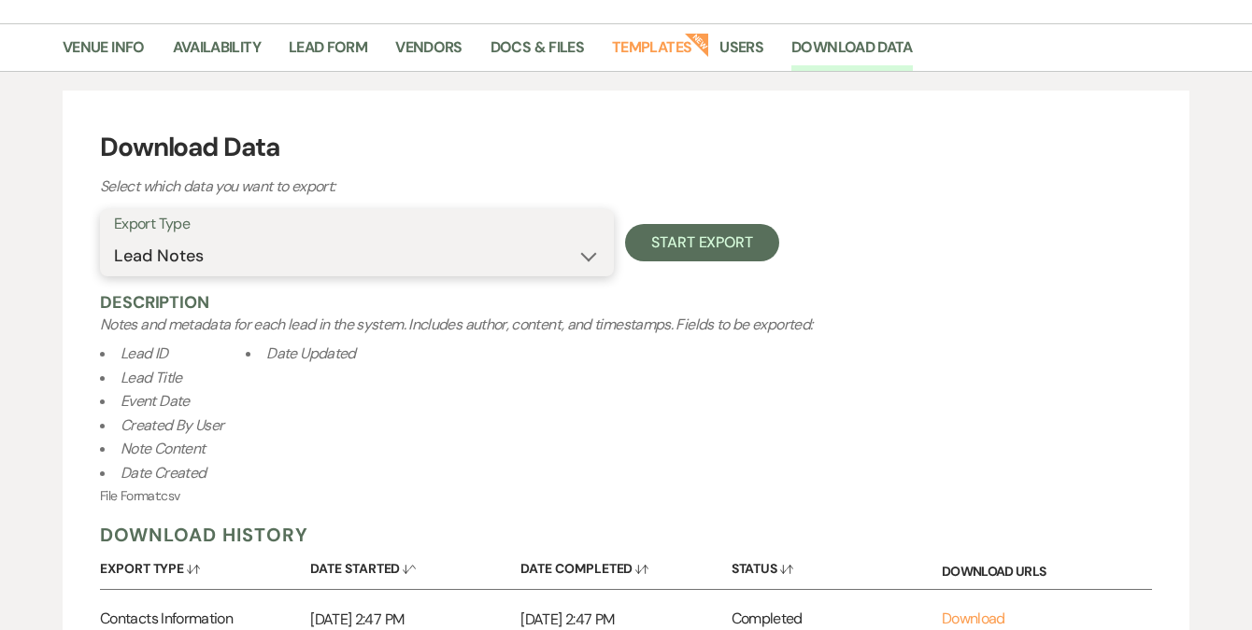
click at [286, 261] on select "Availability Calendar Information Category Templates Contacts Information Event…" at bounding box center [357, 256] width 486 height 36
select select "leadTasks"
click at [114, 238] on select "Availability Calendar Information Category Templates Contacts Information Event…" at bounding box center [357, 256] width 486 height 36
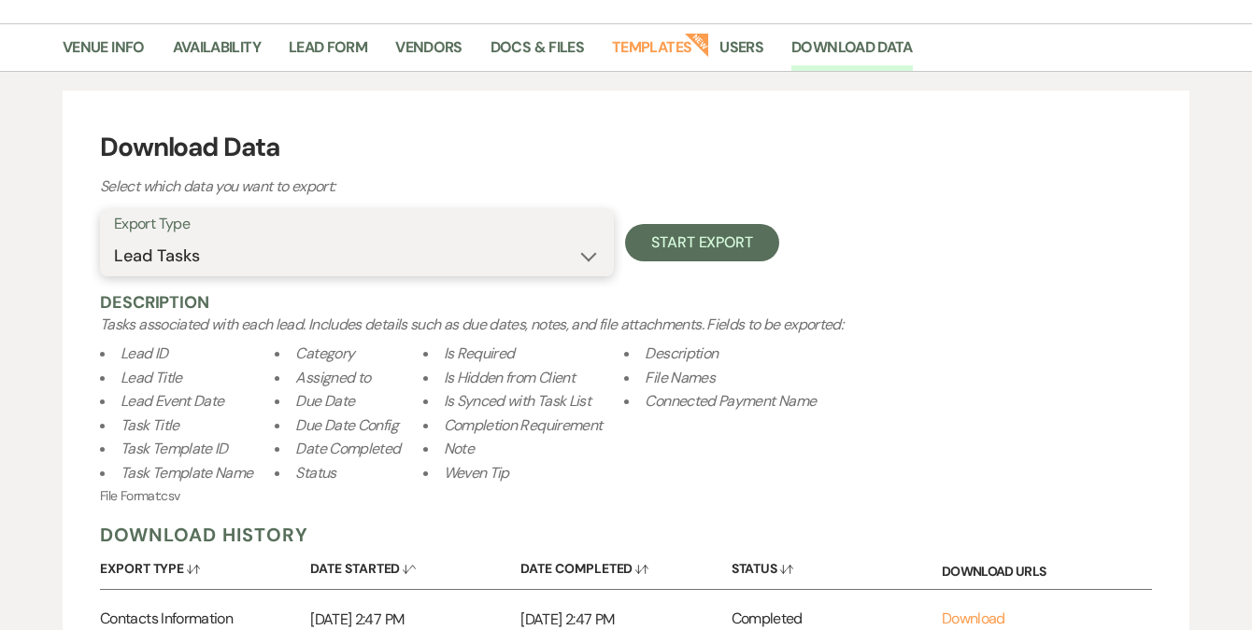
click at [287, 253] on select "Availability Calendar Information Category Templates Contacts Information Event…" at bounding box center [357, 256] width 486 height 36
click at [154, 259] on select "Availability Calendar Information Category Templates Contacts Information Event…" at bounding box center [357, 256] width 486 height 36
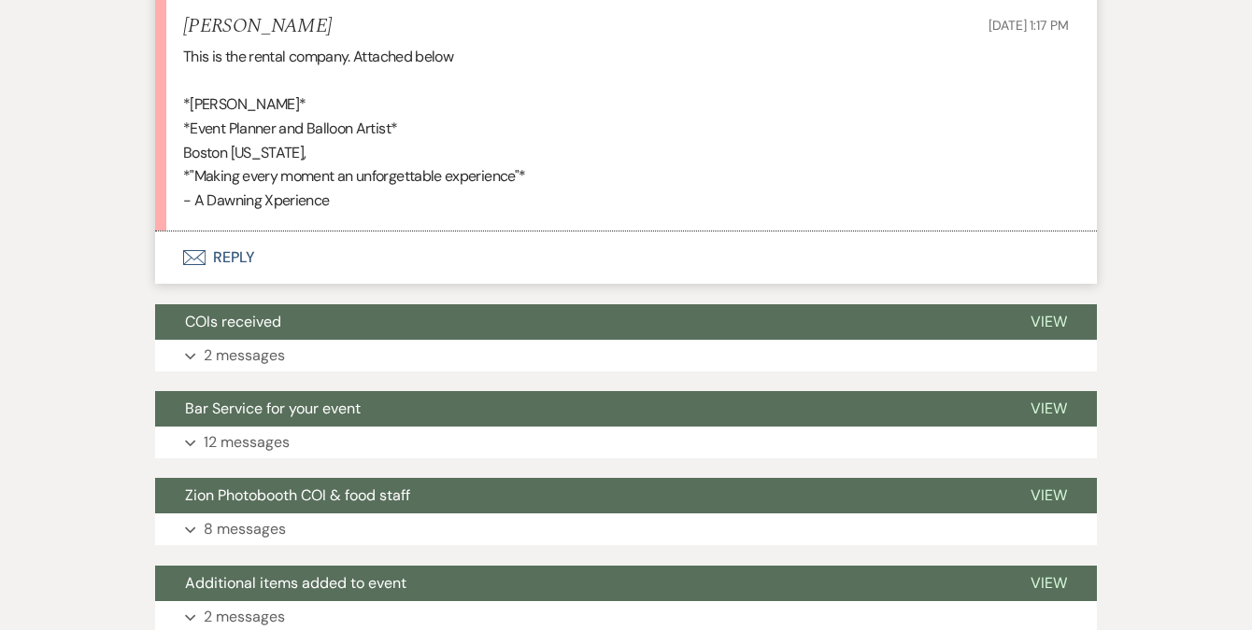
scroll to position [2473, 0]
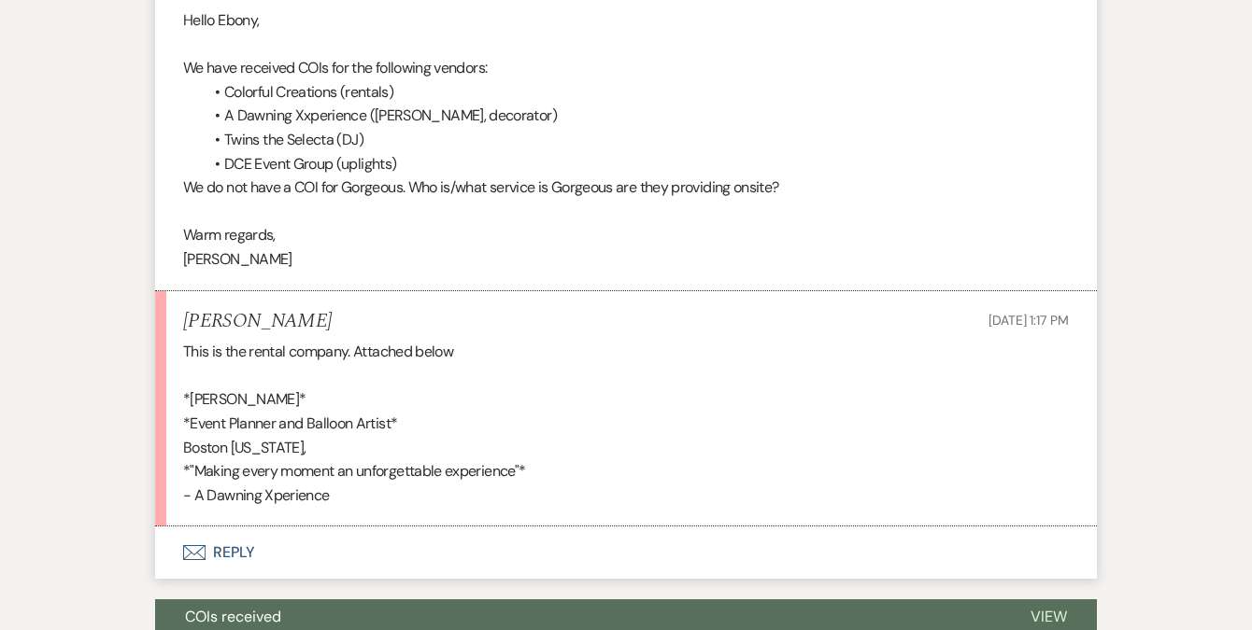
click at [630, 406] on div "This is the rental company. Attached below *[PERSON_NAME]* *Event Planner and B…" at bounding box center [625, 423] width 885 height 167
click at [238, 552] on button "Envelope Reply" at bounding box center [625, 553] width 941 height 52
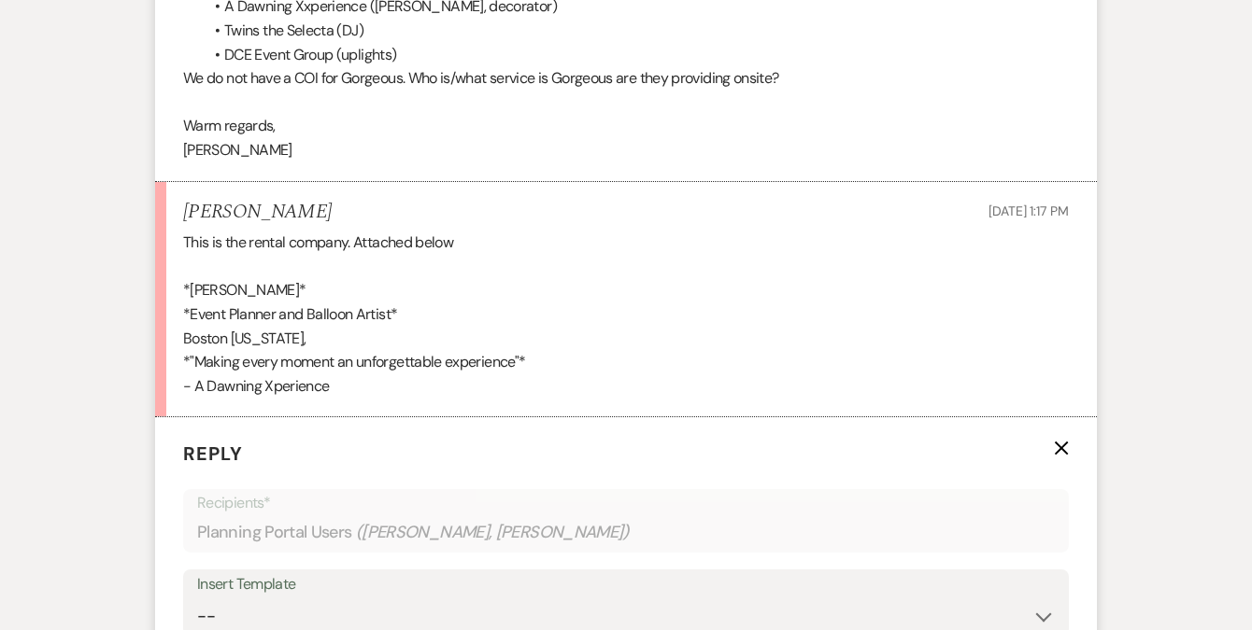
scroll to position [2860, 0]
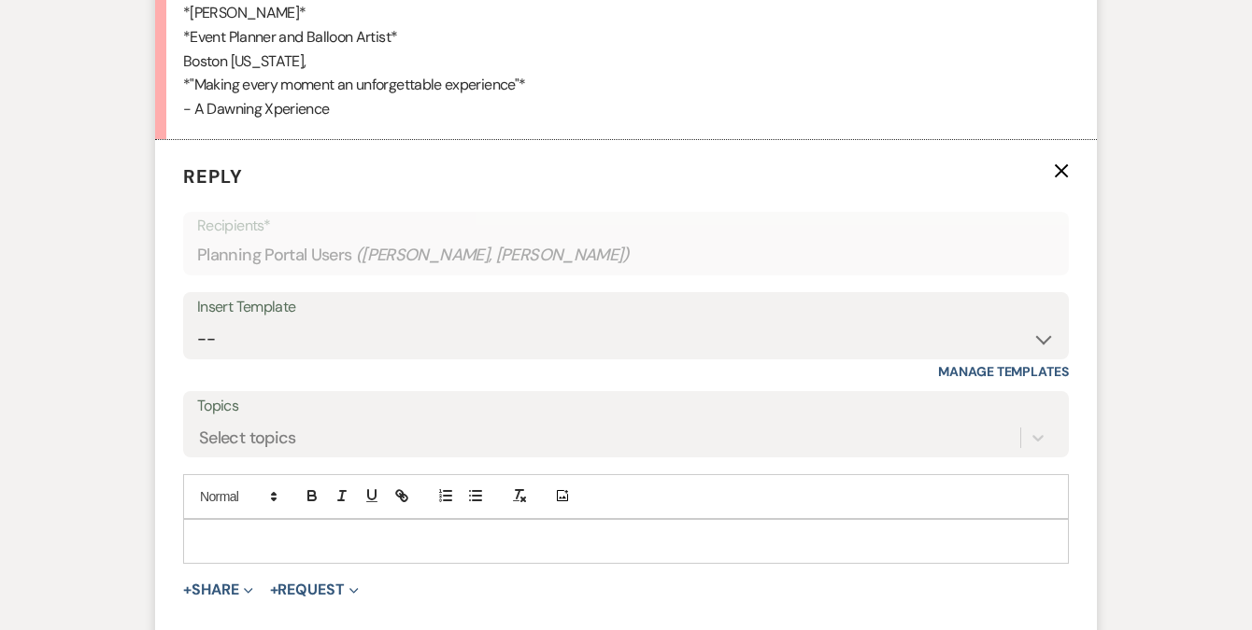
click at [226, 545] on p at bounding box center [626, 541] width 856 height 21
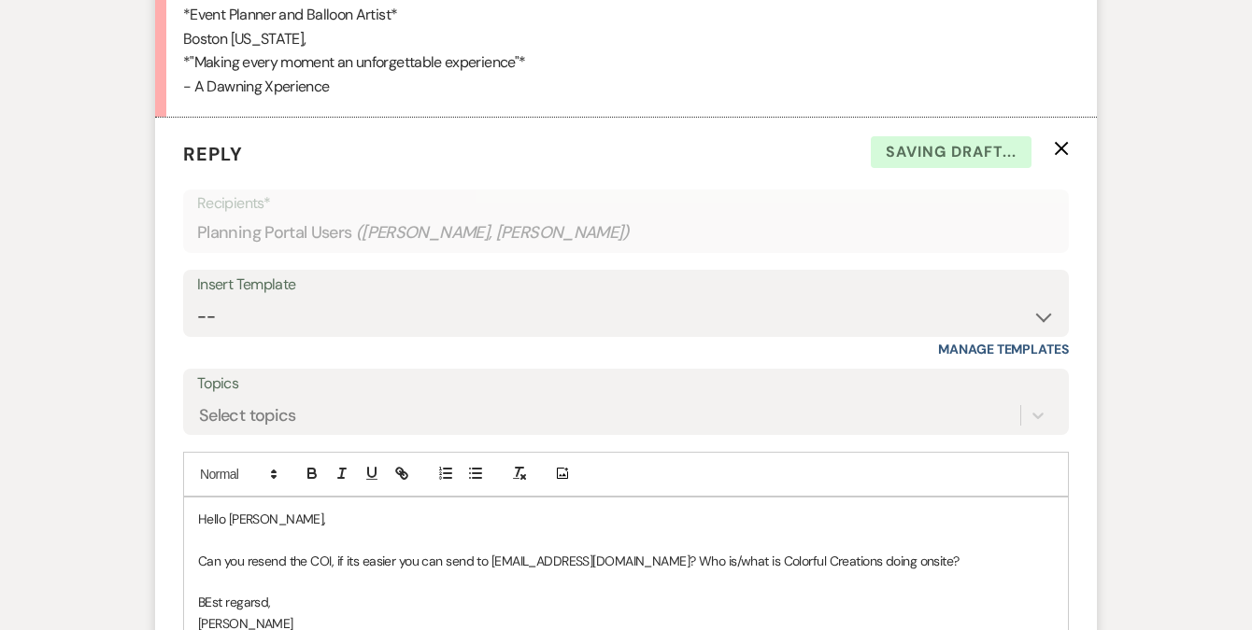
scroll to position [3010, 0]
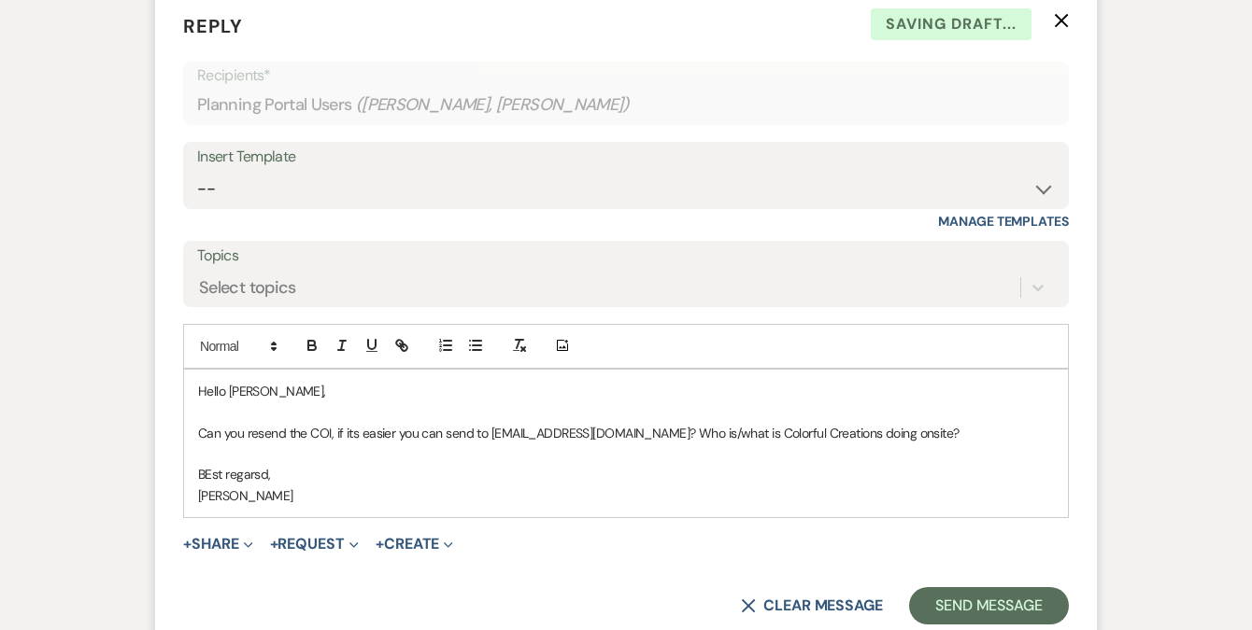
click at [212, 475] on p "BEst regarsd," at bounding box center [626, 474] width 856 height 21
click at [941, 590] on button "Send Message" at bounding box center [989, 605] width 160 height 37
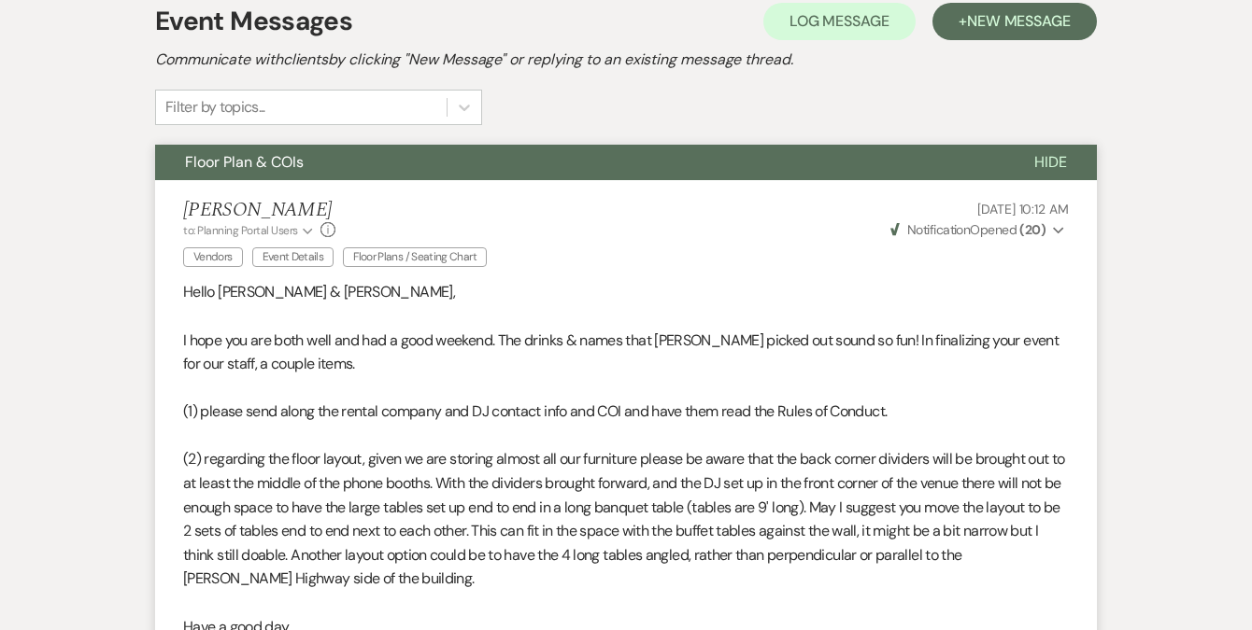
scroll to position [0, 0]
